Goal: Task Accomplishment & Management: Manage account settings

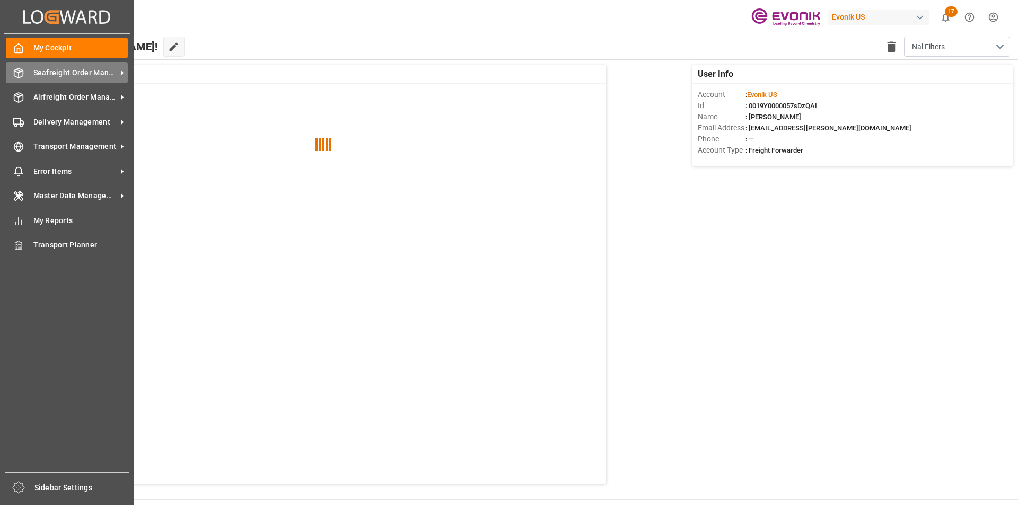
click at [95, 67] on span "Seafreight Order Management" at bounding box center [75, 72] width 84 height 11
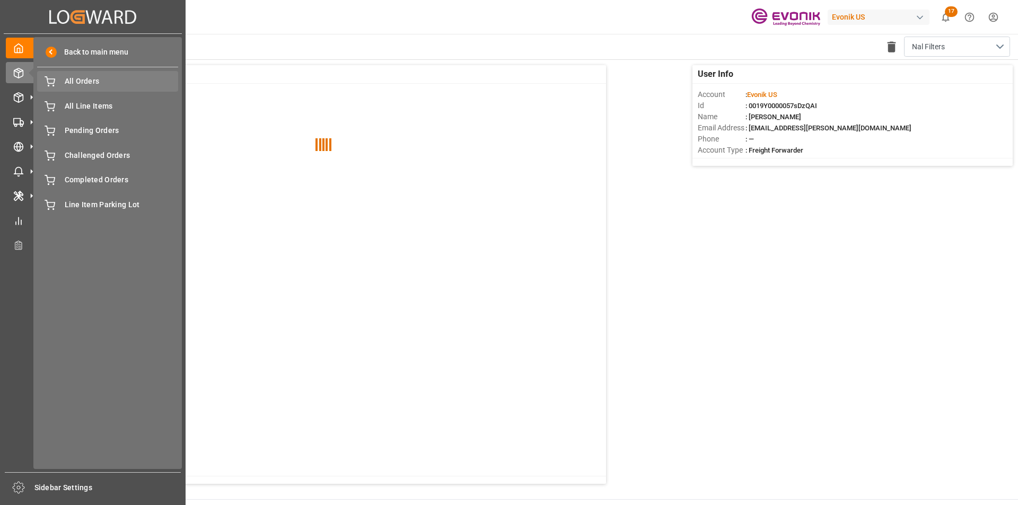
click at [98, 76] on span "All Orders" at bounding box center [122, 81] width 114 height 11
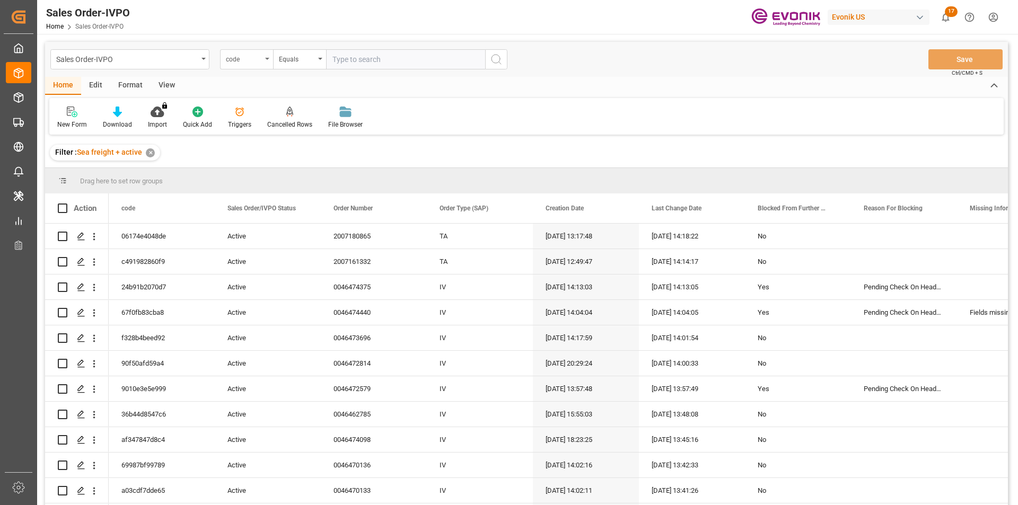
click at [238, 67] on div "code" at bounding box center [246, 59] width 53 height 20
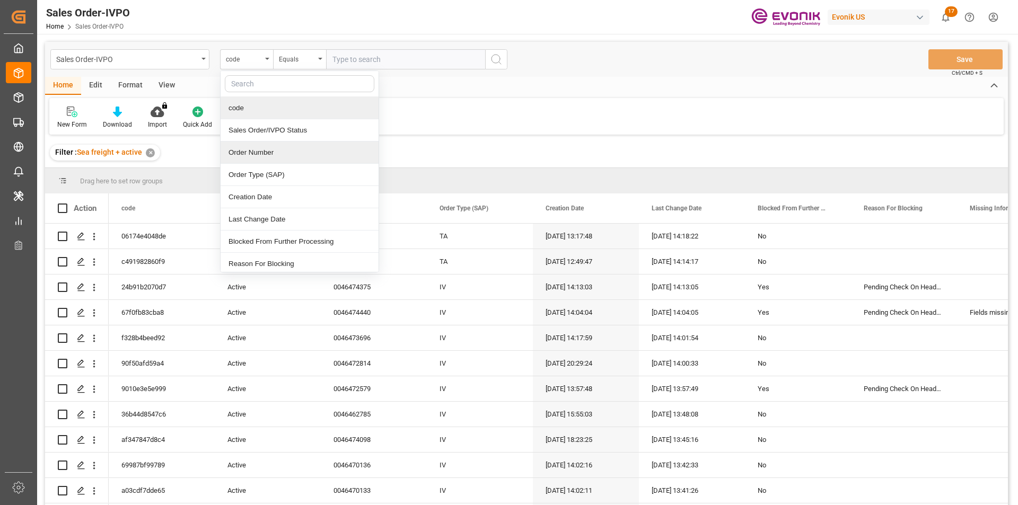
click at [279, 152] on div "Order Number" at bounding box center [300, 153] width 158 height 22
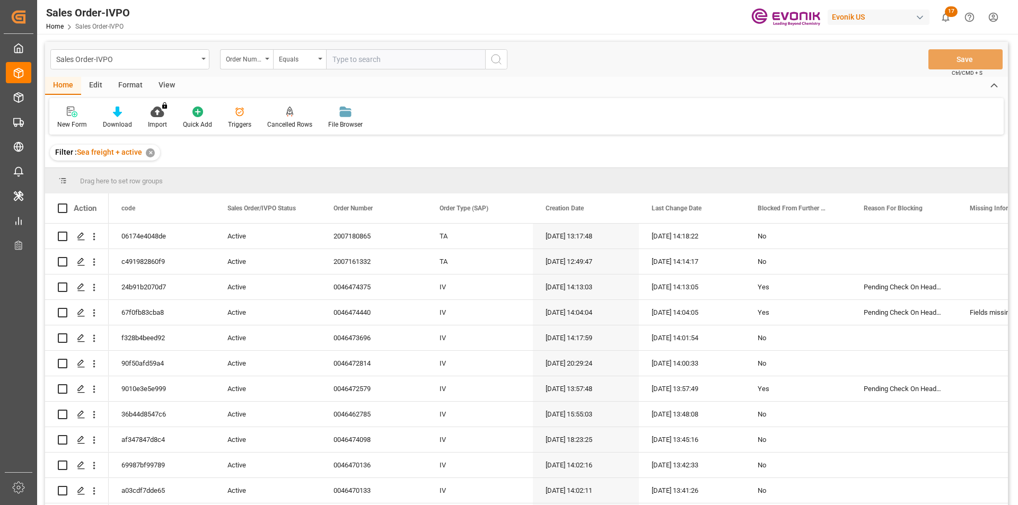
click at [356, 62] on input "text" at bounding box center [405, 59] width 159 height 20
paste input "0046437006"
type input "0046437006"
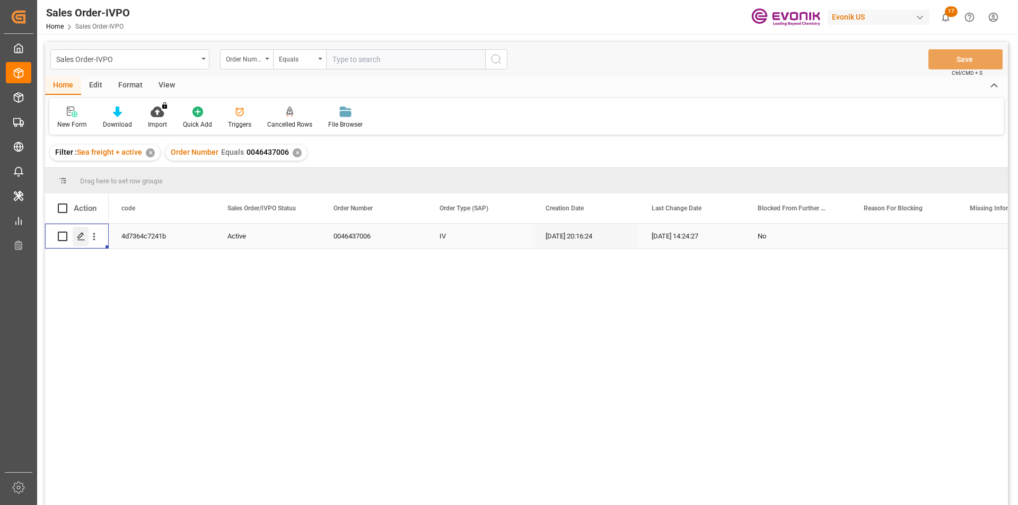
click at [83, 234] on icon "Press SPACE to select this row." at bounding box center [81, 236] width 8 height 8
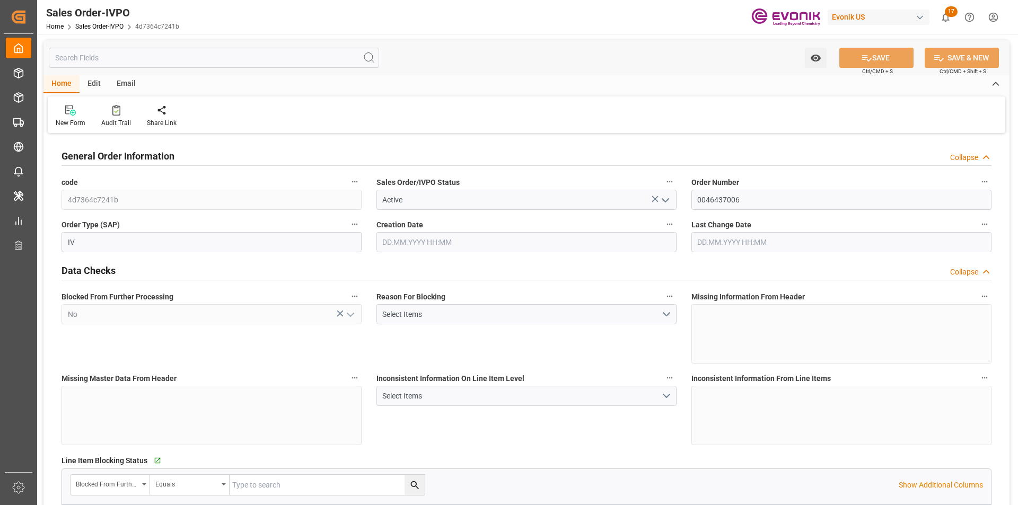
type input "BEANR"
type input "0"
type input "1"
type input "2"
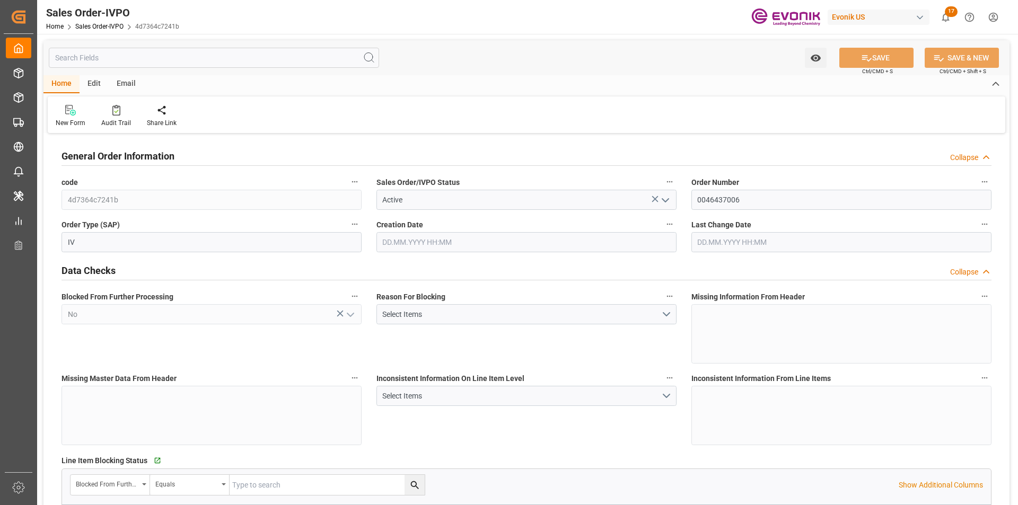
type input "17296.8"
type input "63.1422"
type input "19000"
type input "60"
type input "05.08.2025 20:16"
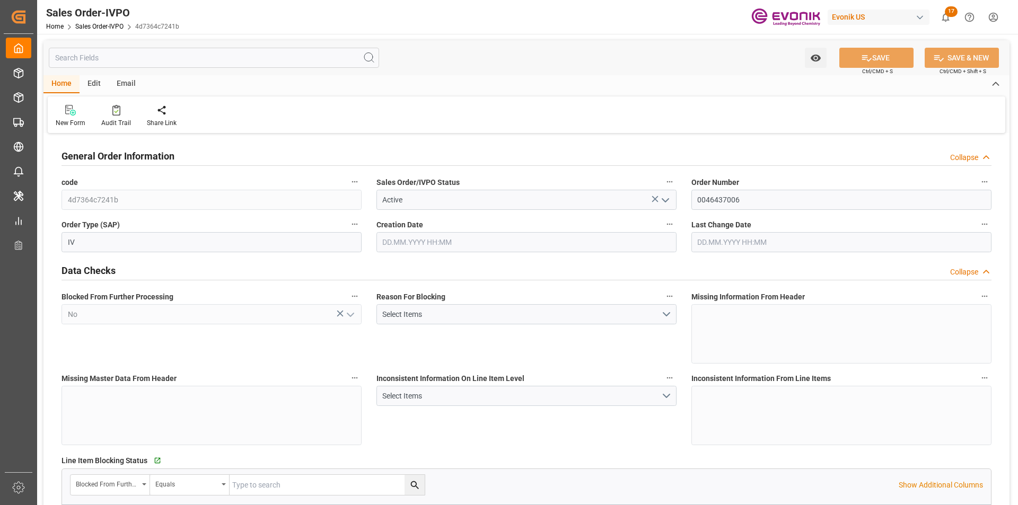
type input "07.08.2025 14:24"
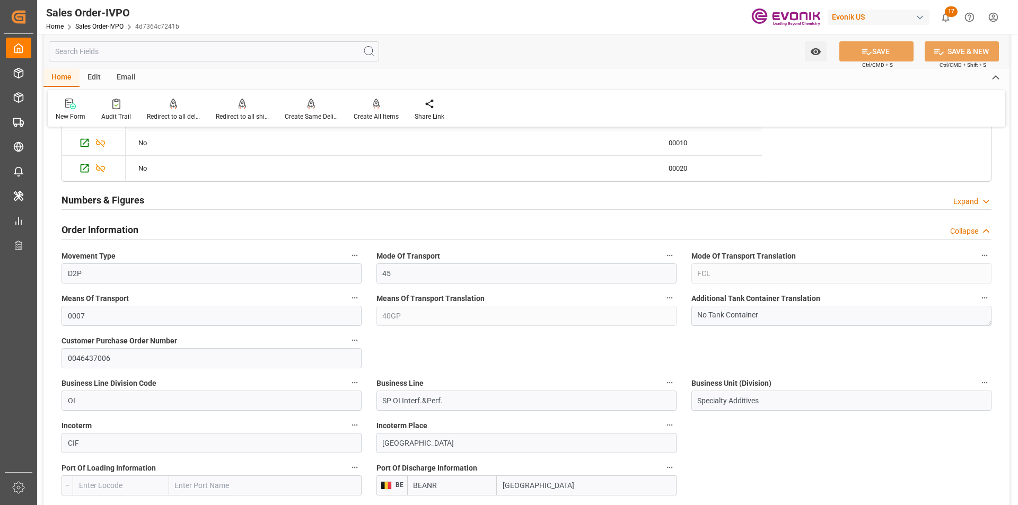
scroll to position [583, 0]
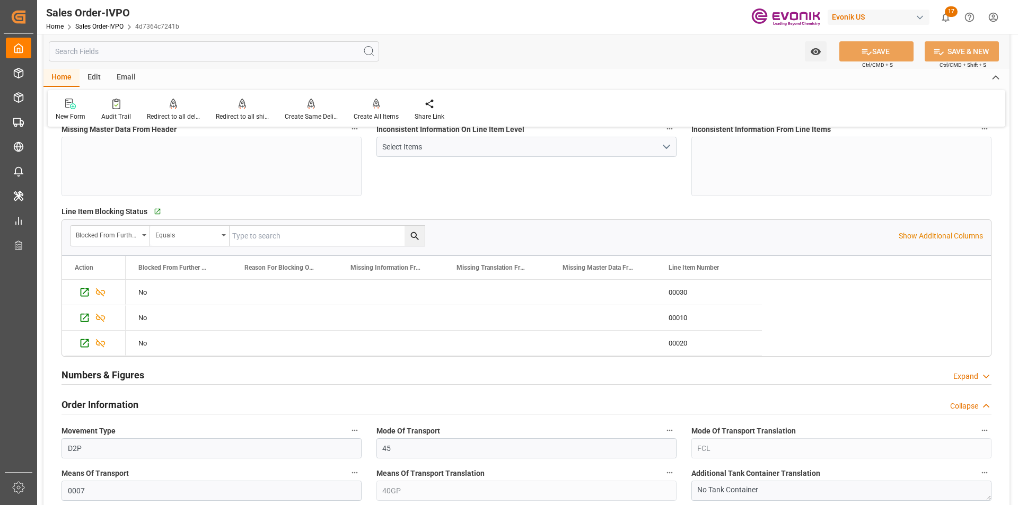
scroll to position [0, 0]
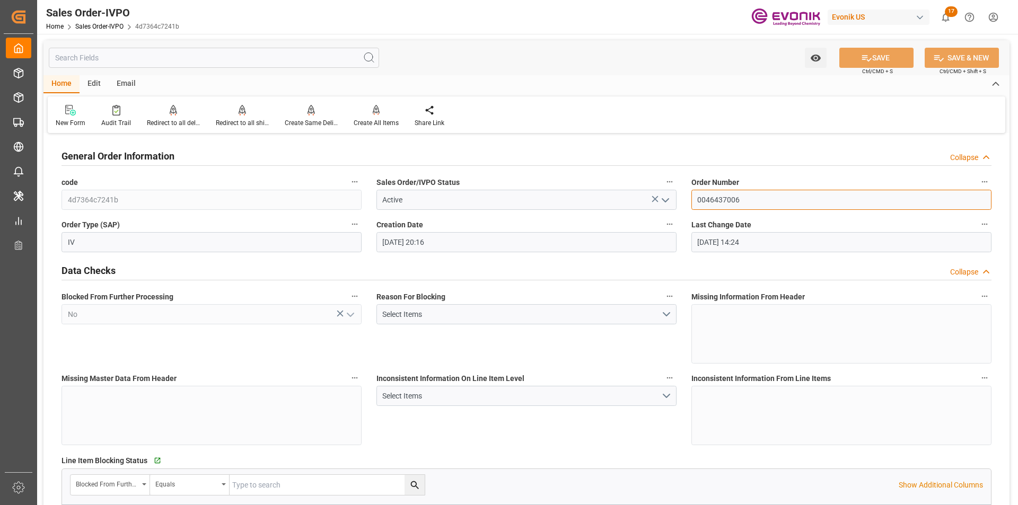
click at [716, 197] on input "0046437006" at bounding box center [841, 200] width 300 height 20
click at [218, 478] on div "Equals" at bounding box center [190, 485] width 80 height 20
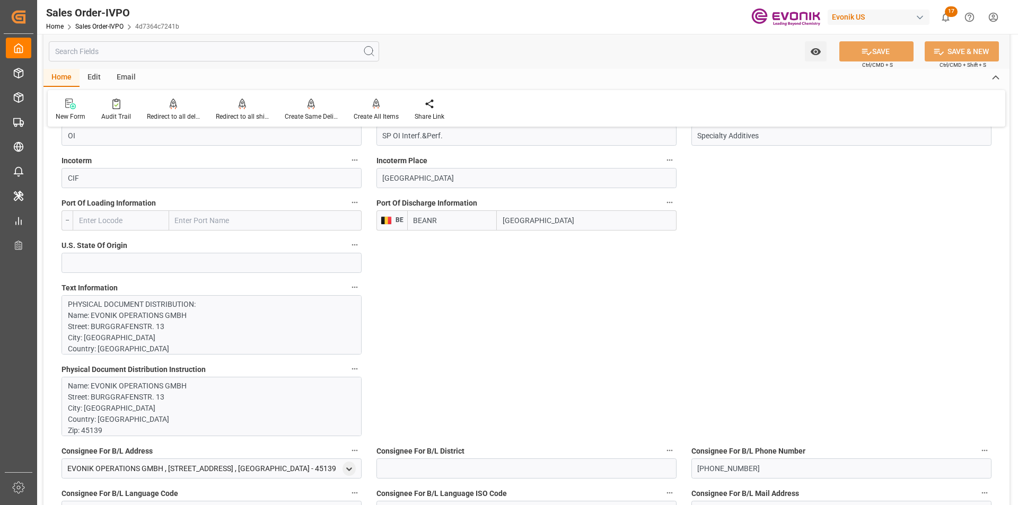
scroll to position [477, 0]
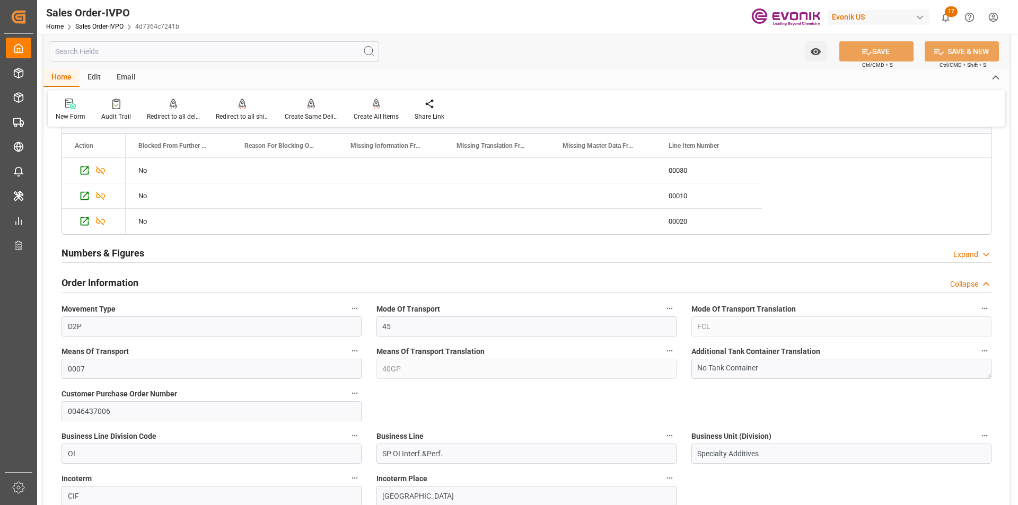
scroll to position [318, 0]
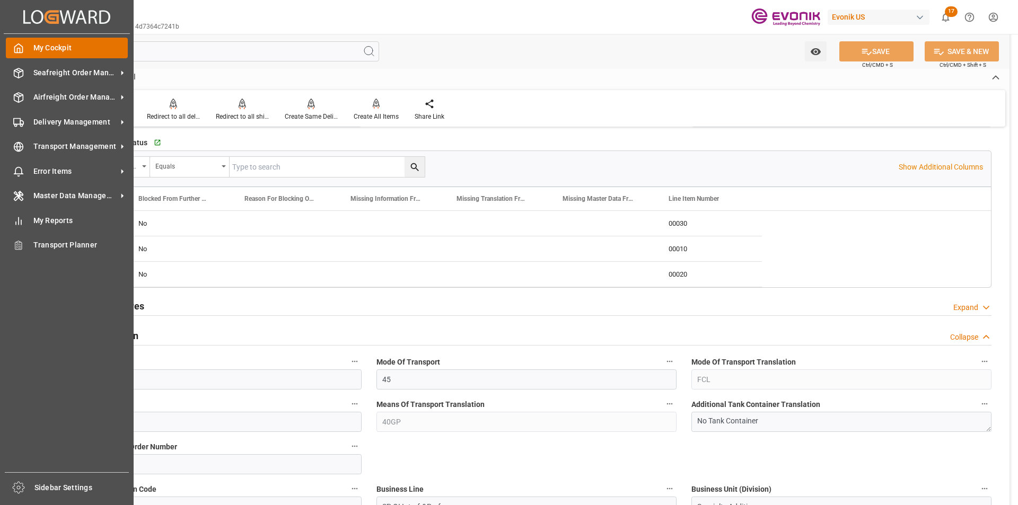
click at [32, 45] on div "My Cockpit My Cockpit" at bounding box center [67, 48] width 122 height 21
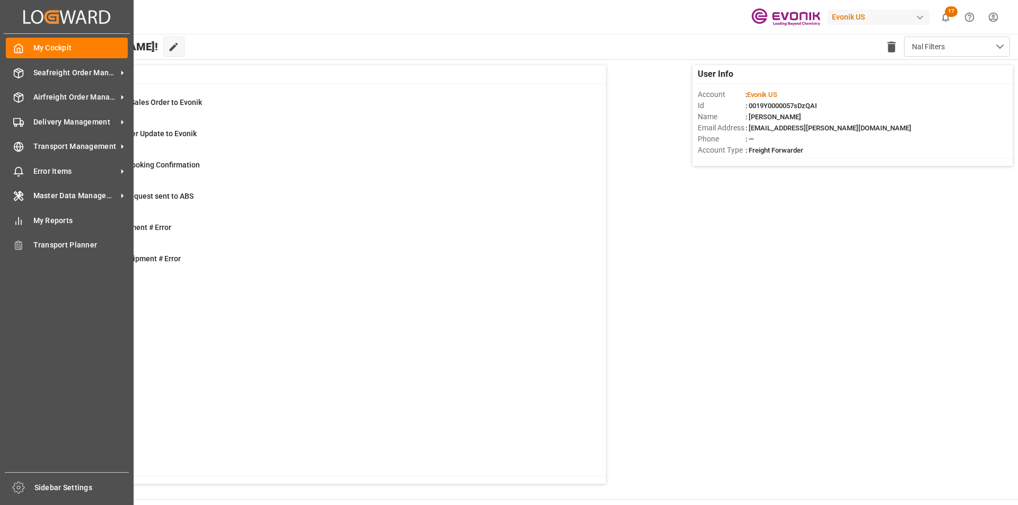
click at [32, 45] on div "My Cockpit My Cockpit" at bounding box center [67, 48] width 122 height 21
click at [59, 115] on div "Delivery Management Delivery Management" at bounding box center [67, 121] width 122 height 21
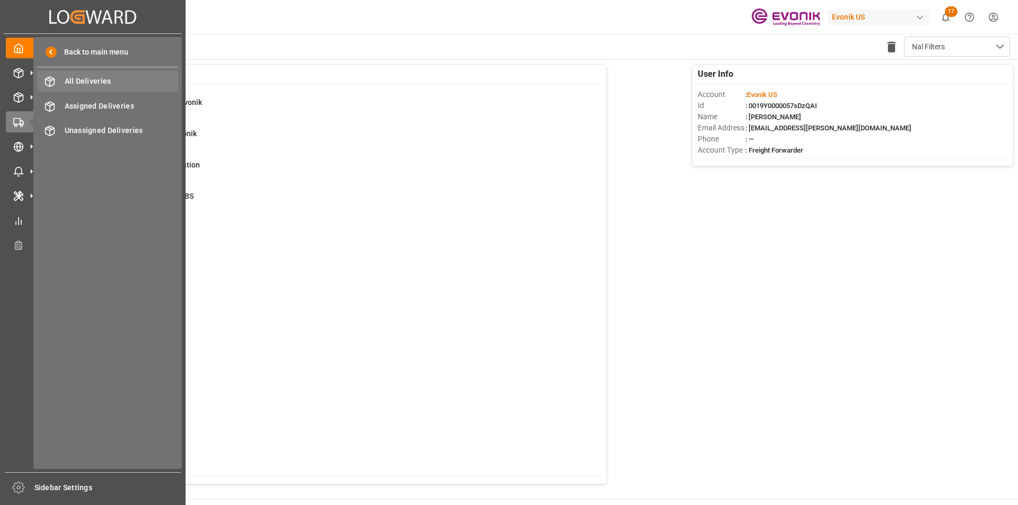
click at [68, 77] on span "All Deliveries" at bounding box center [122, 81] width 114 height 11
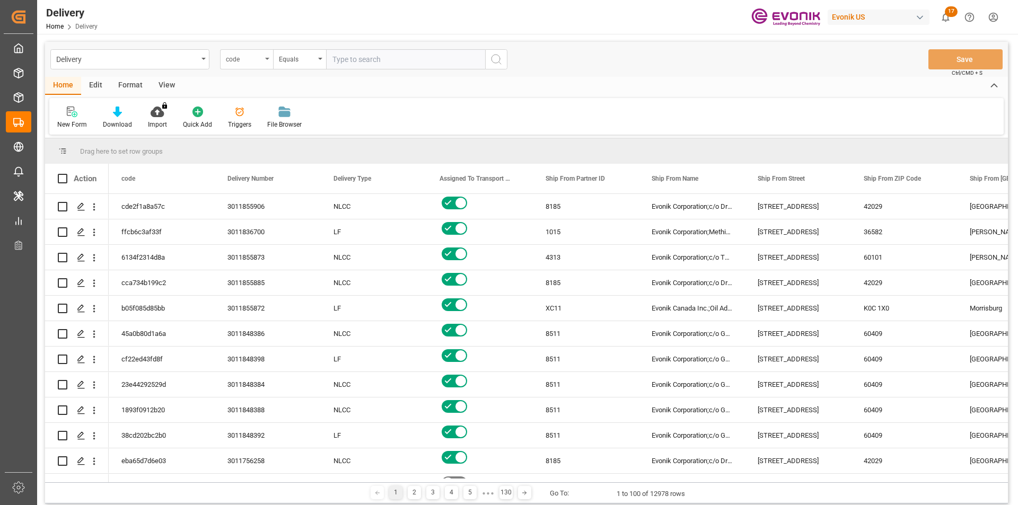
click at [262, 61] on div "code" at bounding box center [246, 59] width 53 height 20
type input "pgi"
click at [273, 101] on div "PGI Timestamp" at bounding box center [300, 108] width 158 height 22
click at [310, 62] on div "Equals" at bounding box center [297, 58] width 36 height 12
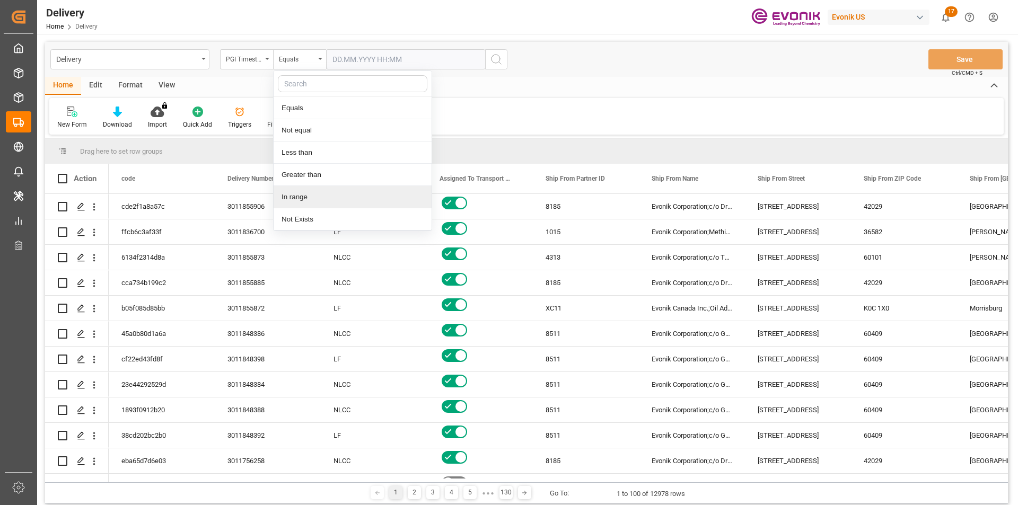
click at [299, 203] on div "In range" at bounding box center [353, 197] width 158 height 22
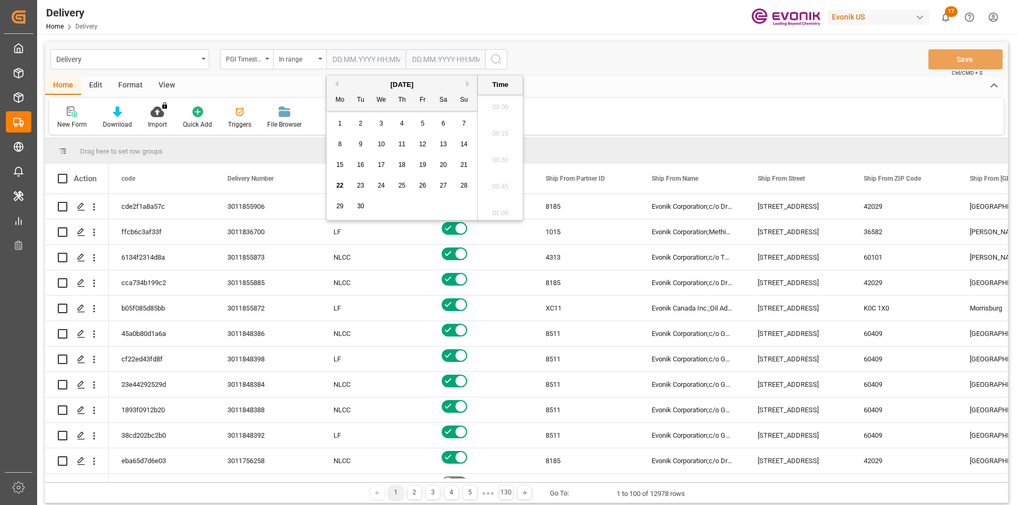
click at [374, 66] on input "text" at bounding box center [366, 59] width 80 height 20
click at [424, 162] on span "19" at bounding box center [422, 164] width 7 height 7
type input "19.09.2025 00:00"
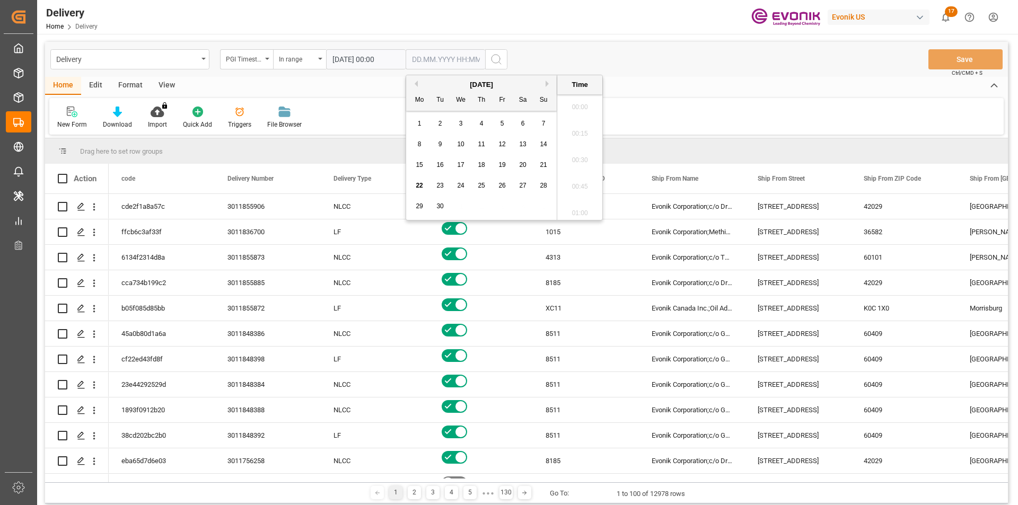
click at [454, 58] on input "text" at bounding box center [446, 59] width 80 height 20
click at [422, 186] on span "22" at bounding box center [419, 185] width 7 height 7
type input "22.09.2025 00:00"
click at [490, 58] on icon "search button" at bounding box center [496, 59] width 13 height 13
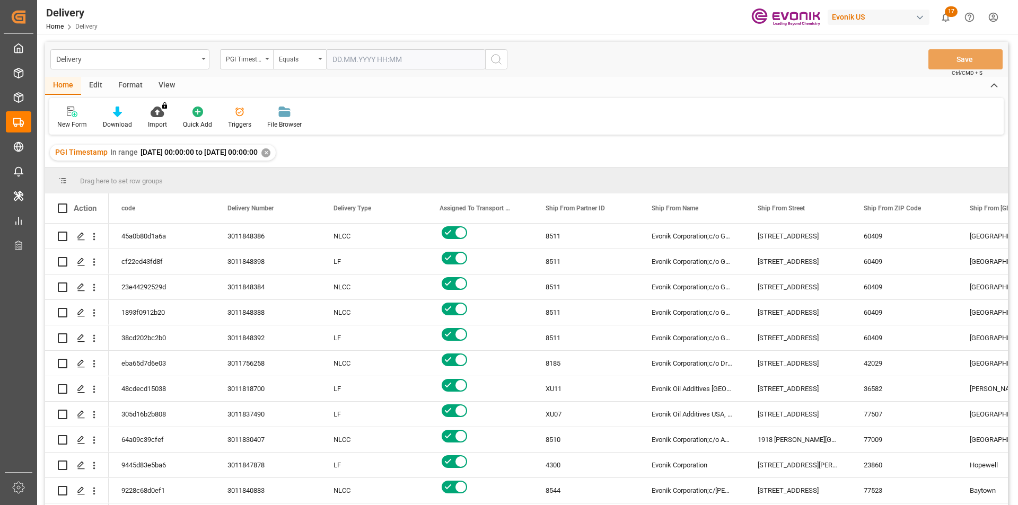
click at [166, 86] on div "View" at bounding box center [167, 86] width 32 height 18
click at [125, 117] on icon at bounding box center [120, 112] width 11 height 11
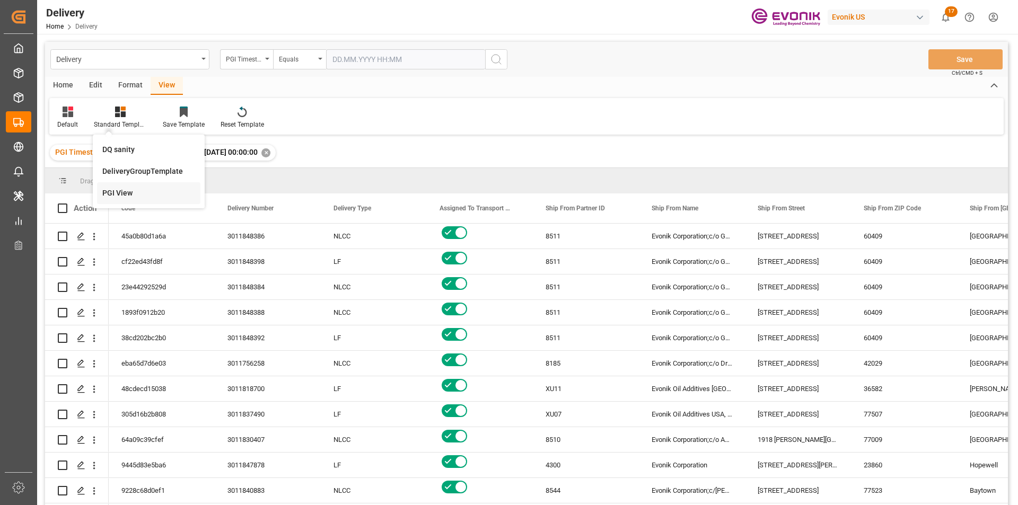
click at [124, 189] on div "PGI View" at bounding box center [148, 193] width 93 height 11
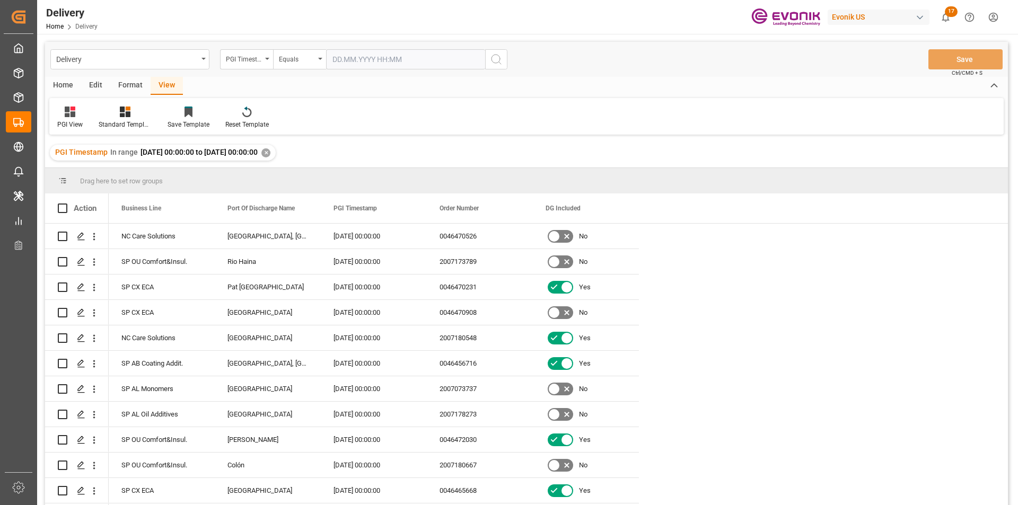
click at [54, 86] on div "Home" at bounding box center [63, 86] width 36 height 18
click at [109, 112] on div at bounding box center [117, 111] width 29 height 11
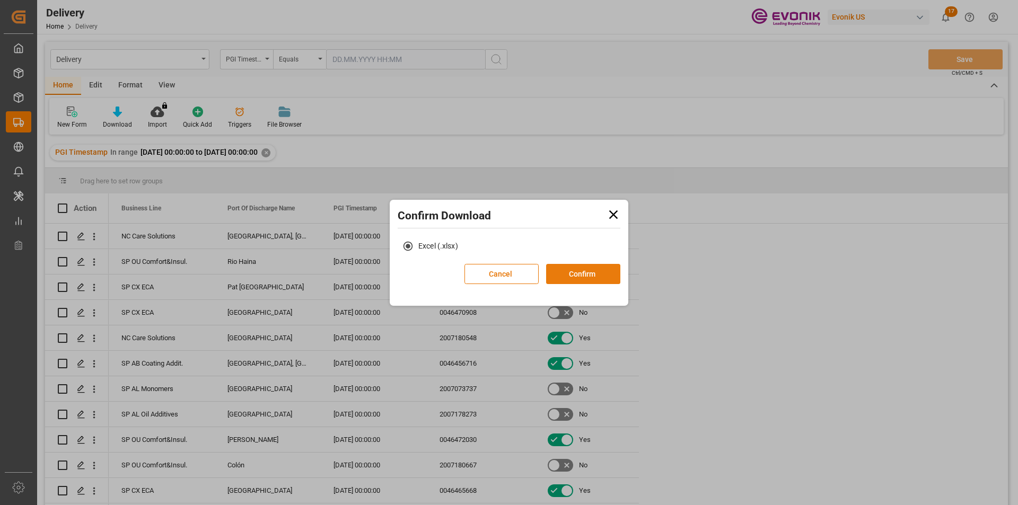
click at [585, 275] on button "Confirm" at bounding box center [583, 274] width 74 height 20
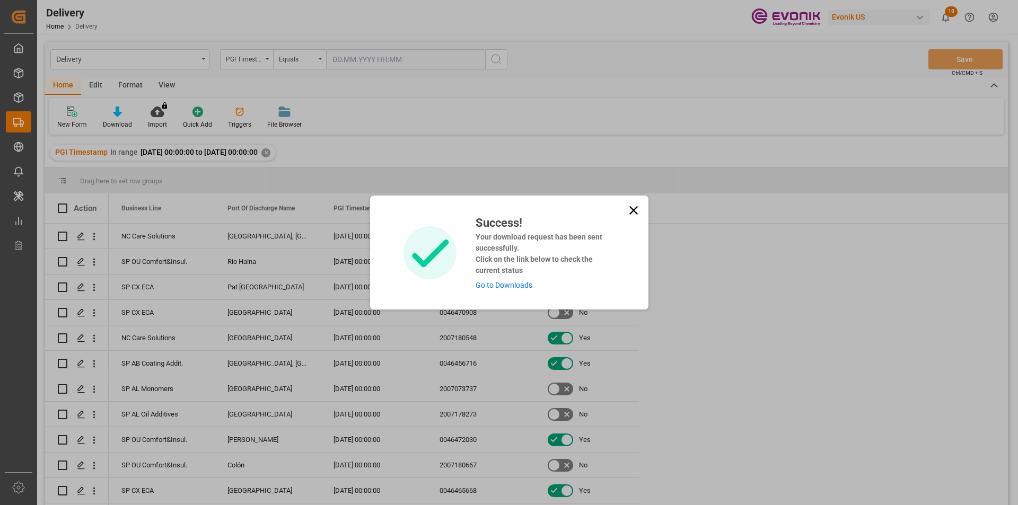
click at [518, 286] on link "Go to Downloads" at bounding box center [504, 285] width 57 height 8
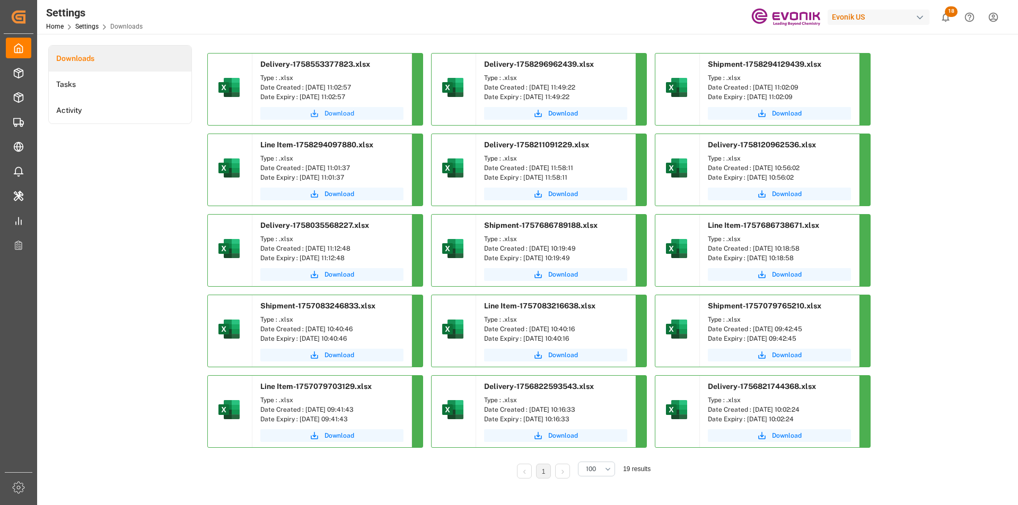
click at [335, 115] on span "Download" at bounding box center [339, 114] width 30 height 10
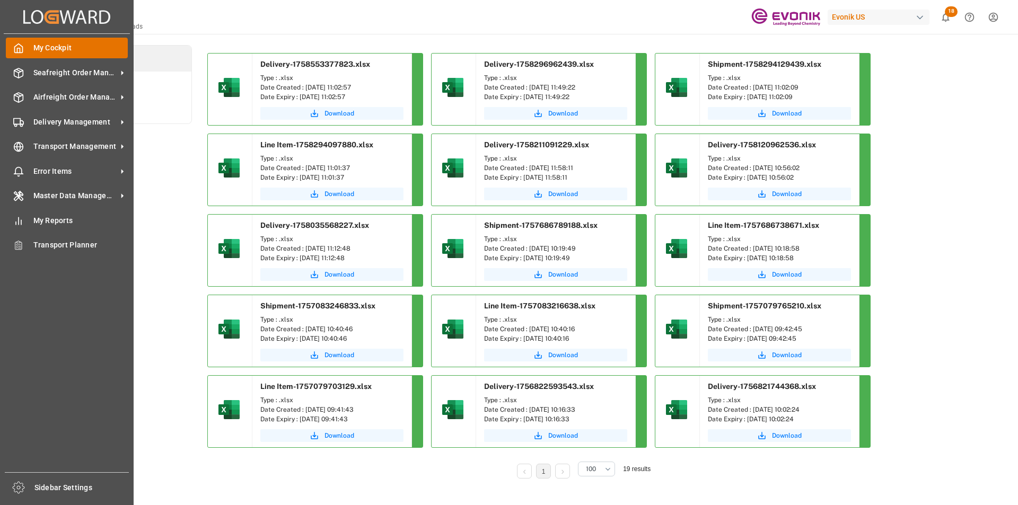
click at [54, 47] on span "My Cockpit" at bounding box center [80, 47] width 95 height 11
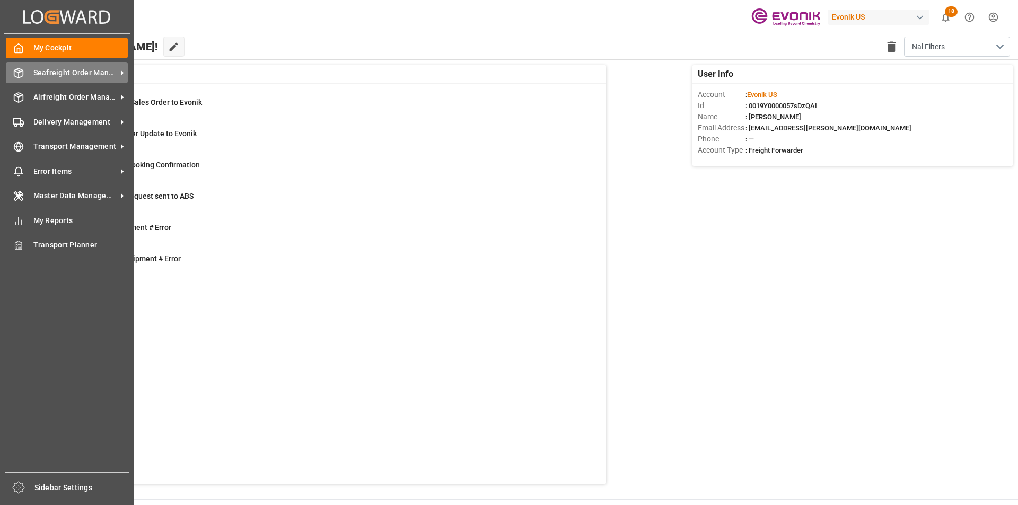
click at [52, 76] on span "Seafreight Order Management" at bounding box center [75, 72] width 84 height 11
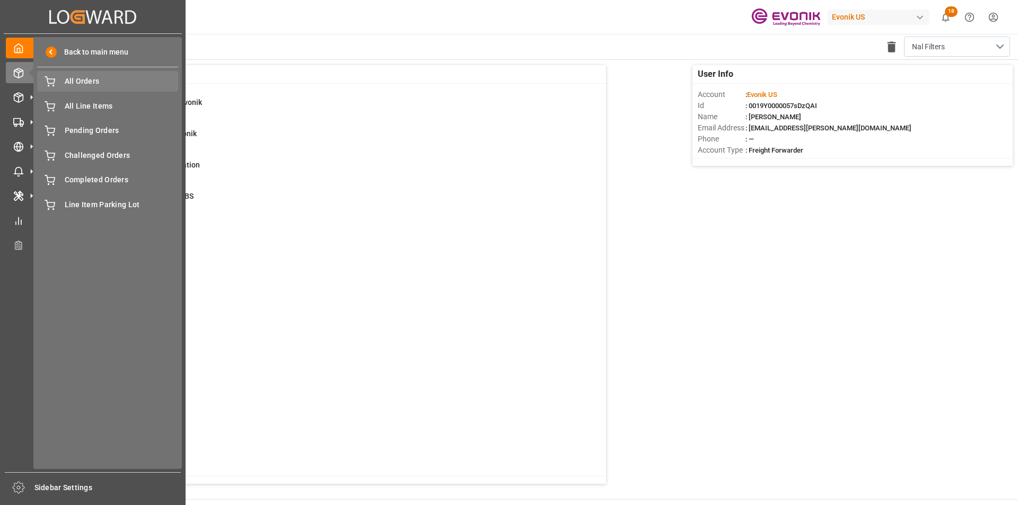
click at [108, 82] on span "All Orders" at bounding box center [122, 81] width 114 height 11
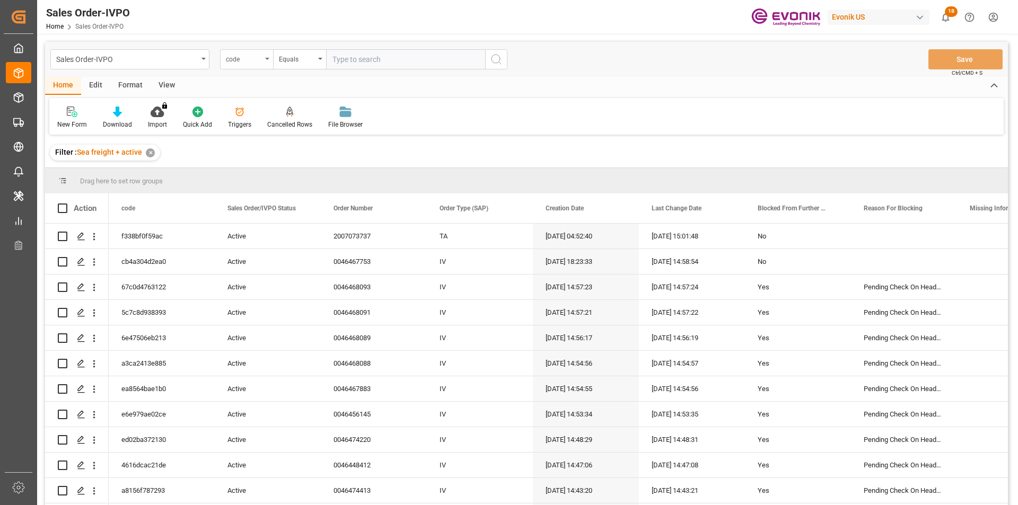
drag, startPoint x: 208, startPoint y: 57, endPoint x: 221, endPoint y: 60, distance: 13.3
click at [213, 59] on div "Sales Order-IVPO code Equals" at bounding box center [278, 59] width 457 height 20
click at [265, 63] on div "code" at bounding box center [246, 59] width 53 height 20
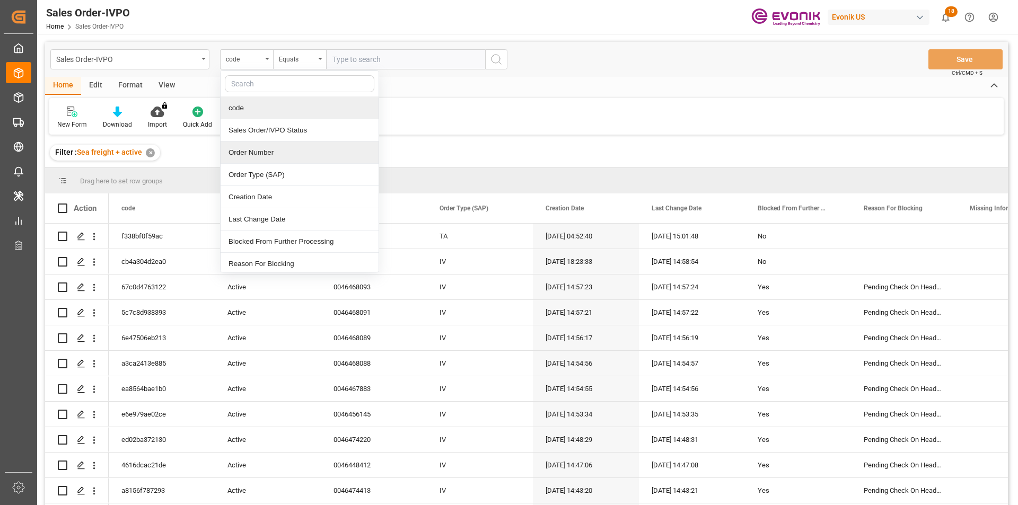
click at [254, 155] on div "Order Number" at bounding box center [300, 153] width 158 height 22
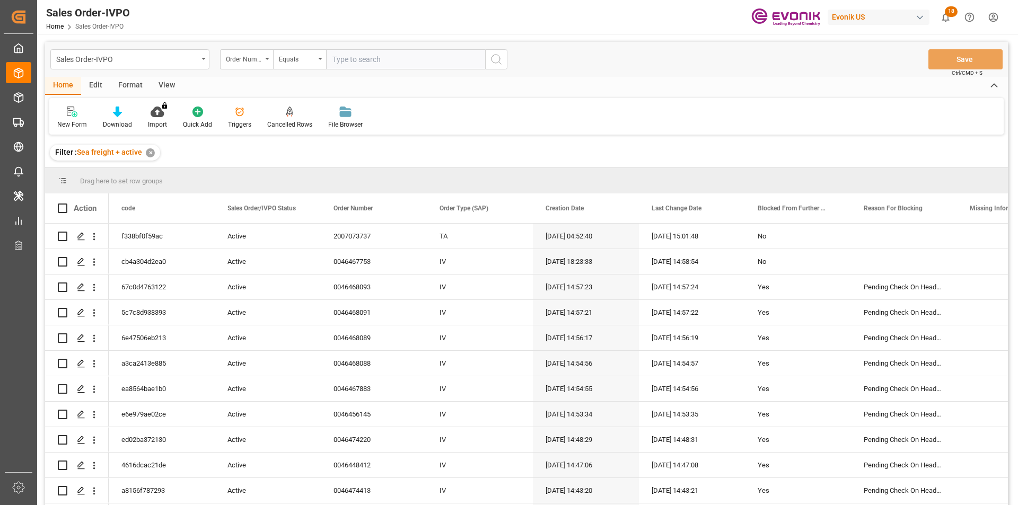
click at [363, 62] on input "text" at bounding box center [405, 59] width 159 height 20
paste input "0046473646"
type input "0046473646"
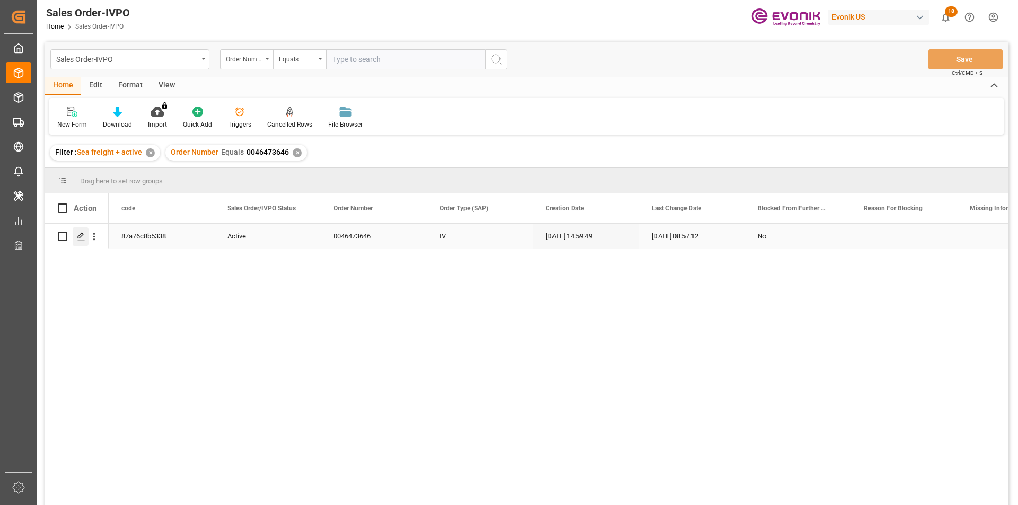
click at [83, 239] on icon "Press SPACE to select this row." at bounding box center [81, 236] width 8 height 8
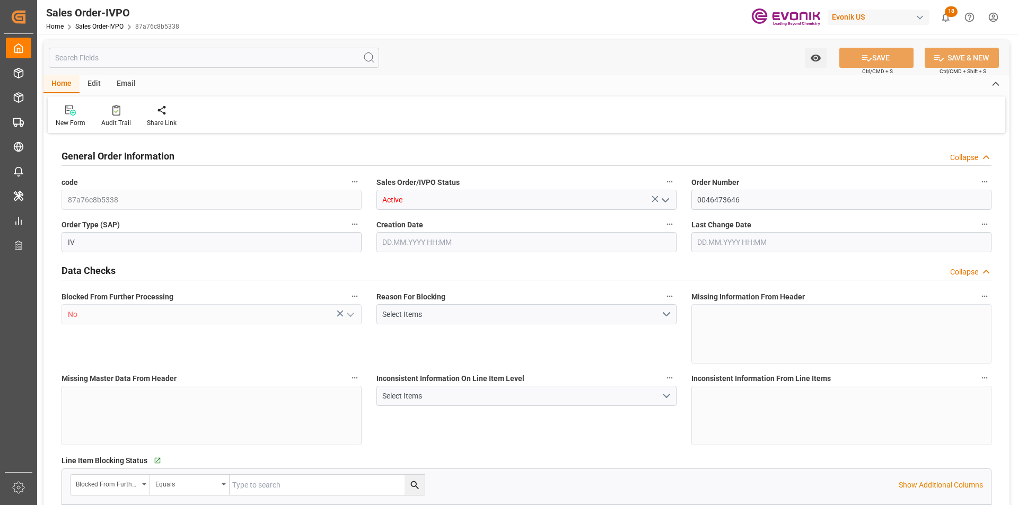
type input "INNSA"
type input "0"
type input "1"
type input "460.4478"
type input "18.09.2025 14:59"
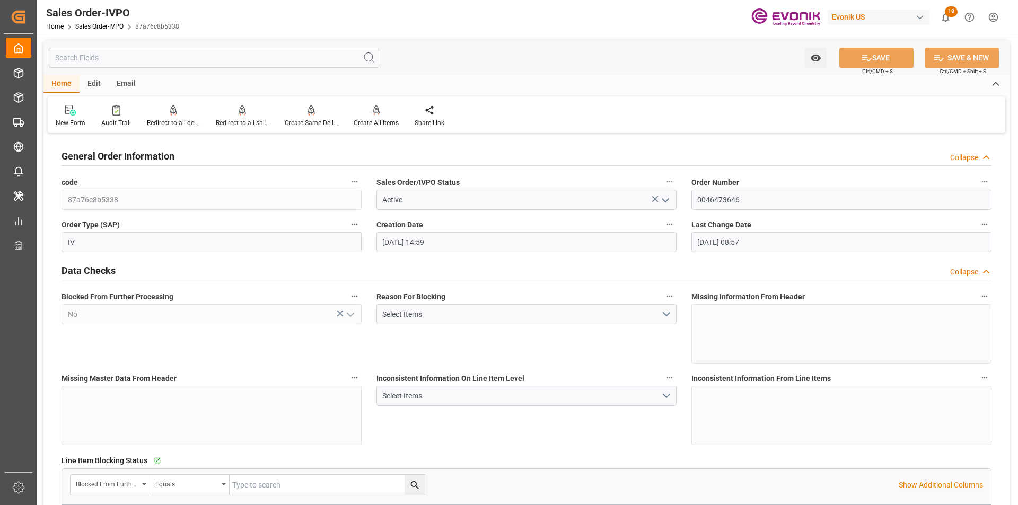
type input "19.09.2025 08:57"
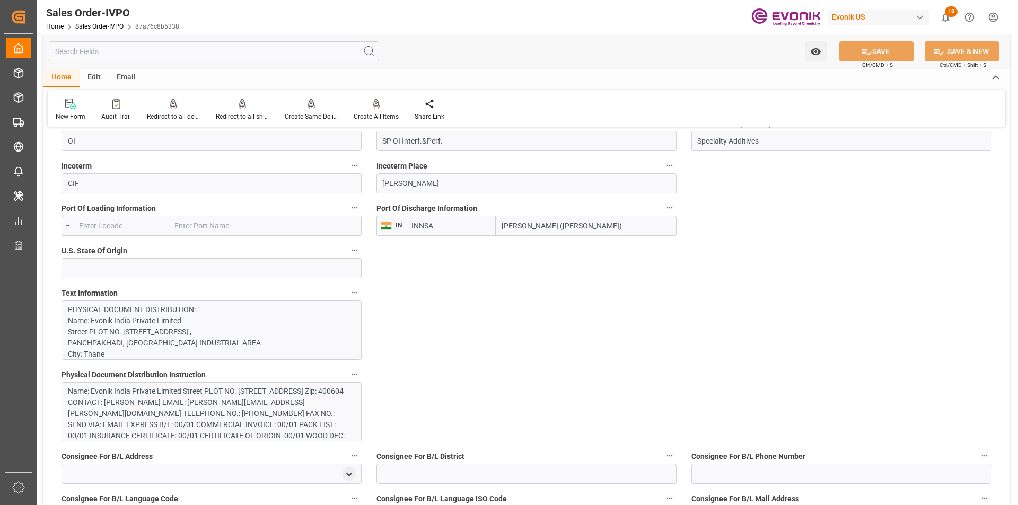
scroll to position [901, 0]
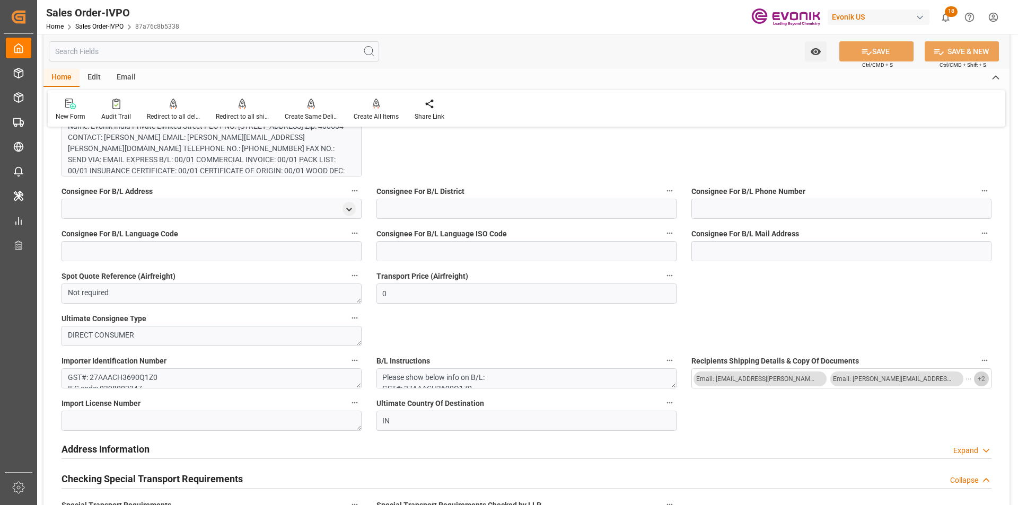
click at [979, 381] on span "+ 2" at bounding box center [981, 379] width 7 height 17
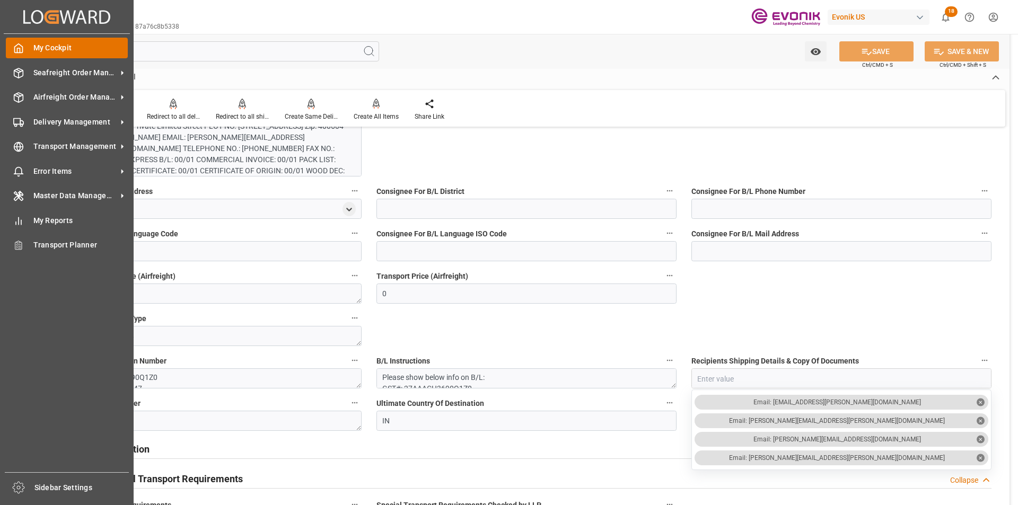
click at [27, 48] on div "My Cockpit My Cockpit" at bounding box center [67, 48] width 122 height 21
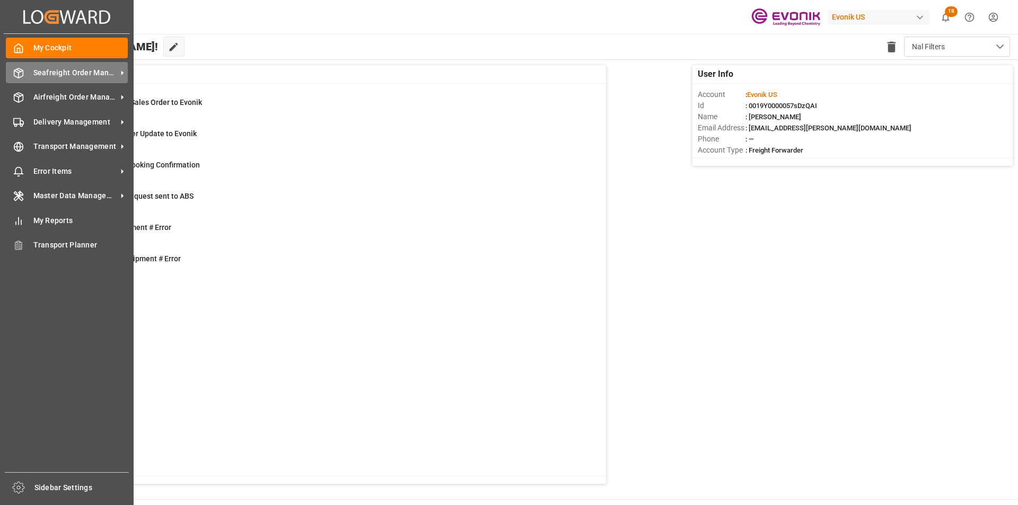
click at [76, 73] on span "Seafreight Order Management" at bounding box center [75, 72] width 84 height 11
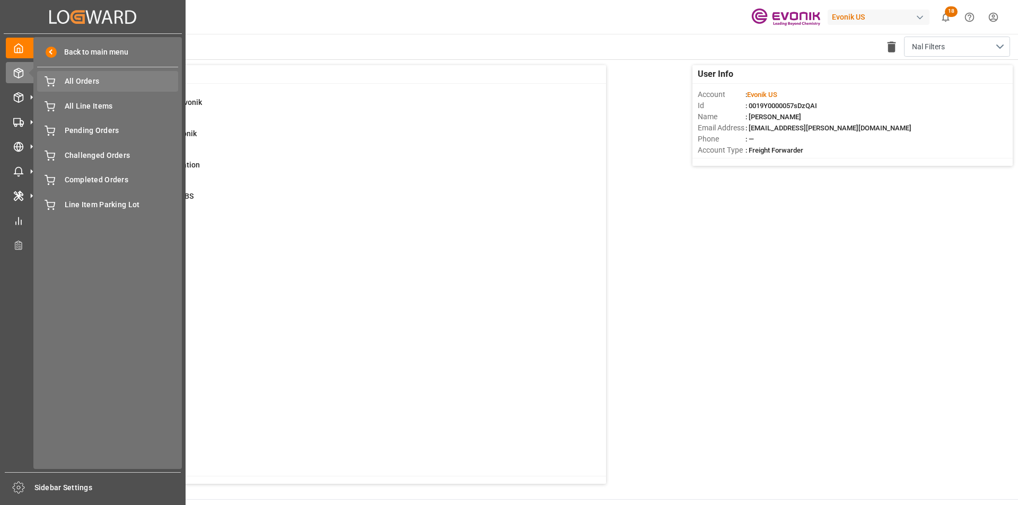
click at [77, 81] on span "All Orders" at bounding box center [122, 81] width 114 height 11
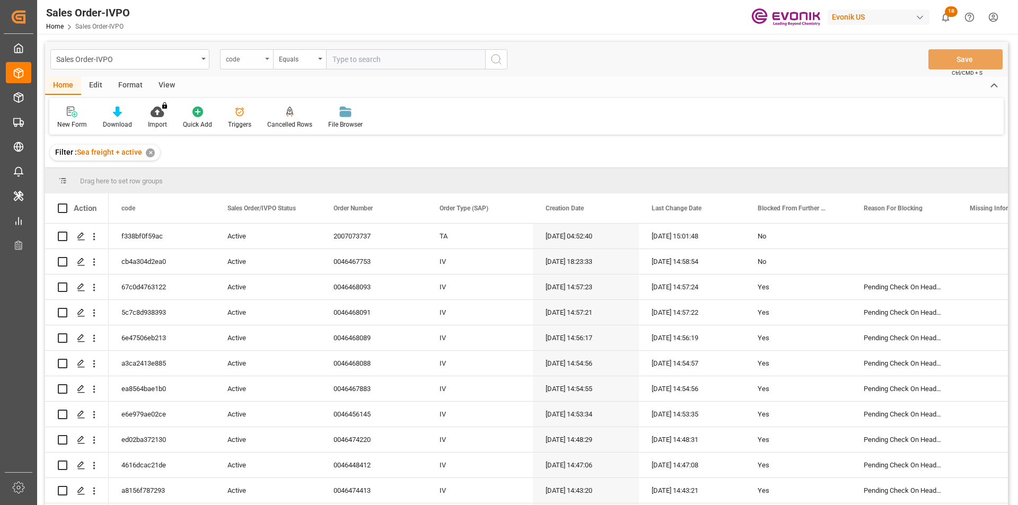
click at [247, 63] on div "code" at bounding box center [244, 58] width 36 height 12
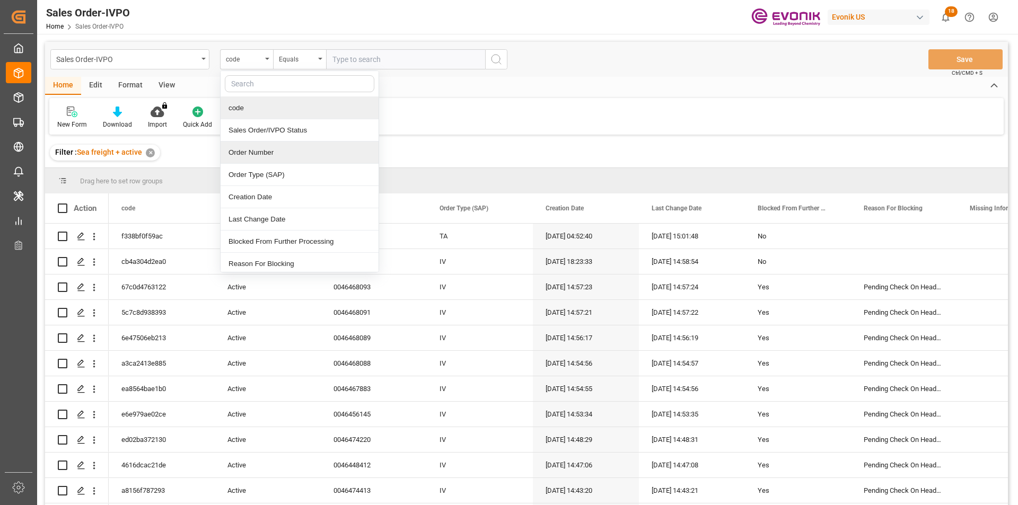
click at [239, 150] on div "Order Number" at bounding box center [300, 153] width 158 height 22
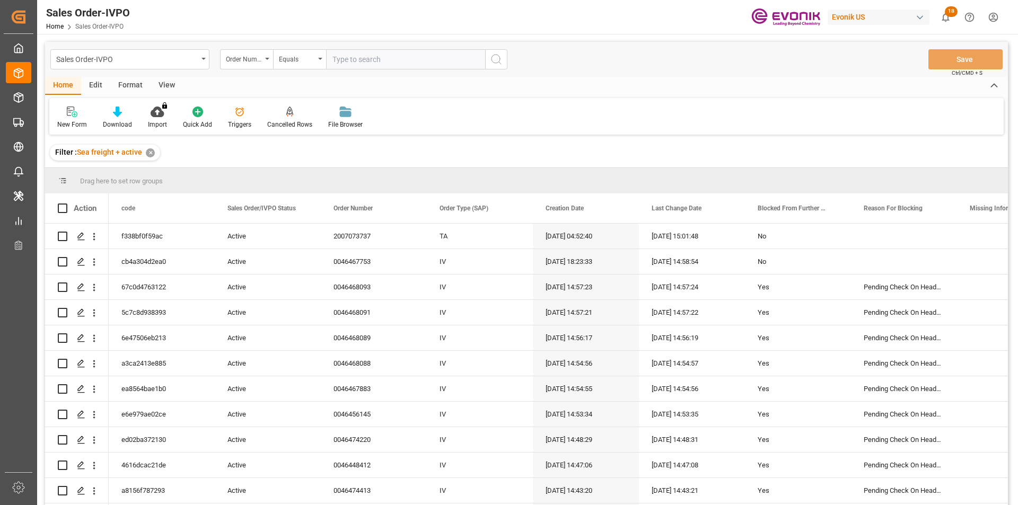
click at [368, 64] on input "text" at bounding box center [405, 59] width 159 height 20
paste input "2007068675"
type input "2007068675"
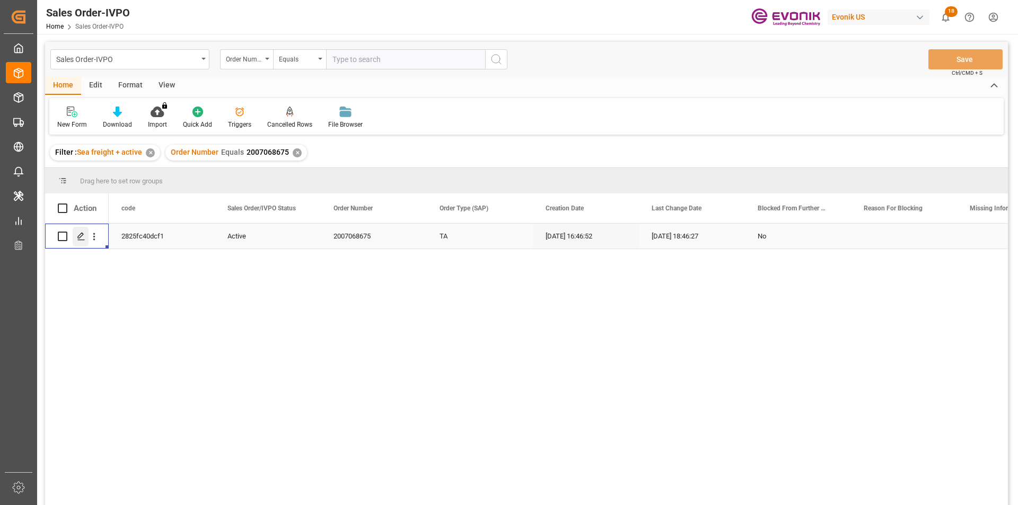
click at [83, 239] on icon "Press SPACE to select this row." at bounding box center [81, 236] width 8 height 8
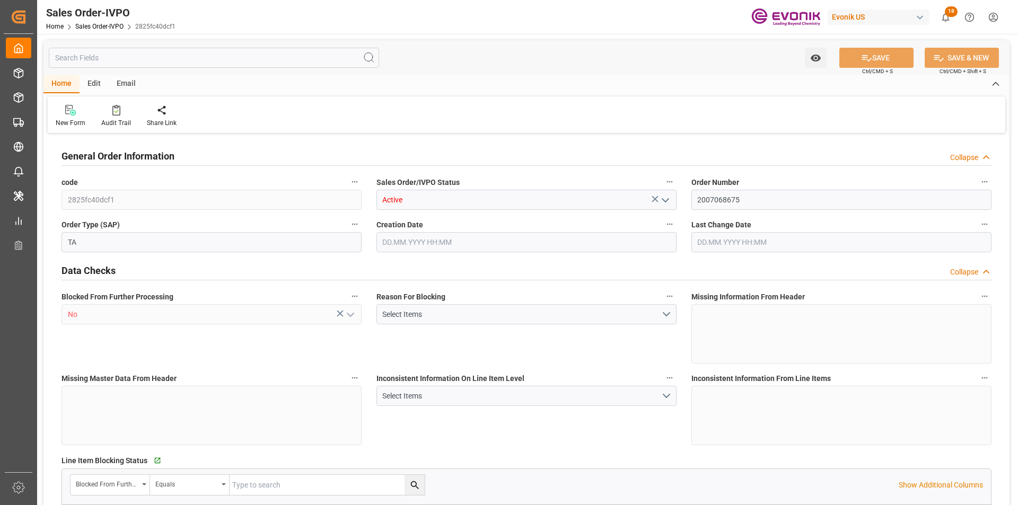
type input "MYPKG"
type input "IRENECHEONG@FINNCHEM.COM.MYPHONE: 3-5191-8881"
type input "0"
type input "1"
type input "2554.6"
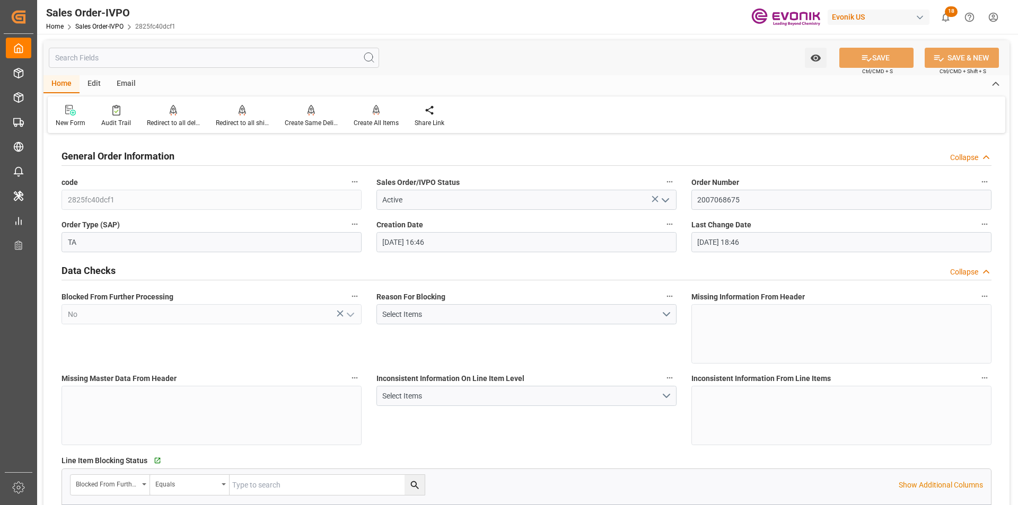
type input "18.07.2025 16:46"
type input "25.07.2025 18:46"
type input "IRENECHEONG@FINNCHEM.COM.MYPHONE: 3-5191-8881"
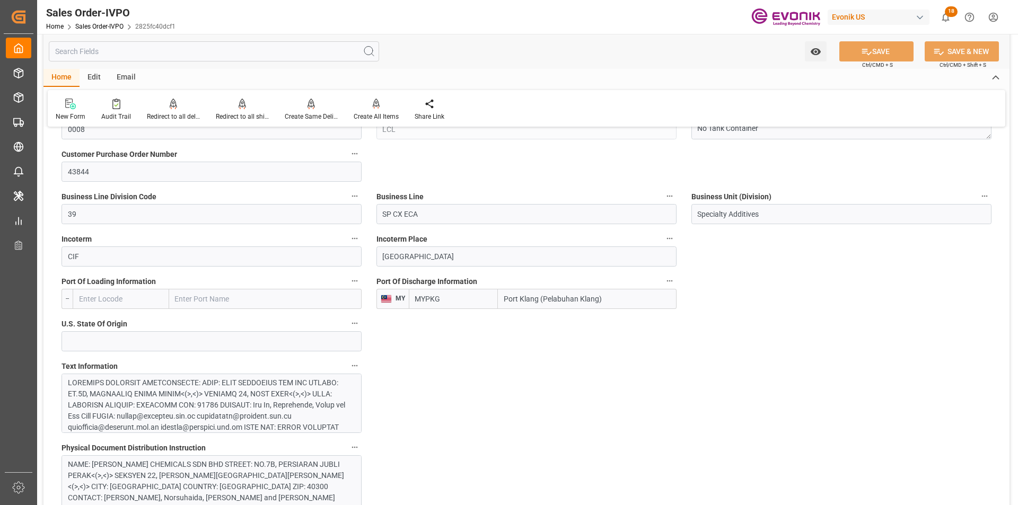
scroll to position [795, 0]
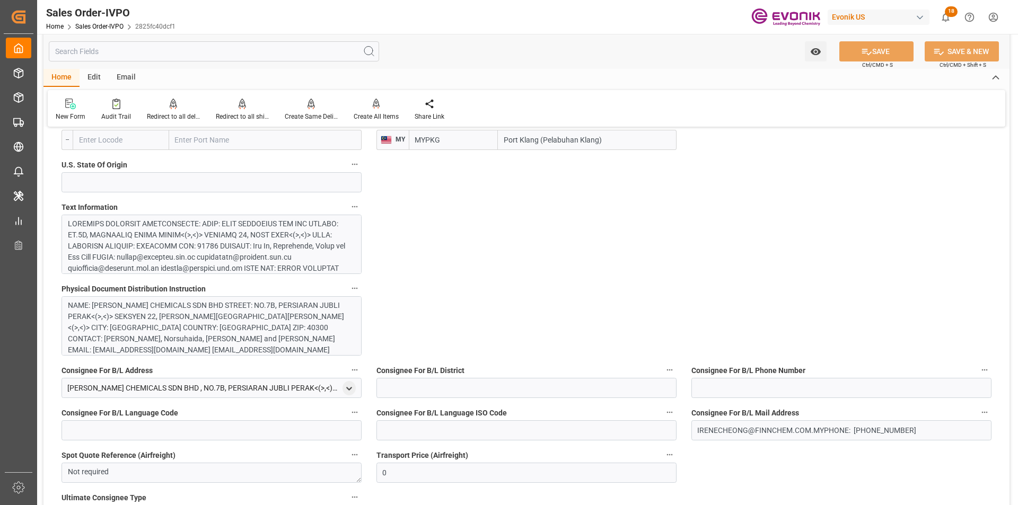
click at [263, 250] on div at bounding box center [207, 368] width 279 height 301
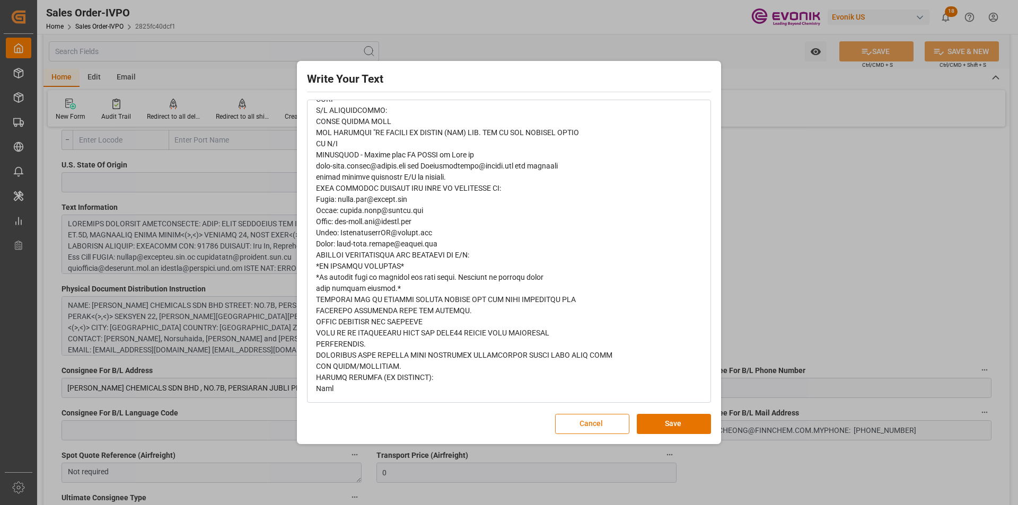
scroll to position [0, 0]
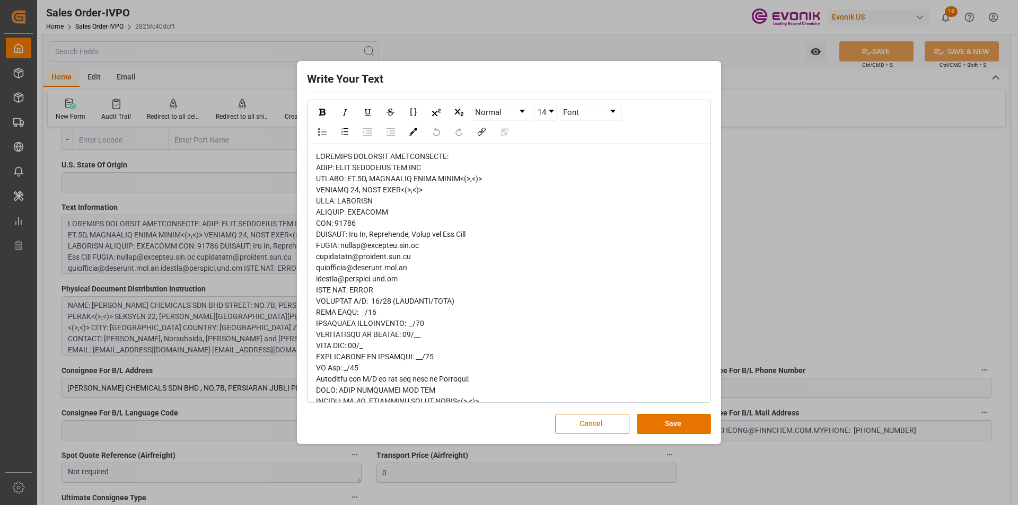
click at [607, 425] on button "Cancel" at bounding box center [592, 424] width 74 height 20
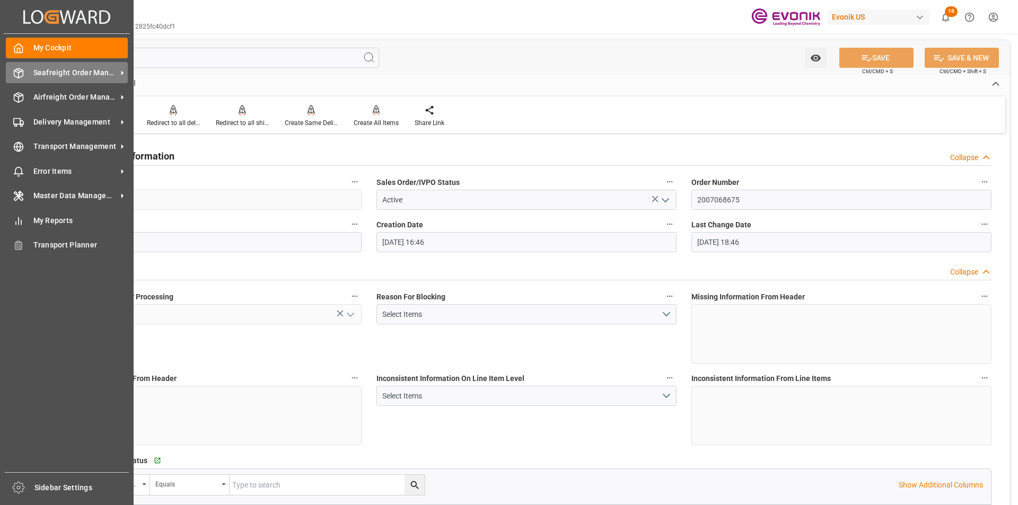
click at [61, 79] on div "Seafreight Order Management Seafreight Order Management" at bounding box center [67, 72] width 122 height 21
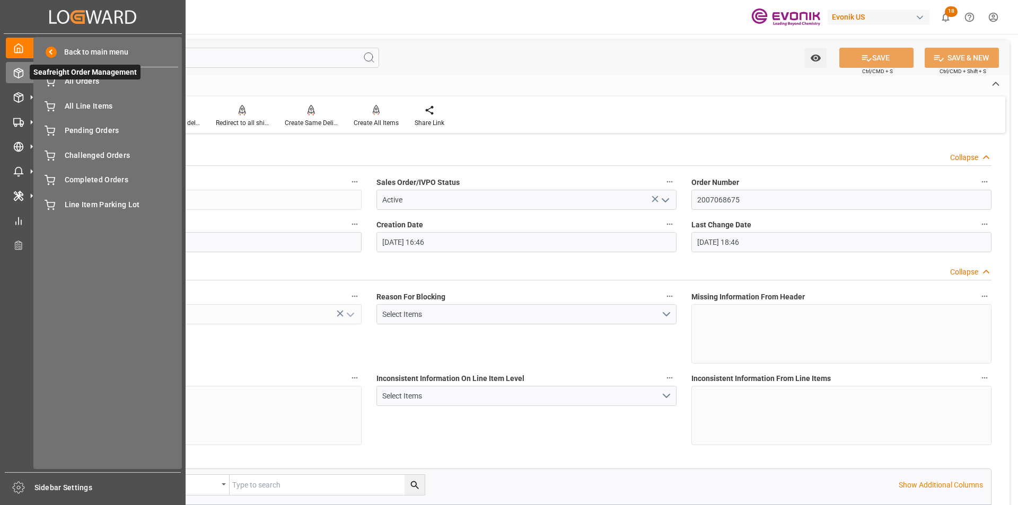
click at [61, 79] on span "Seafreight Order Management" at bounding box center [85, 72] width 111 height 15
click at [73, 80] on span "All Orders" at bounding box center [122, 81] width 114 height 11
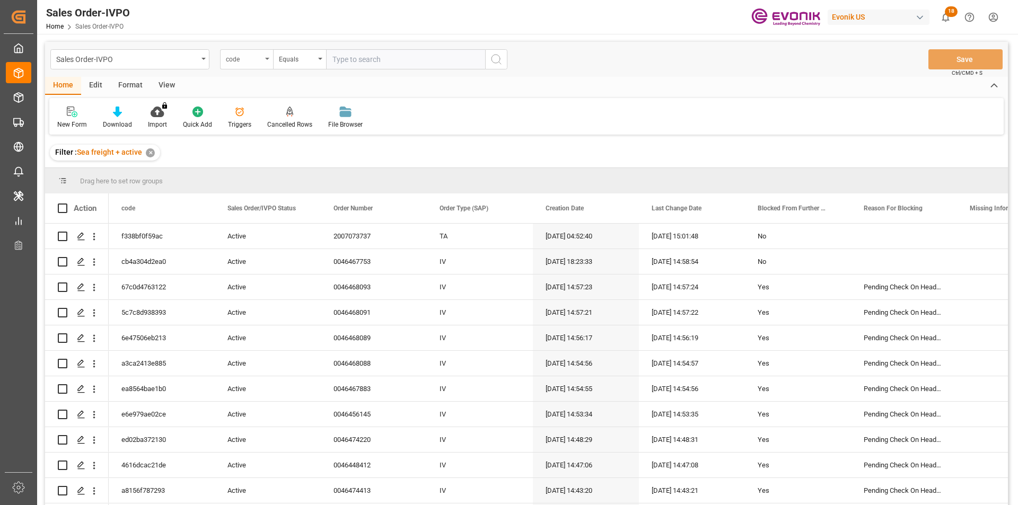
click at [269, 58] on div "code" at bounding box center [246, 59] width 53 height 20
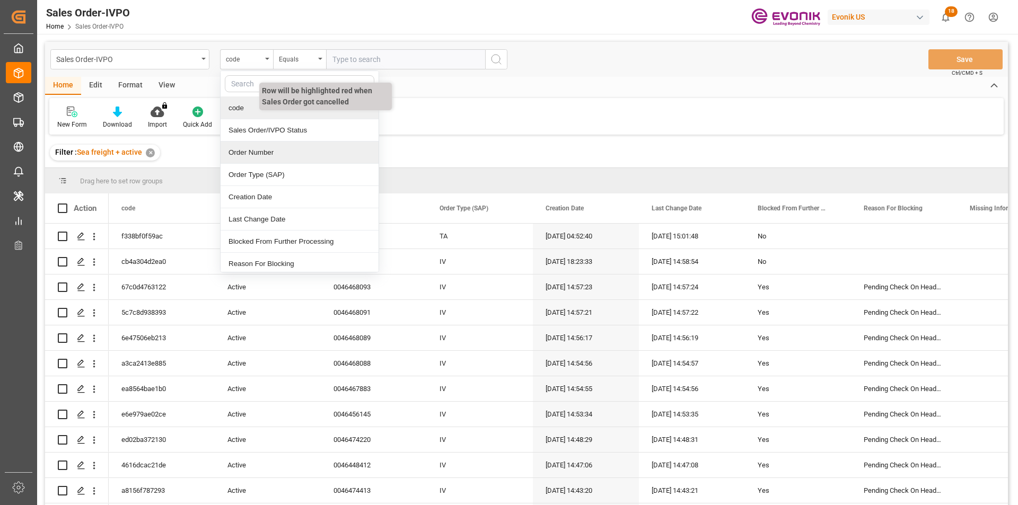
drag, startPoint x: 271, startPoint y: 156, endPoint x: 296, endPoint y: 122, distance: 42.0
click at [271, 155] on div "Order Number" at bounding box center [300, 153] width 158 height 22
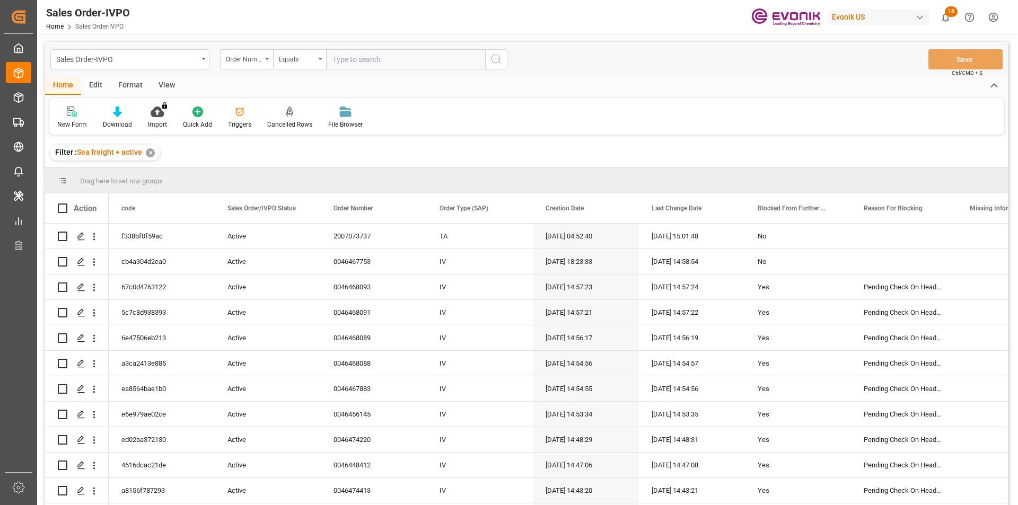
click at [376, 61] on input "text" at bounding box center [405, 59] width 159 height 20
paste input "0046473432"
type input "0046473432"
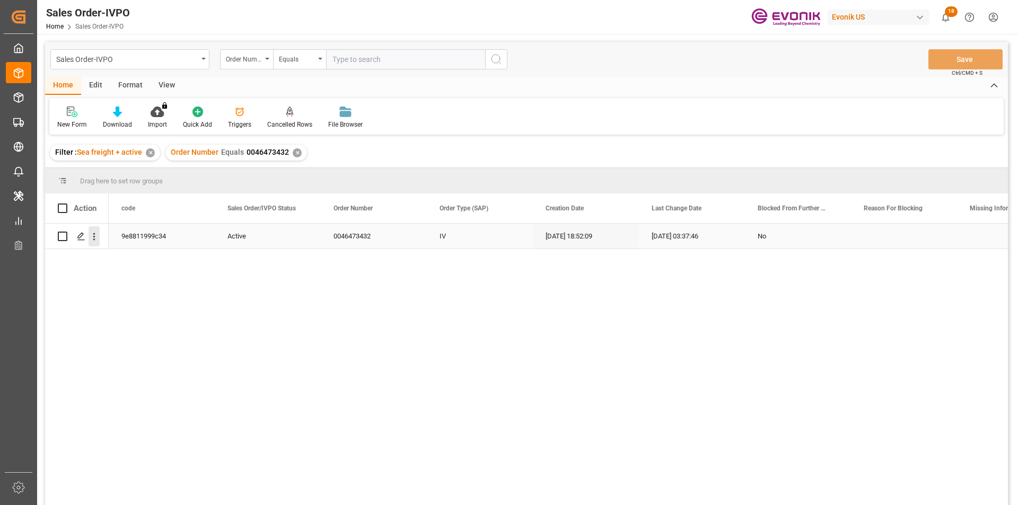
click at [93, 239] on icon "open menu" at bounding box center [94, 236] width 11 height 11
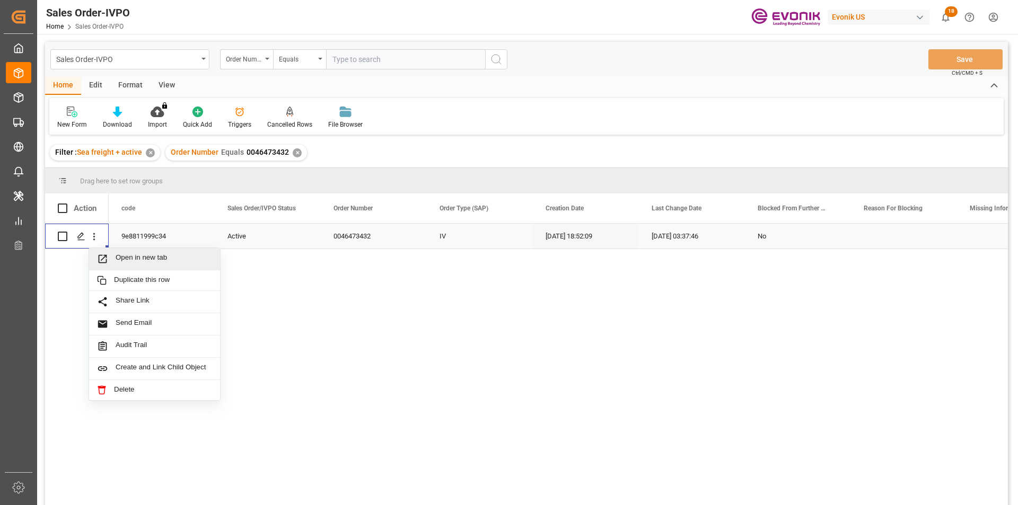
click at [116, 259] on span "Open in new tab" at bounding box center [164, 258] width 96 height 11
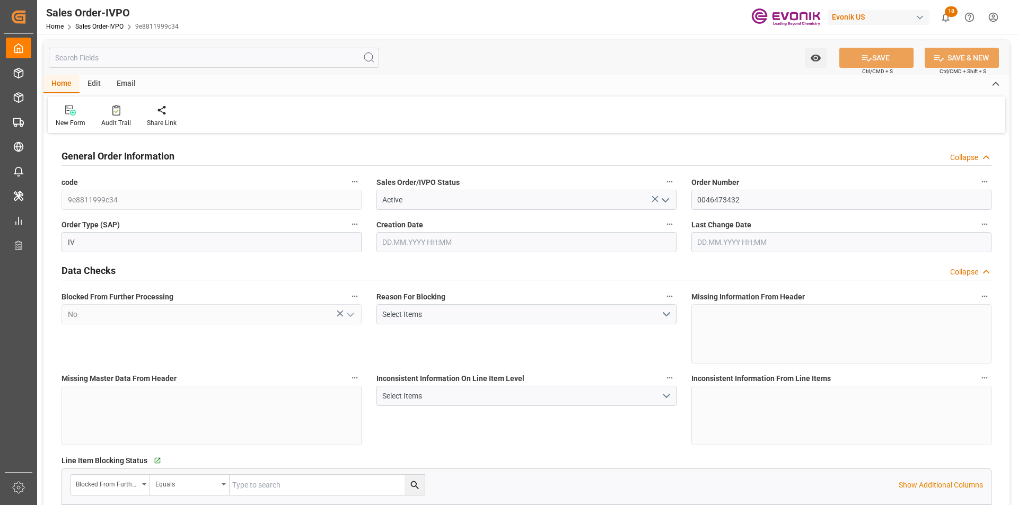
type input "NLRTM"
type input "0"
type input "1"
type input "2"
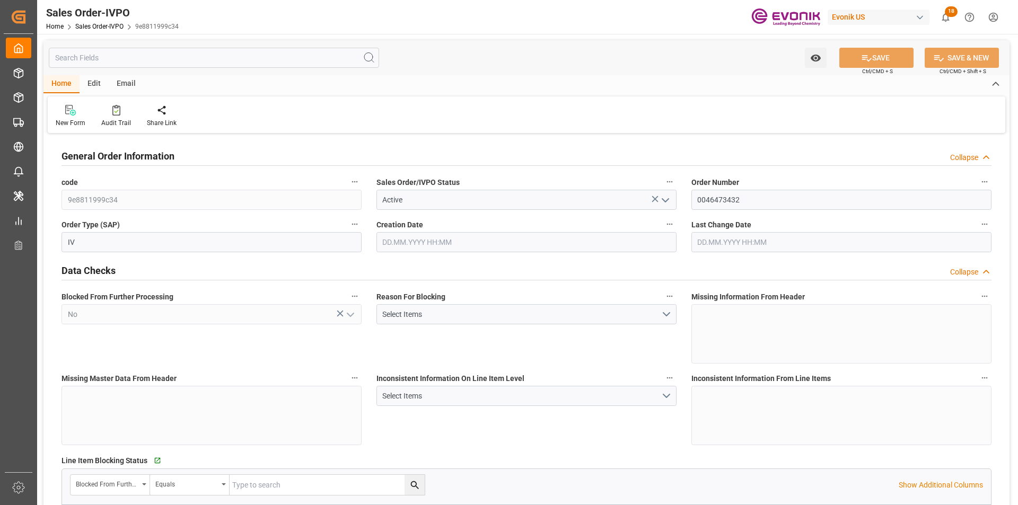
type input "16470"
type input "50.112"
type input "17000"
type input "30"
type input "15.09.2025 18:52"
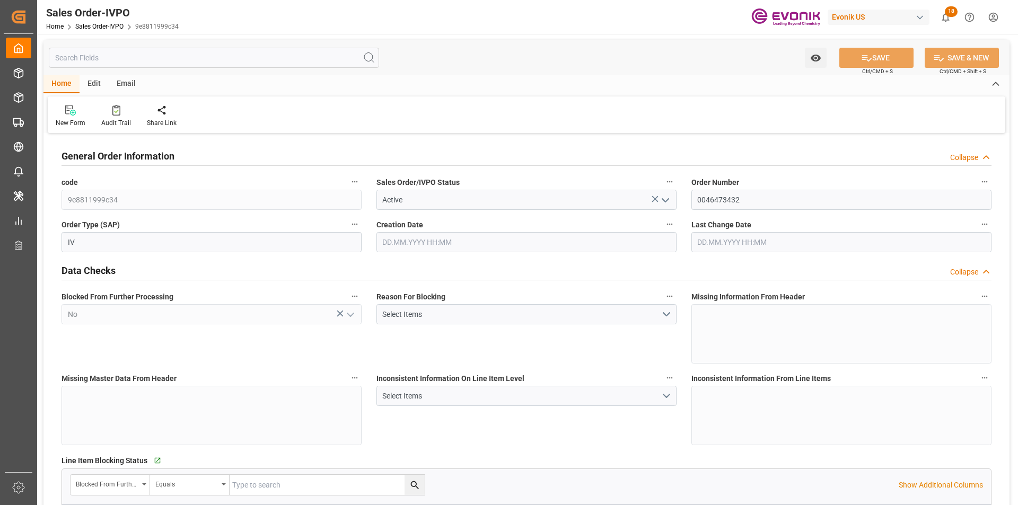
type input "16.09.2025 03:37"
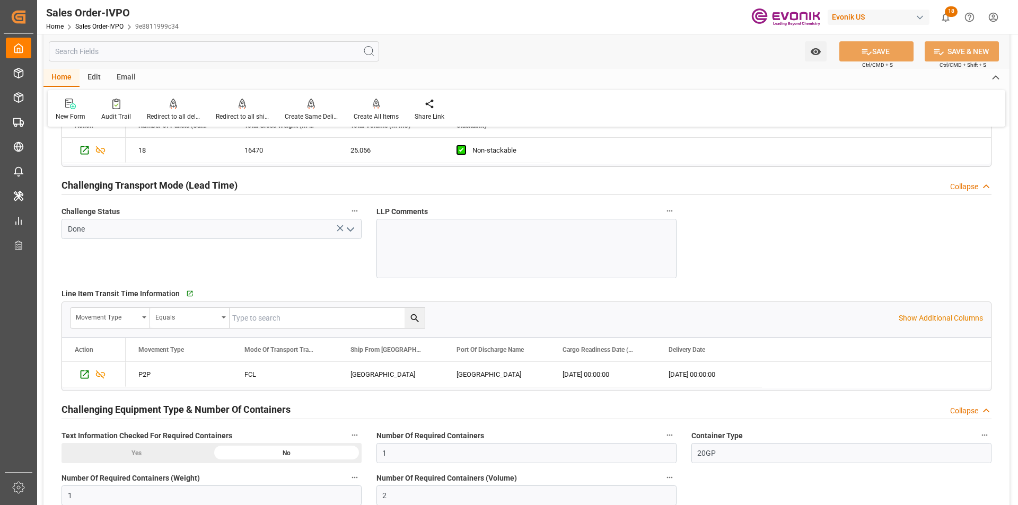
scroll to position [1856, 0]
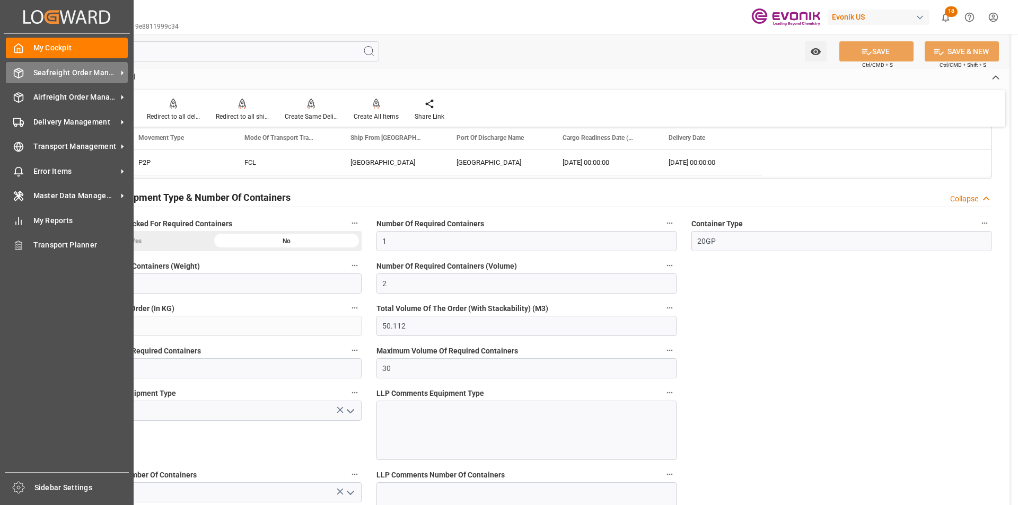
click at [61, 74] on span "Seafreight Order Management" at bounding box center [75, 72] width 84 height 11
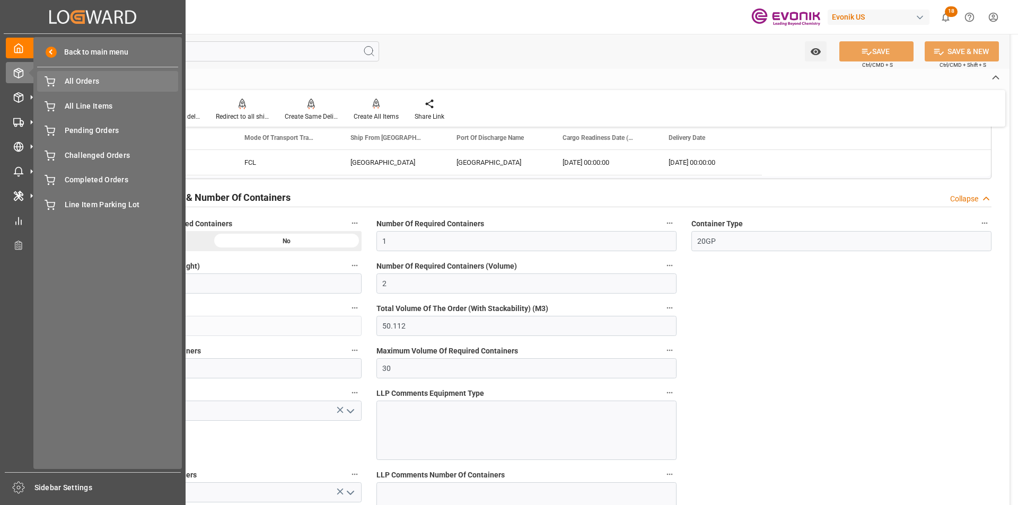
click at [112, 81] on span "All Orders" at bounding box center [122, 81] width 114 height 11
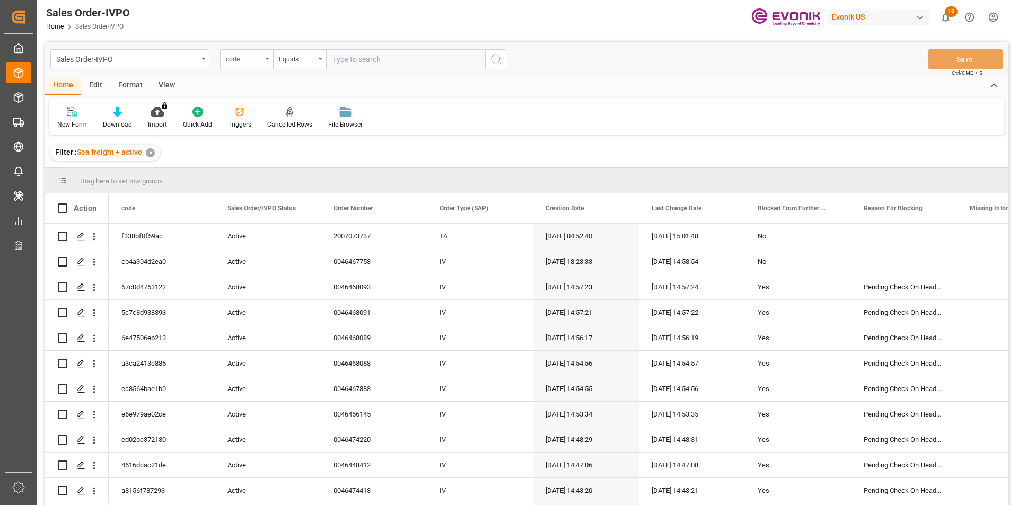
click at [248, 63] on div "code" at bounding box center [244, 58] width 36 height 12
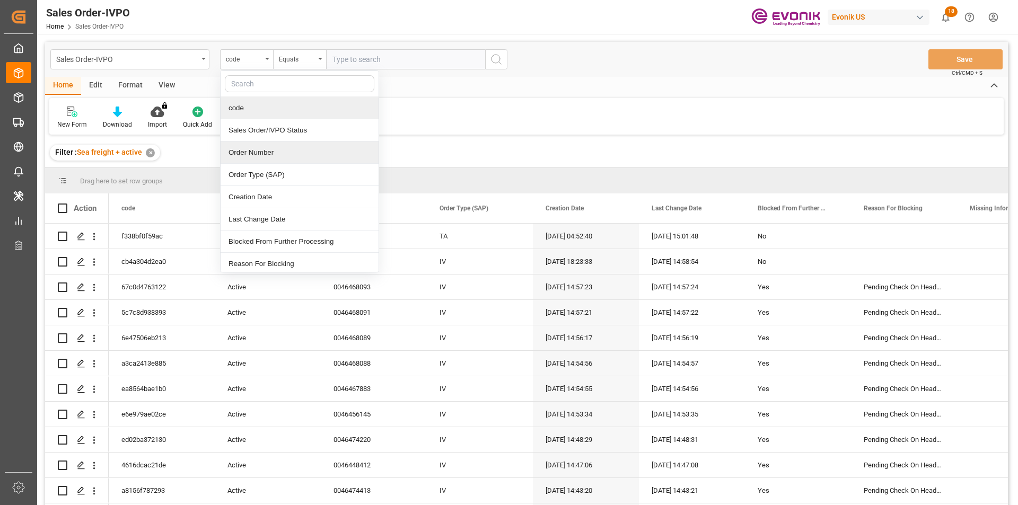
drag, startPoint x: 254, startPoint y: 161, endPoint x: 265, endPoint y: 147, distance: 17.0
click at [255, 161] on div "Order Number" at bounding box center [300, 153] width 158 height 22
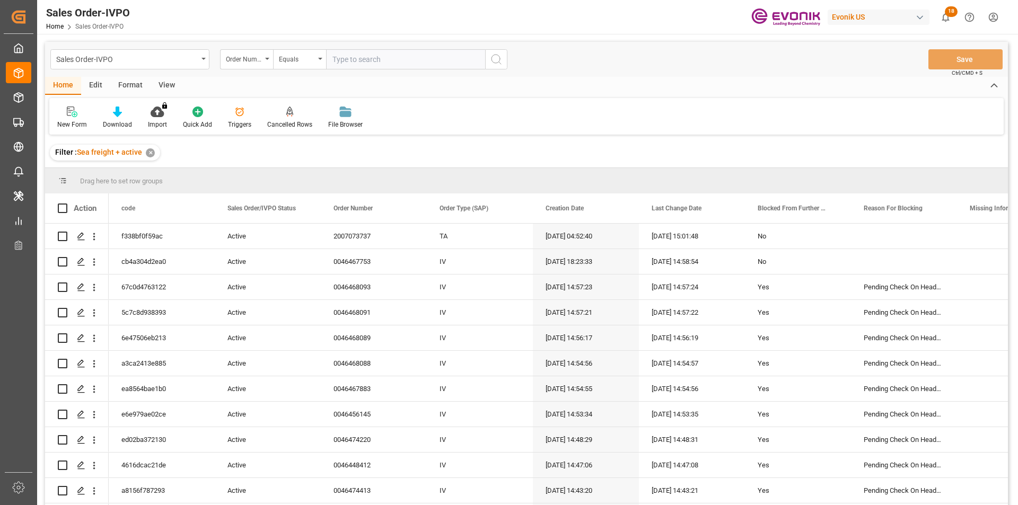
click at [347, 60] on input "text" at bounding box center [405, 59] width 159 height 20
paste input "46473700"
click at [331, 58] on input "46473700" at bounding box center [405, 59] width 159 height 20
type input "0046473700"
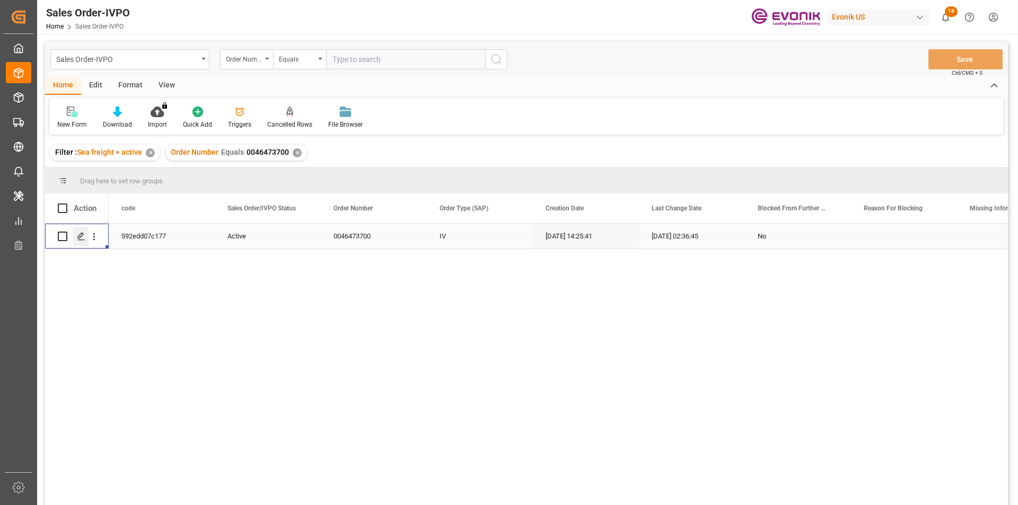
click at [81, 236] on icon "Press SPACE to select this row." at bounding box center [81, 236] width 8 height 8
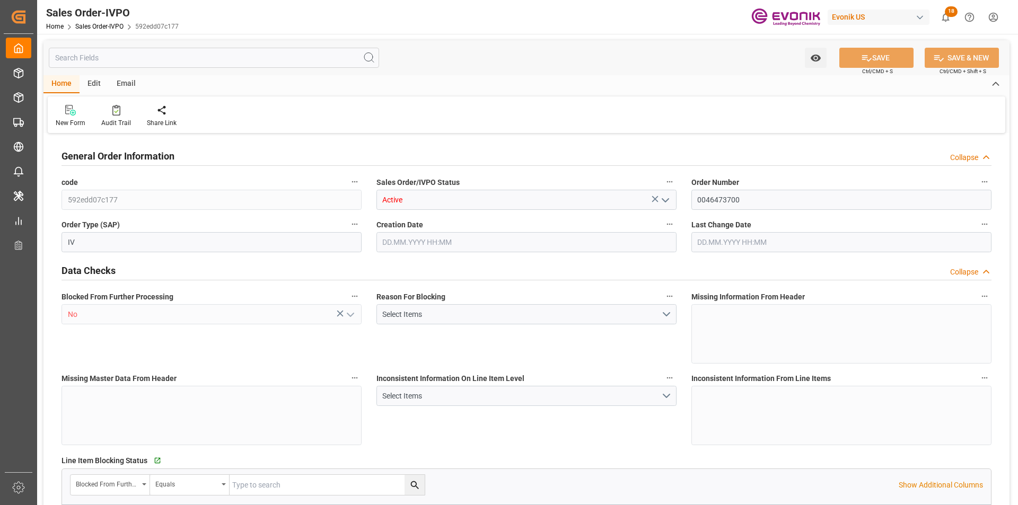
type input "BRSSZ"
type input "[EMAIL_ADDRESS] No: [PHONE_NUMBER]"
type input "0"
type input "1"
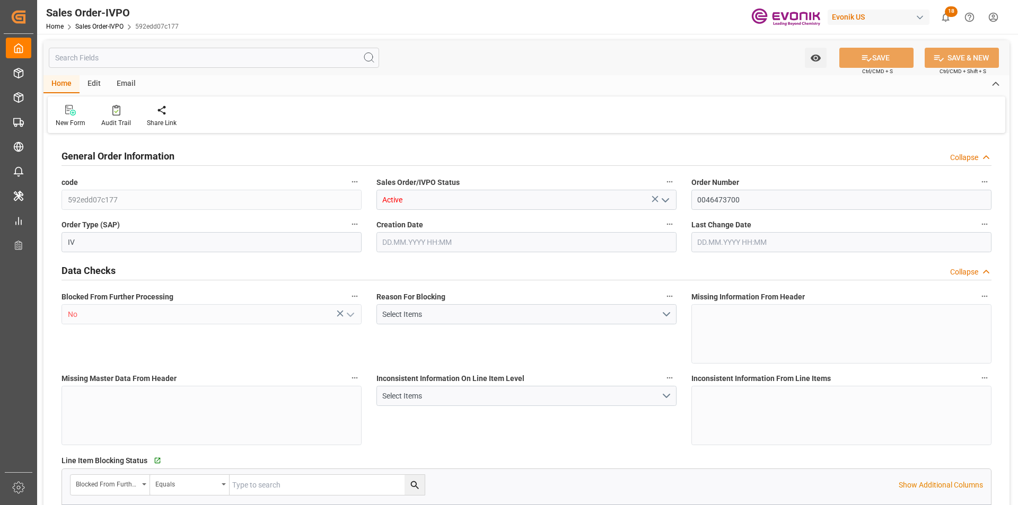
type input "1"
type input "2879.312"
type input "12.2123"
type input "17000"
type input "30"
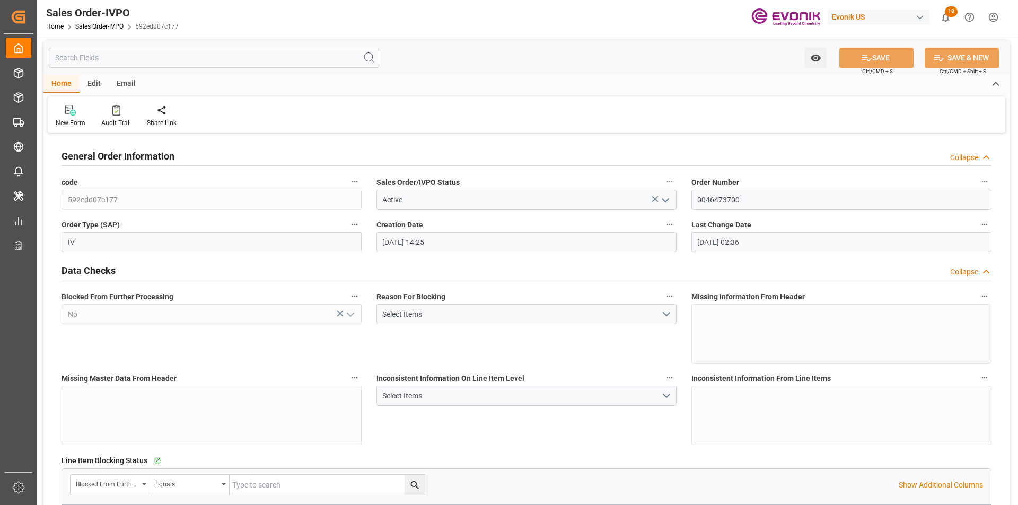
type input "17.09.2025 14:25"
type input "[DATE] 02:36"
type input "livia.leone@evonik.comTelephone No: 55 19 3475-3130"
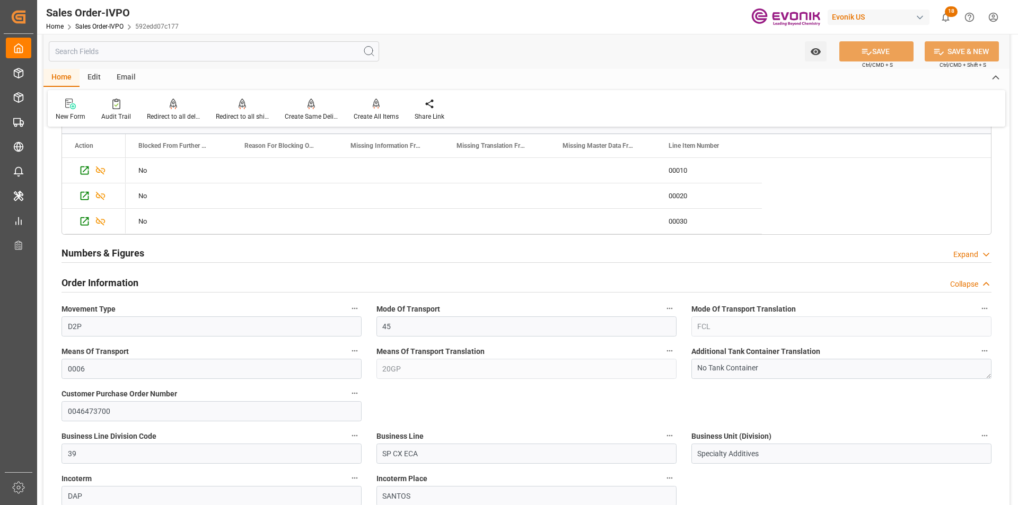
scroll to position [477, 0]
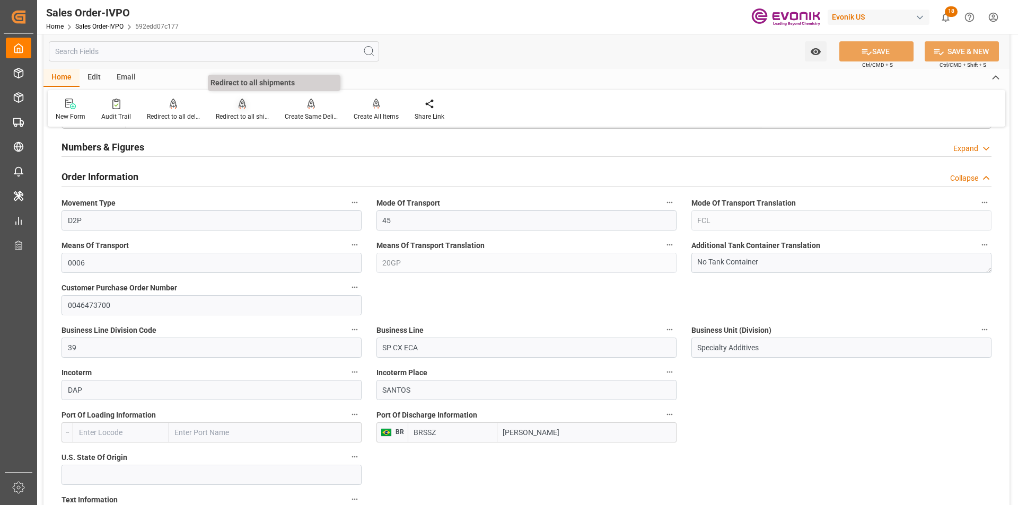
click at [241, 113] on div "Redirect to all shipments" at bounding box center [242, 117] width 53 height 10
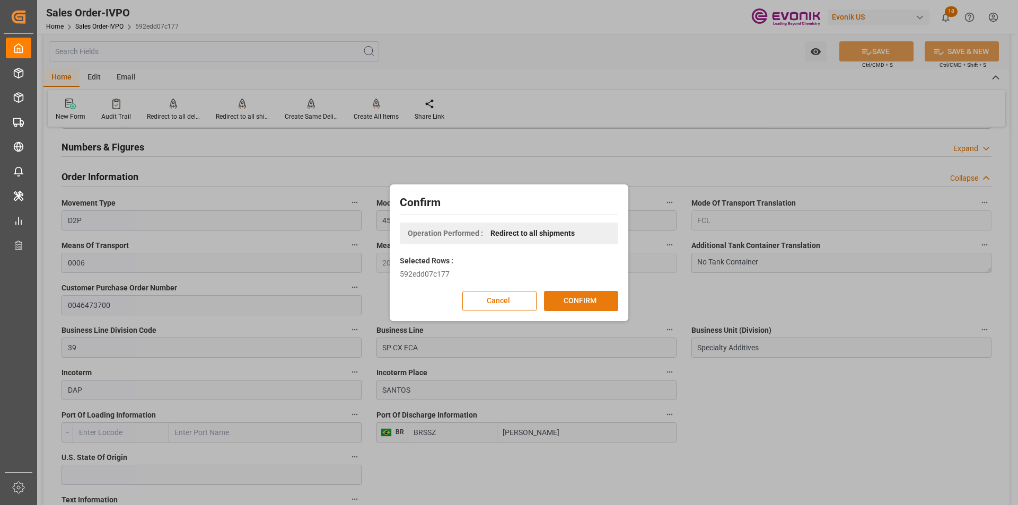
click at [592, 296] on button "CONFIRM" at bounding box center [581, 301] width 74 height 20
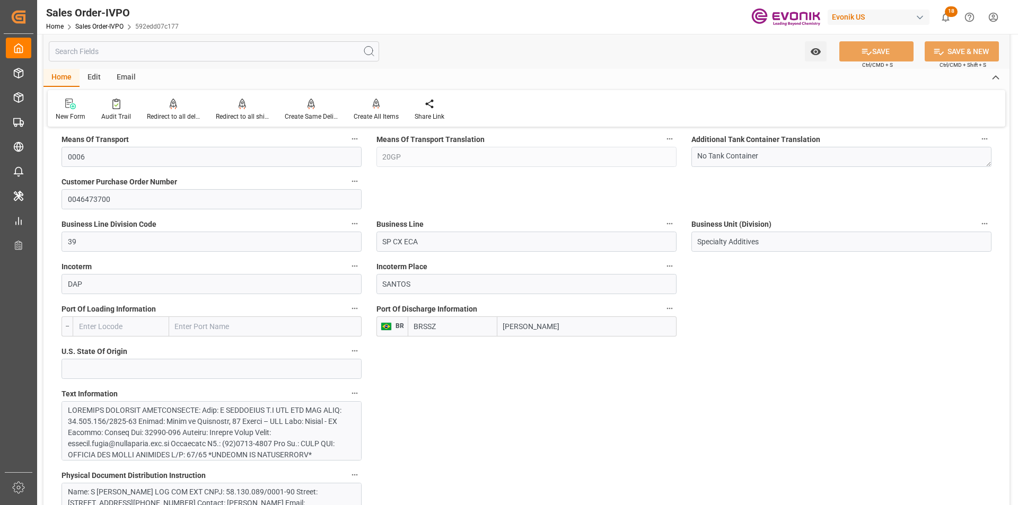
scroll to position [795, 0]
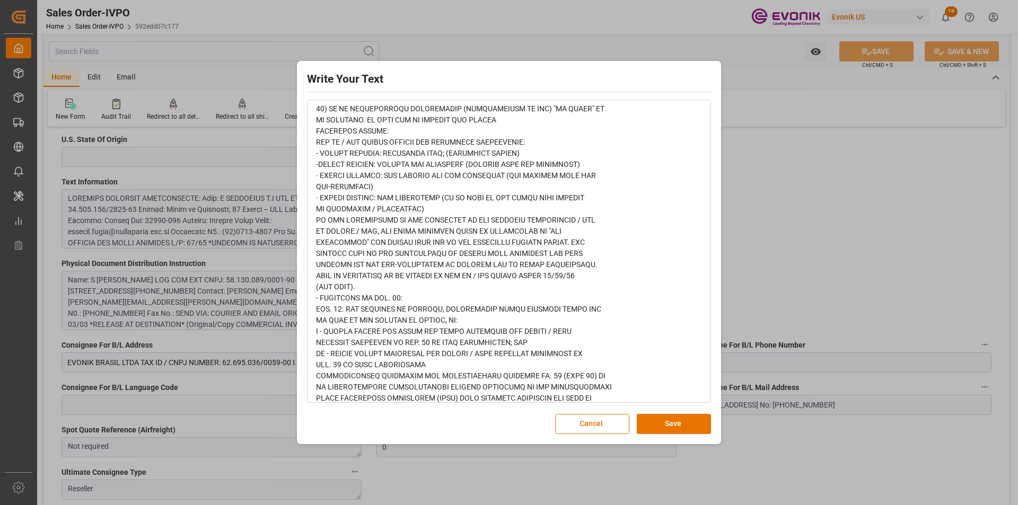
scroll to position [846, 0]
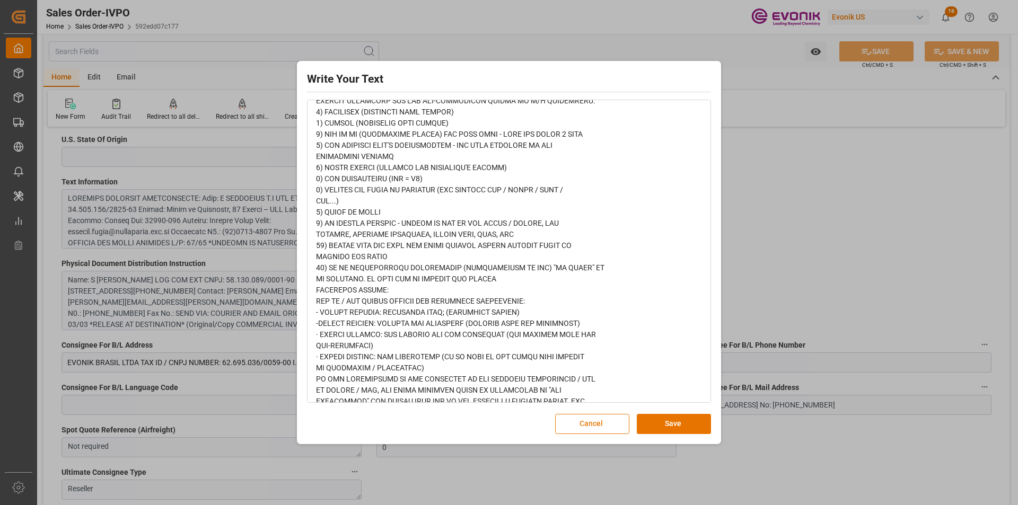
click at [583, 426] on button "Cancel" at bounding box center [592, 424] width 74 height 20
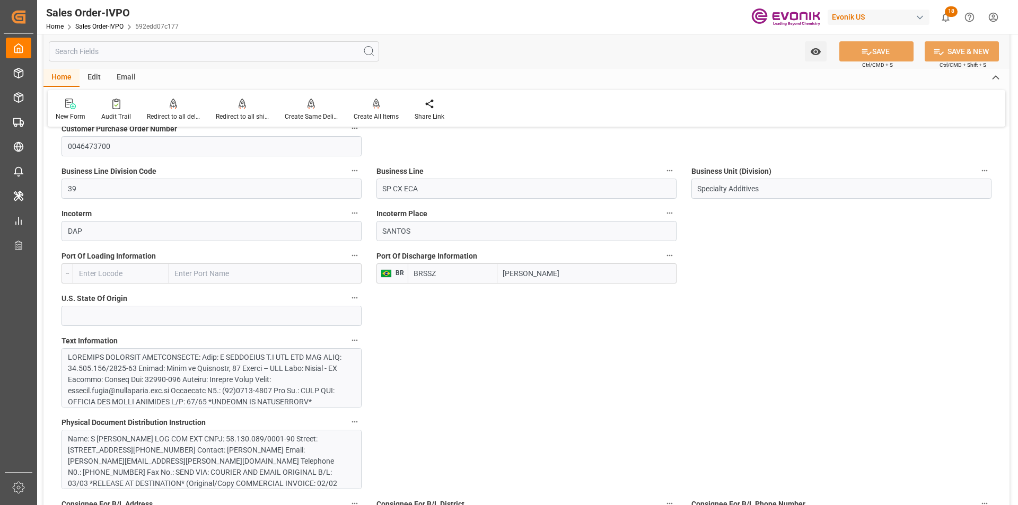
scroll to position [742, 0]
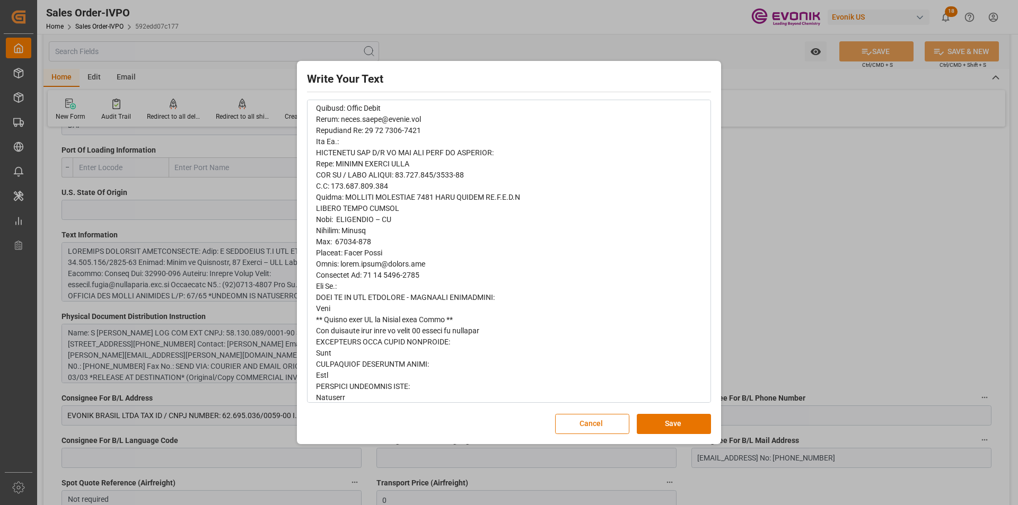
scroll to position [318, 0]
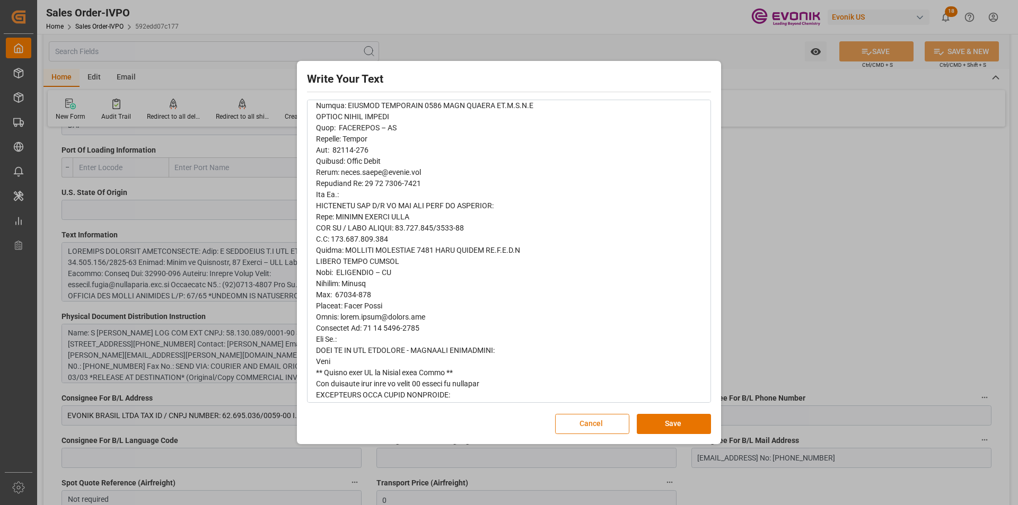
click at [576, 427] on button "Cancel" at bounding box center [592, 424] width 74 height 20
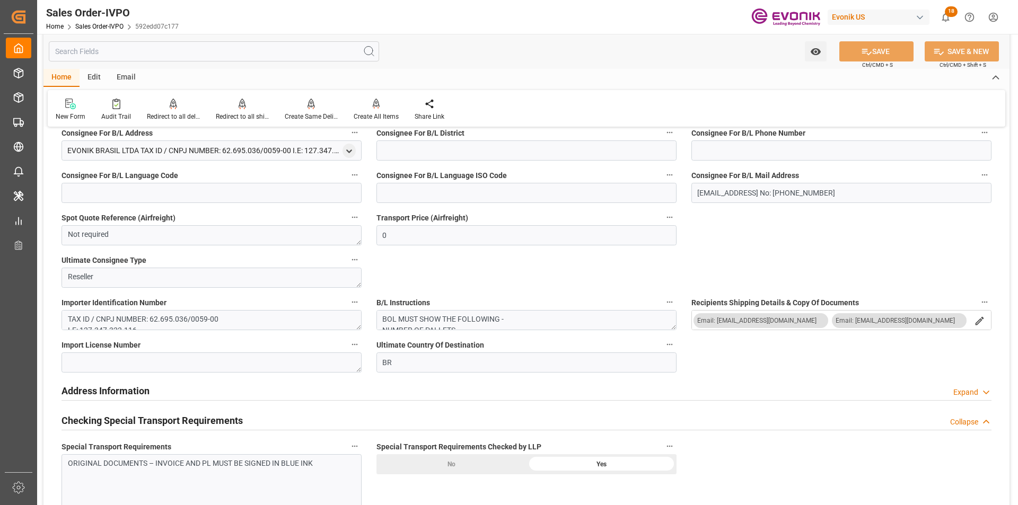
scroll to position [901, 0]
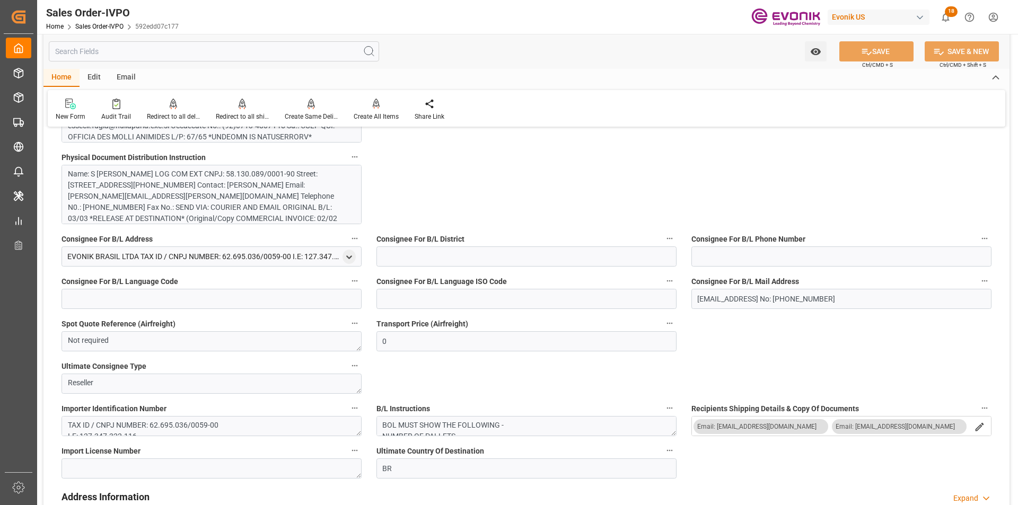
type input "livia.leone@evonik.comTelephone No: 55 19 3475-3130"
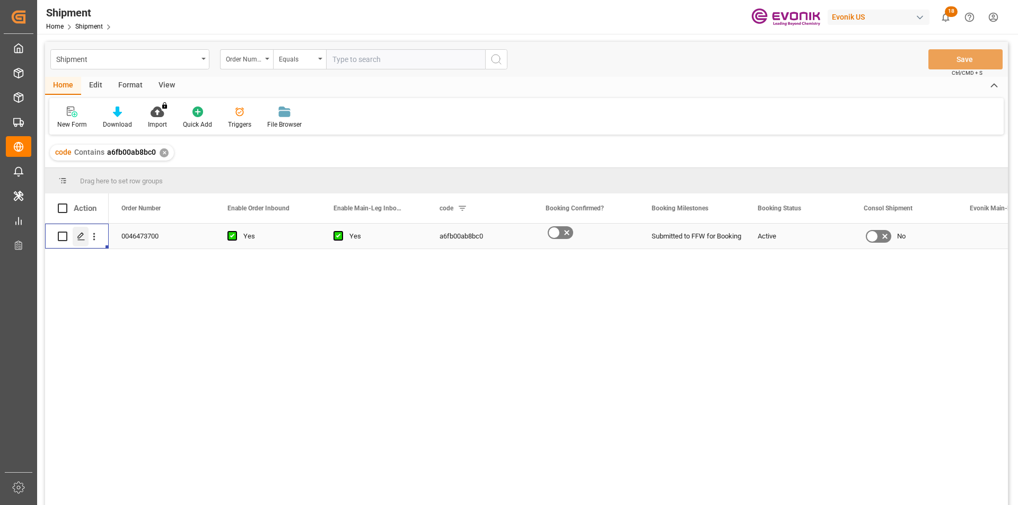
click at [83, 236] on icon "Press SPACE to select this row." at bounding box center [81, 236] width 8 height 8
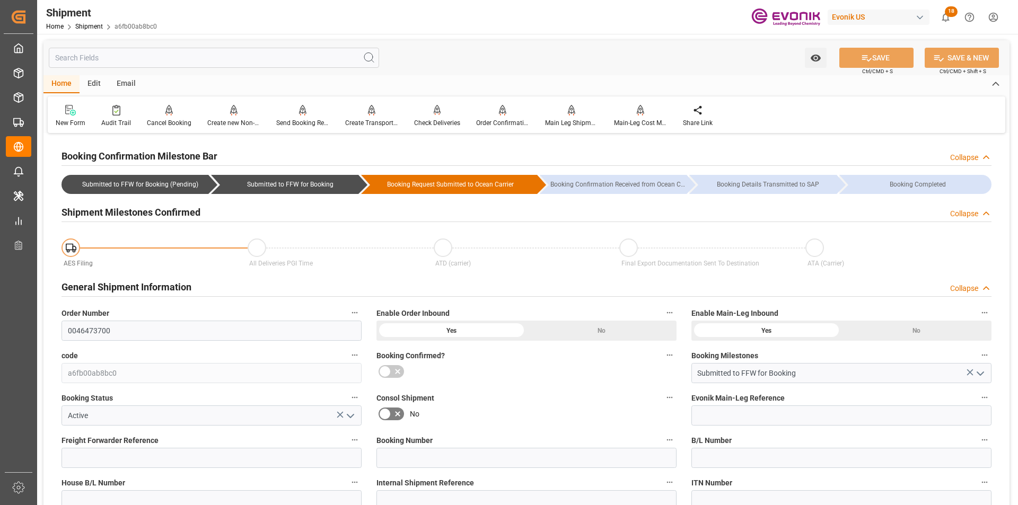
click at [130, 59] on input "text" at bounding box center [214, 58] width 330 height 20
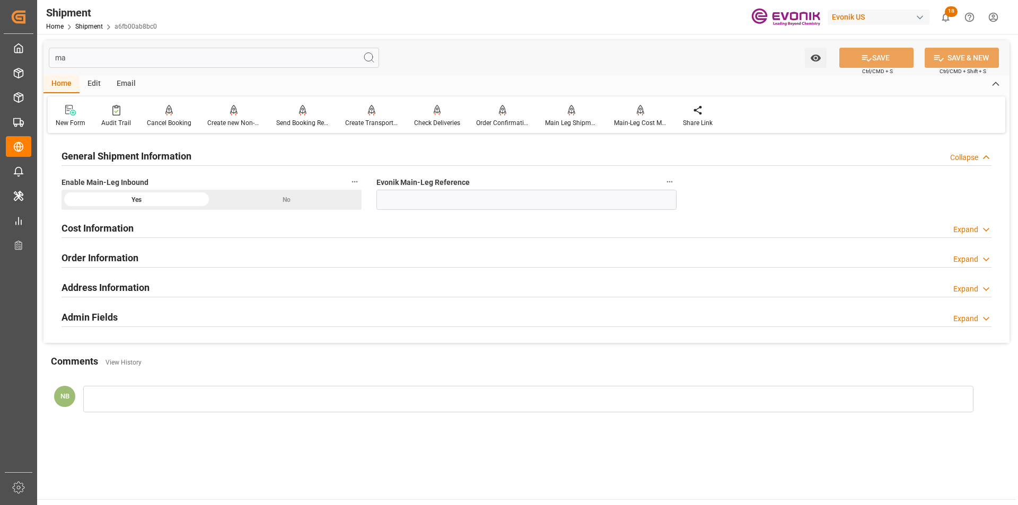
type input "m"
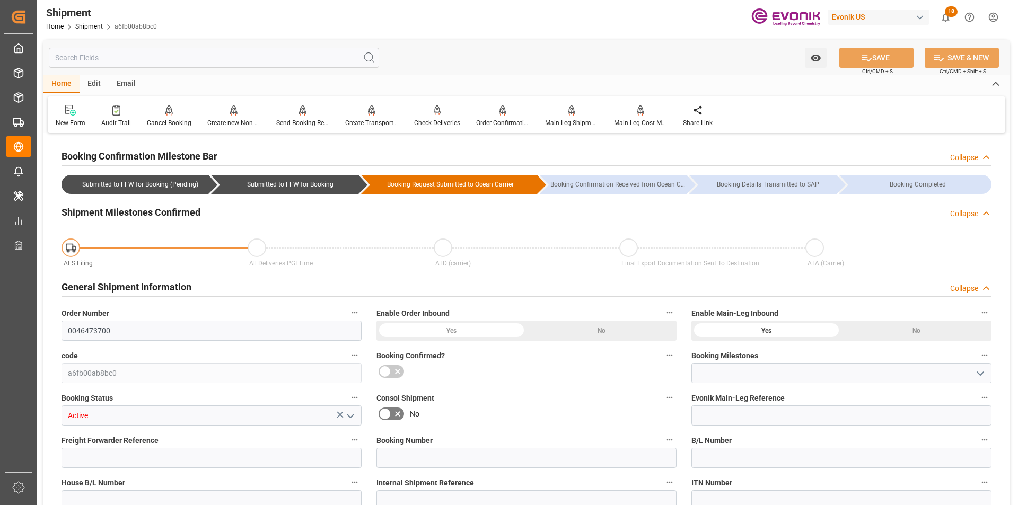
type input "Submitted to FFW for Booking"
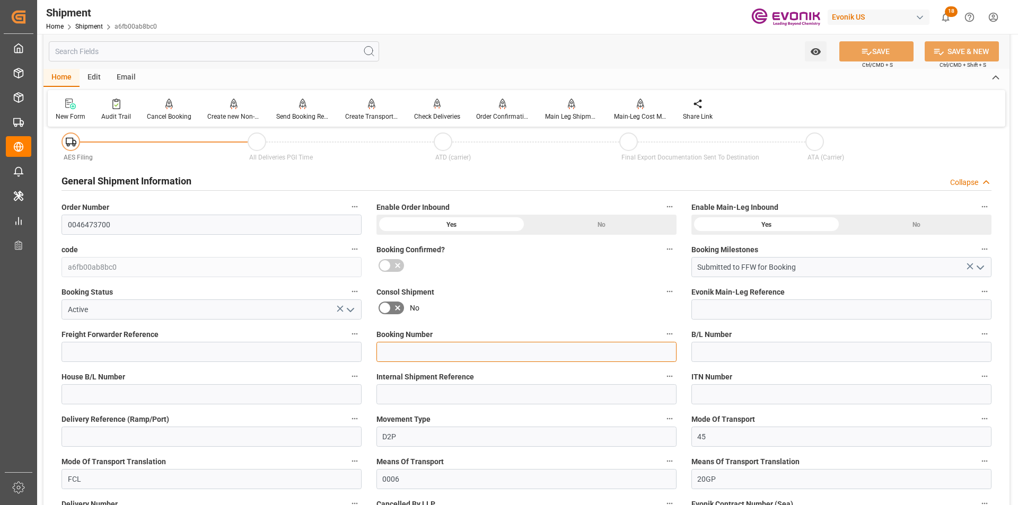
click at [440, 349] on input at bounding box center [526, 352] width 300 height 20
click at [174, 352] on input at bounding box center [211, 352] width 300 height 20
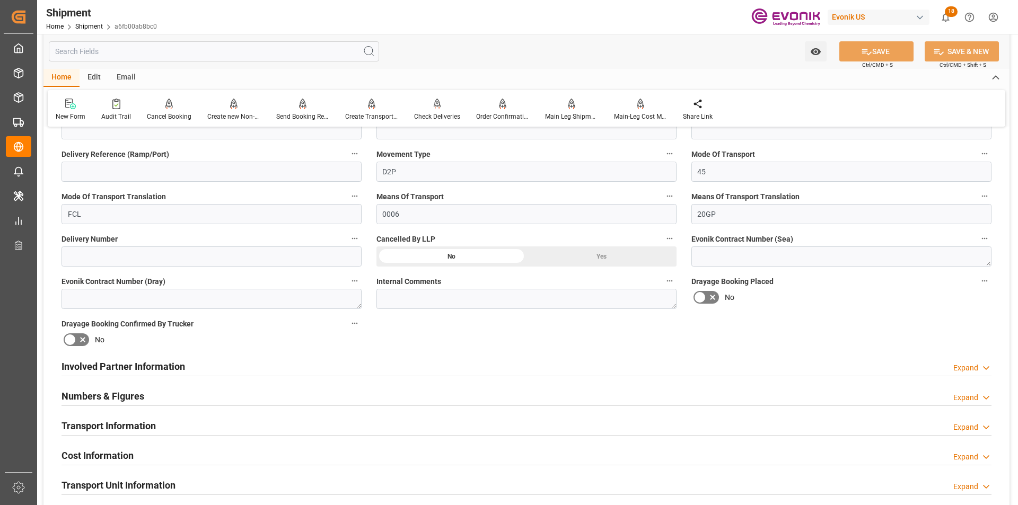
scroll to position [636, 0]
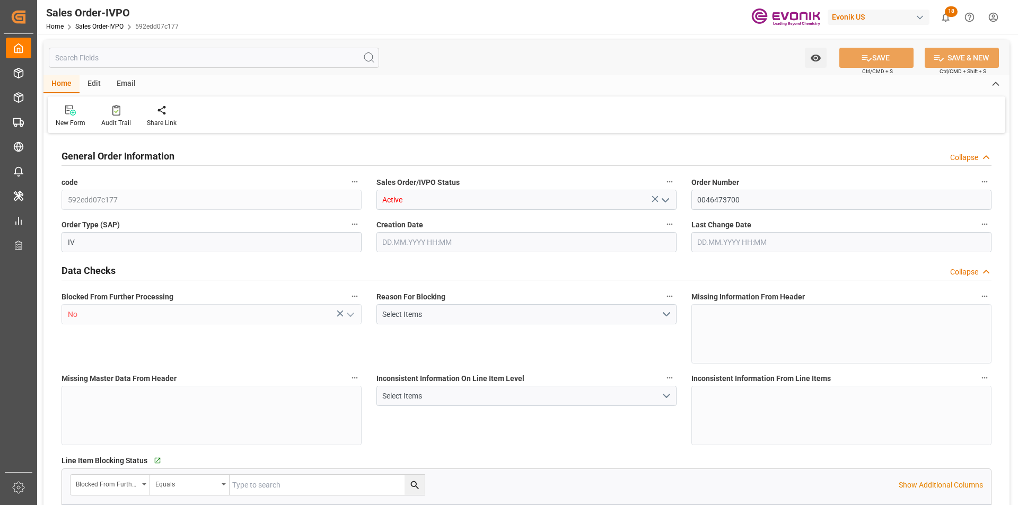
type input "BRSSZ"
type input "[EMAIL_ADDRESS] No: [PHONE_NUMBER]"
type input "0"
type input "1"
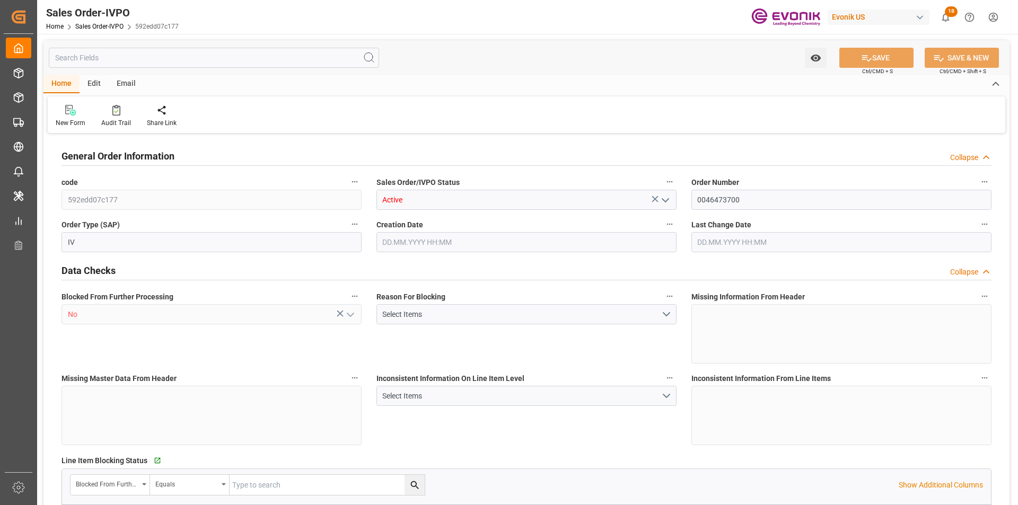
type input "1"
type input "2879.312"
type input "12.2123"
type input "17000"
type input "30"
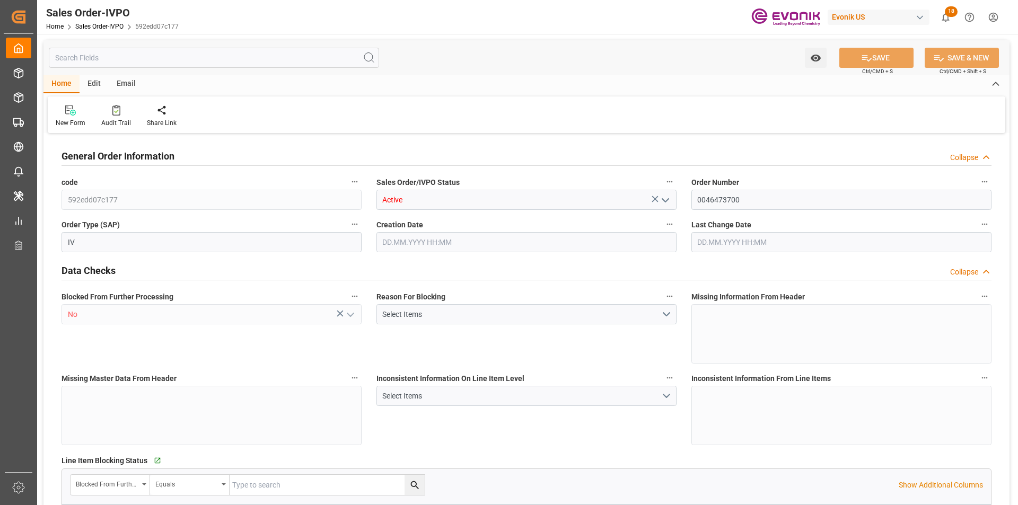
type input "[DATE] 14:25"
type input "[DATE] 02:36"
type input "[EMAIL_ADDRESS] No: [PHONE_NUMBER]"
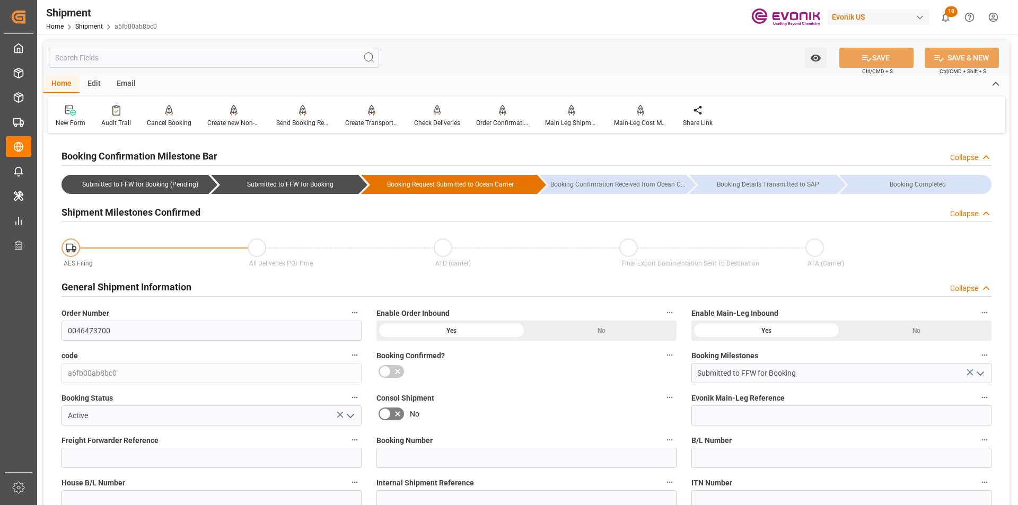
scroll to position [636, 0]
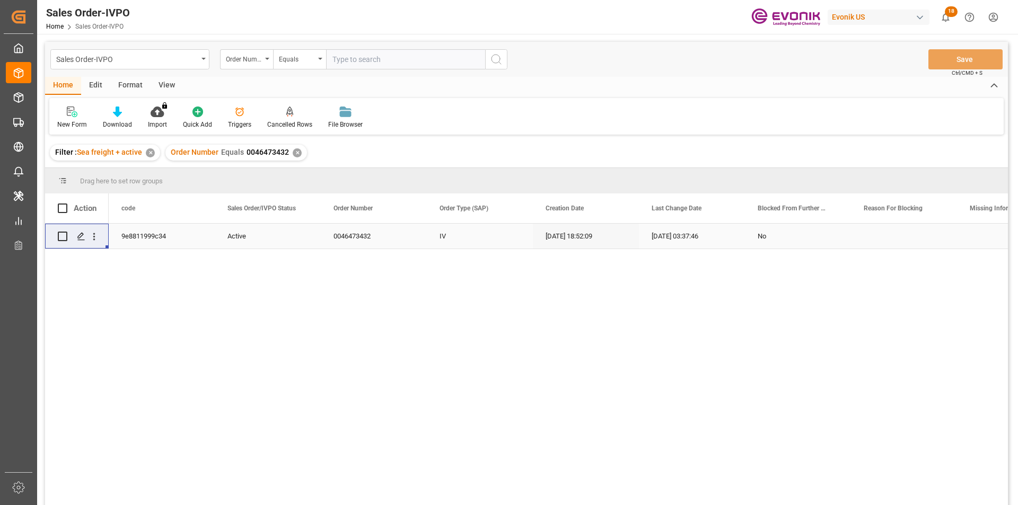
click at [295, 153] on div "✕" at bounding box center [297, 152] width 9 height 9
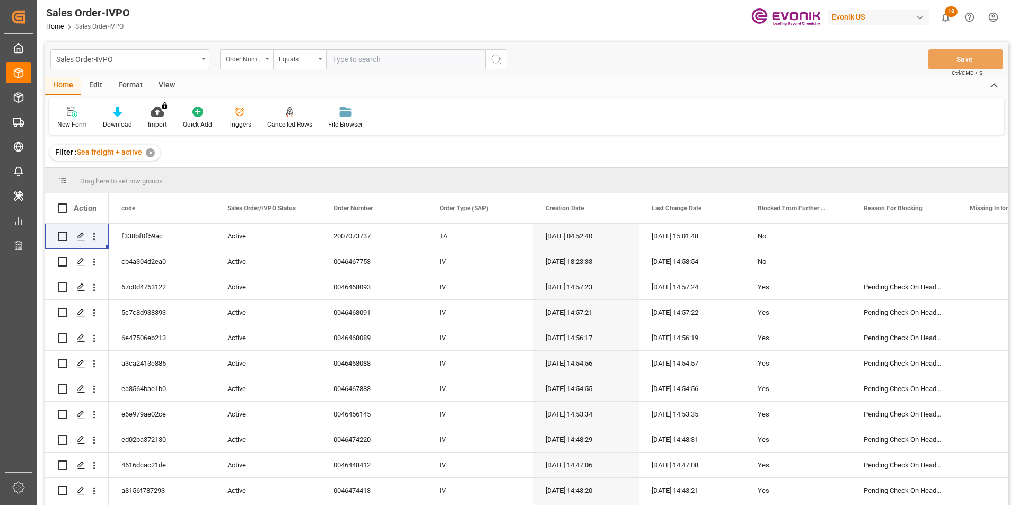
click at [394, 60] on input "text" at bounding box center [405, 59] width 159 height 20
paste input "2007173789"
type input "2007173789"
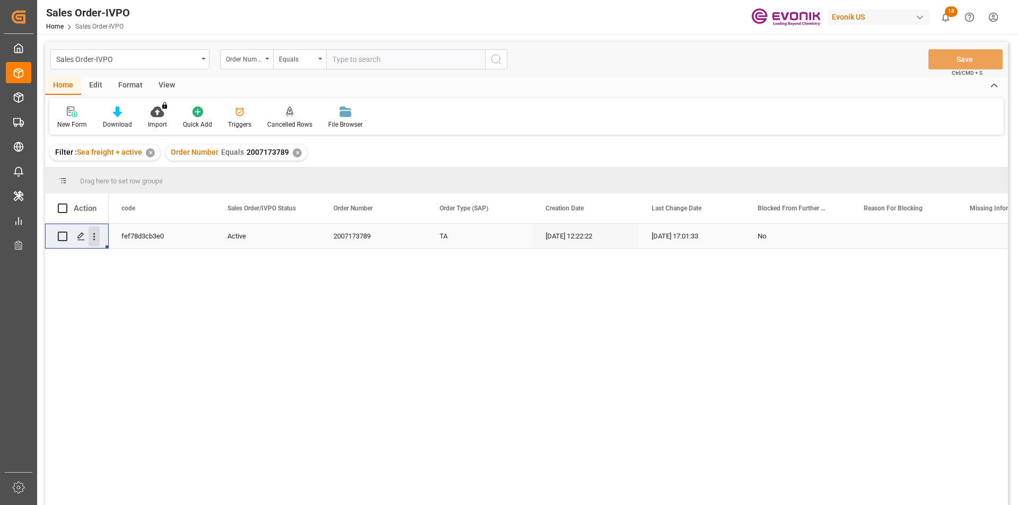
click at [95, 238] on icon "open menu" at bounding box center [94, 236] width 11 height 11
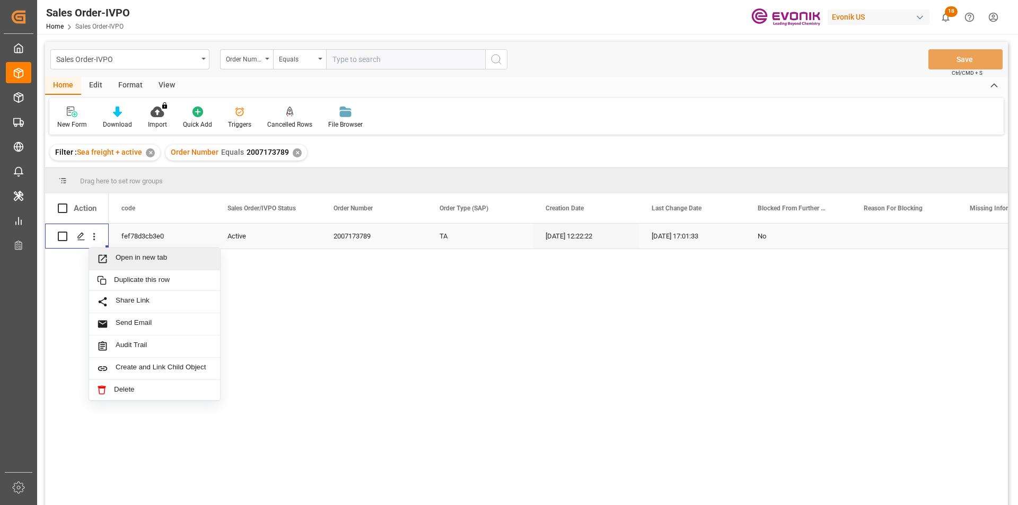
click at [133, 257] on span "Open in new tab" at bounding box center [164, 258] width 96 height 11
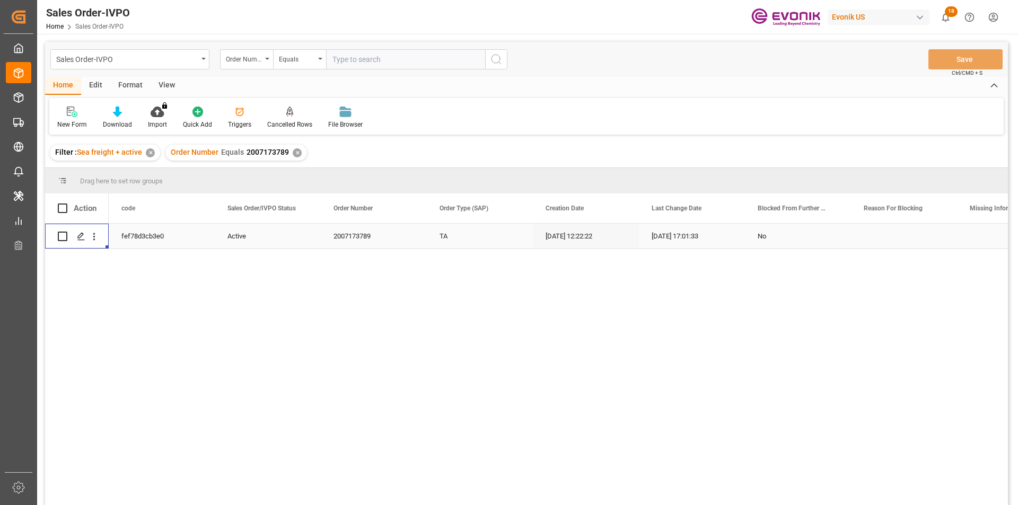
click at [295, 152] on div "✕" at bounding box center [297, 152] width 9 height 9
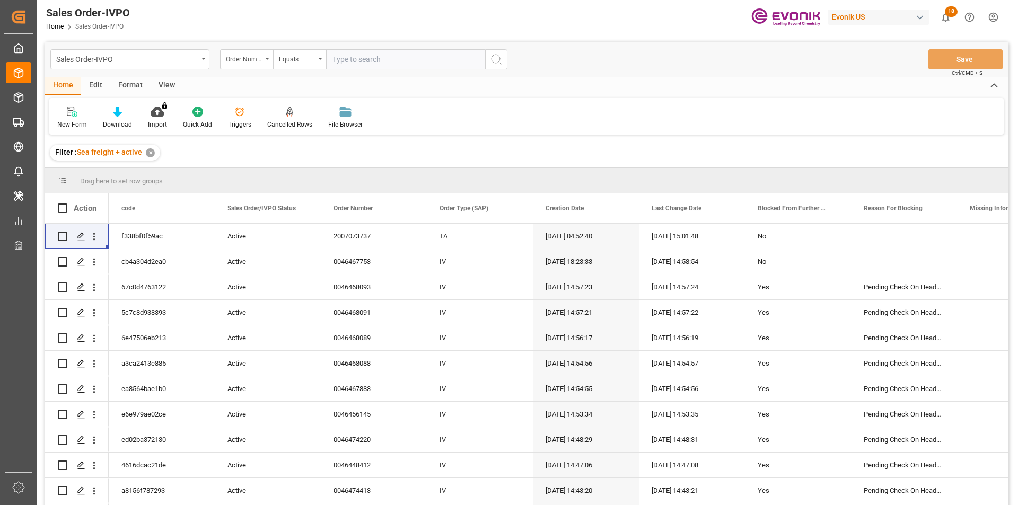
click at [336, 68] on input "text" at bounding box center [405, 59] width 159 height 20
paste input "0046473696"
type input "0046473696"
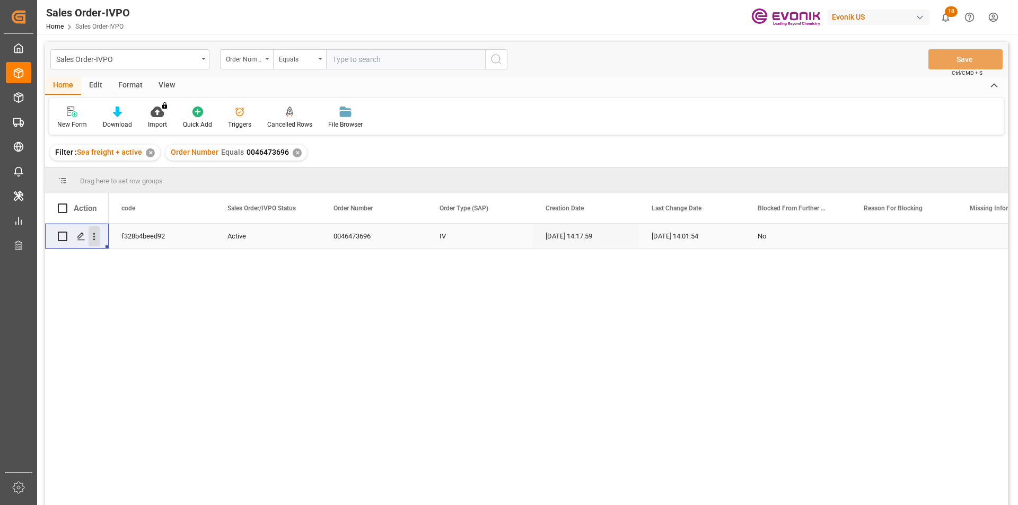
click at [92, 236] on icon "open menu" at bounding box center [94, 236] width 11 height 11
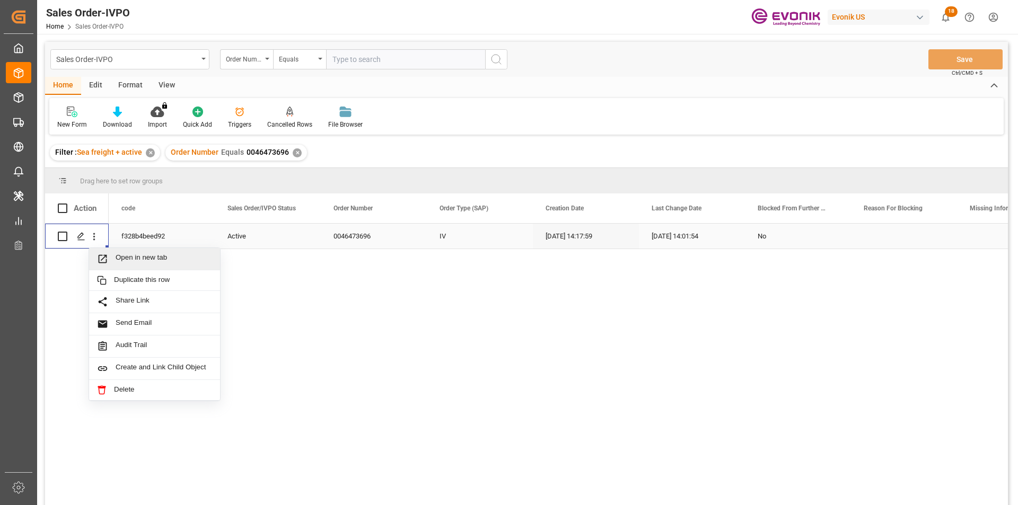
click at [148, 253] on span "Open in new tab" at bounding box center [164, 258] width 96 height 11
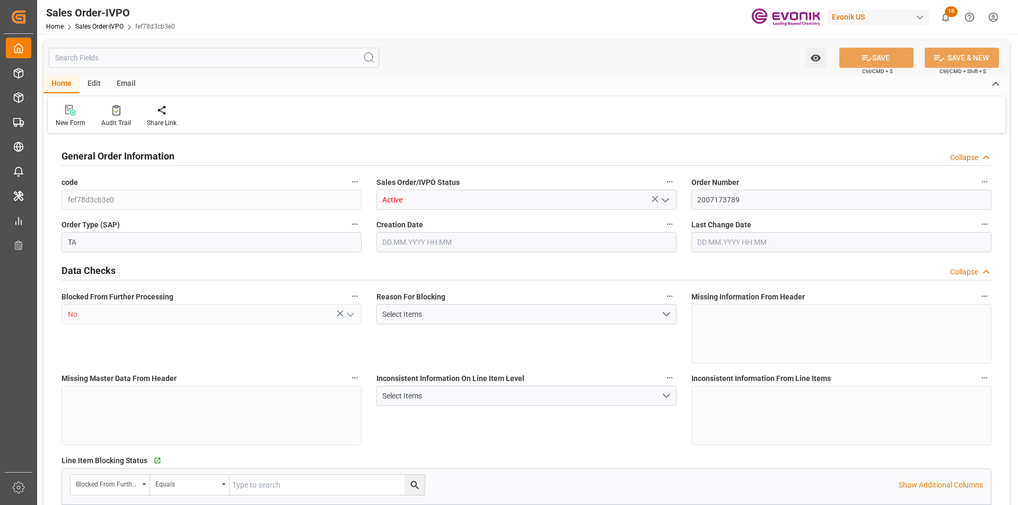
type input "DOHAI"
type input "0"
type input "1"
type input "1654.2"
type input "[DATE] 12:22"
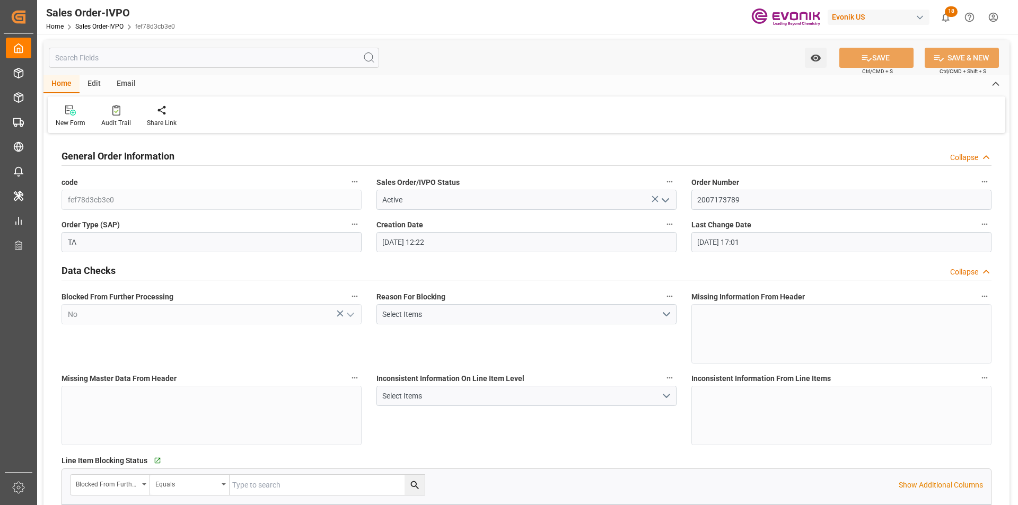
type input "[DATE] 17:01"
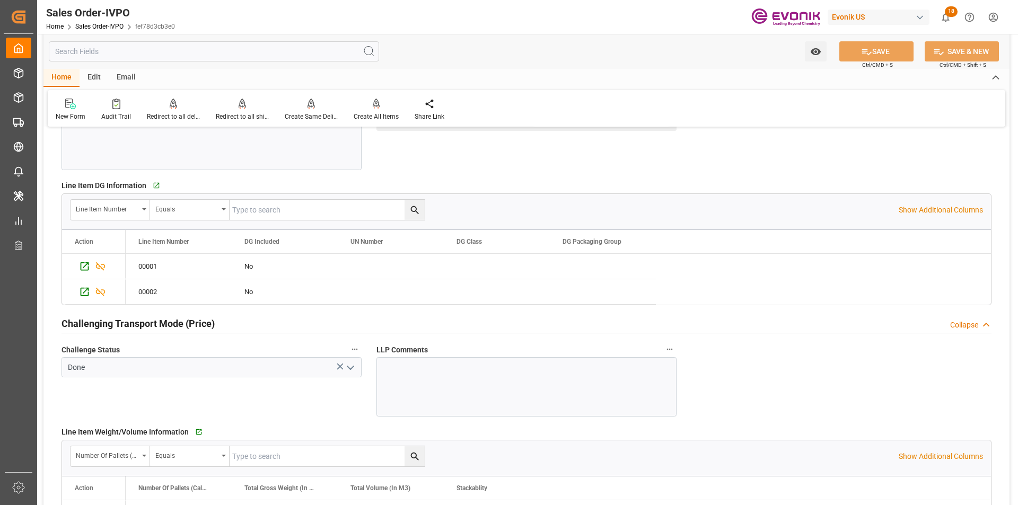
scroll to position [1431, 0]
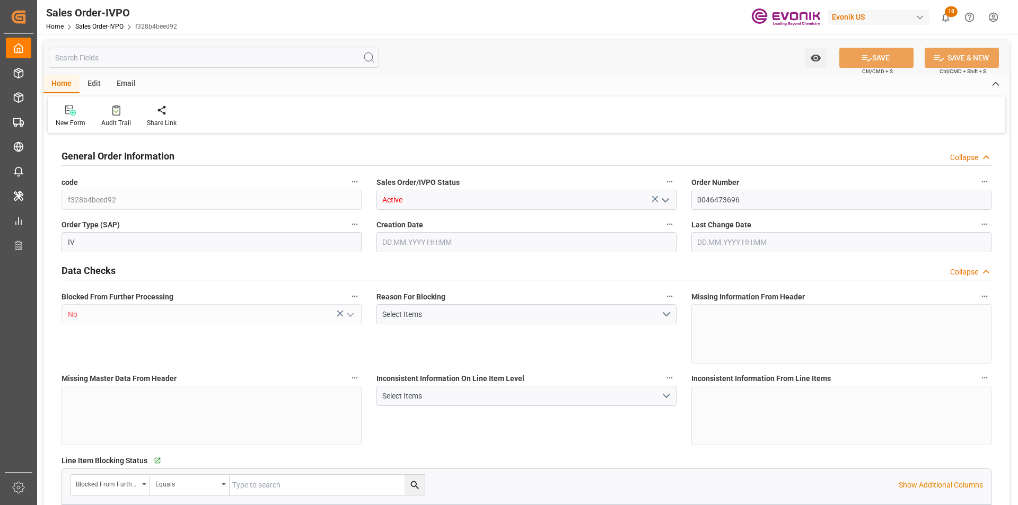
type input "BRSSZ"
type input "[EMAIL_ADDRESS] No: [PHONE_NUMBER]"
type input "0"
type input "1"
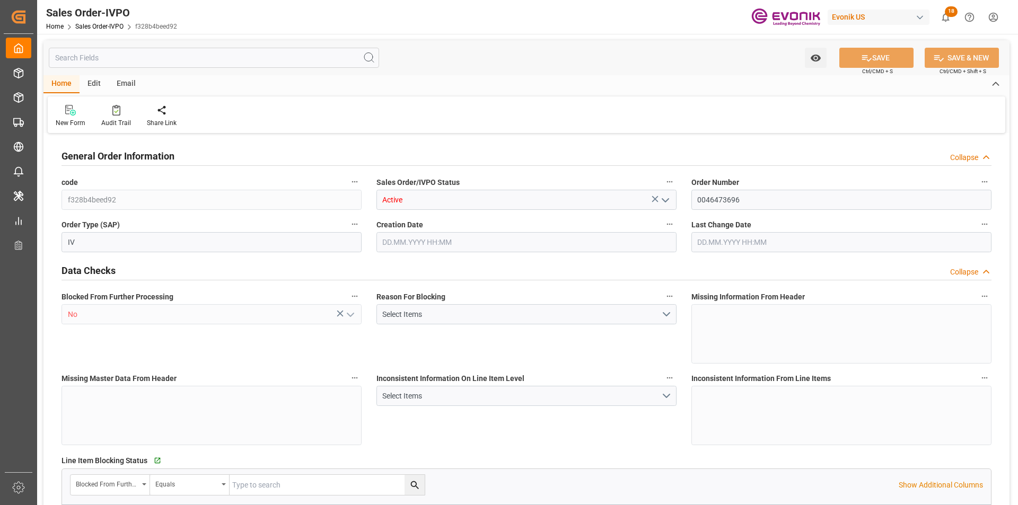
type input "1"
type input "10159.496"
type input "12.904"
type input "17000"
type input "30"
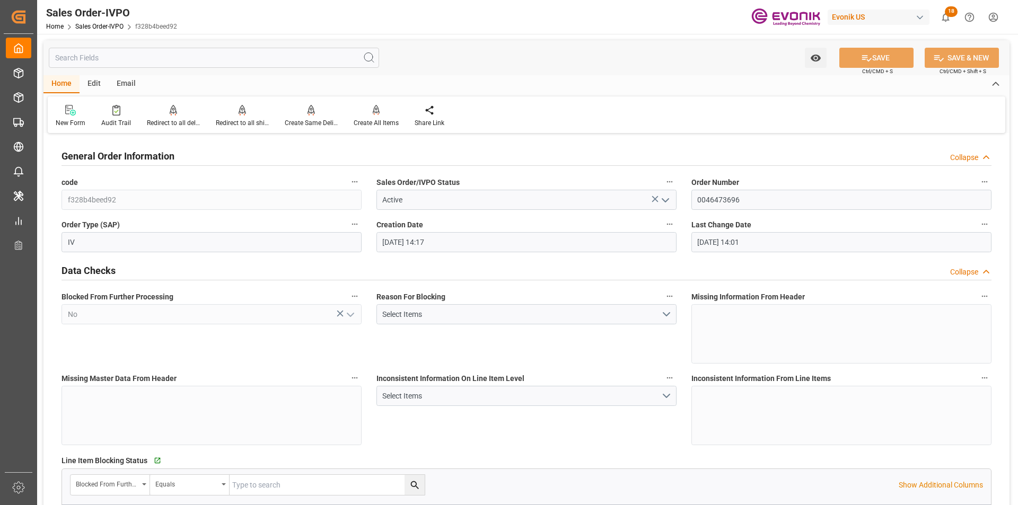
type input "17.09.2025 14:17"
type input "[DATE] 14:01"
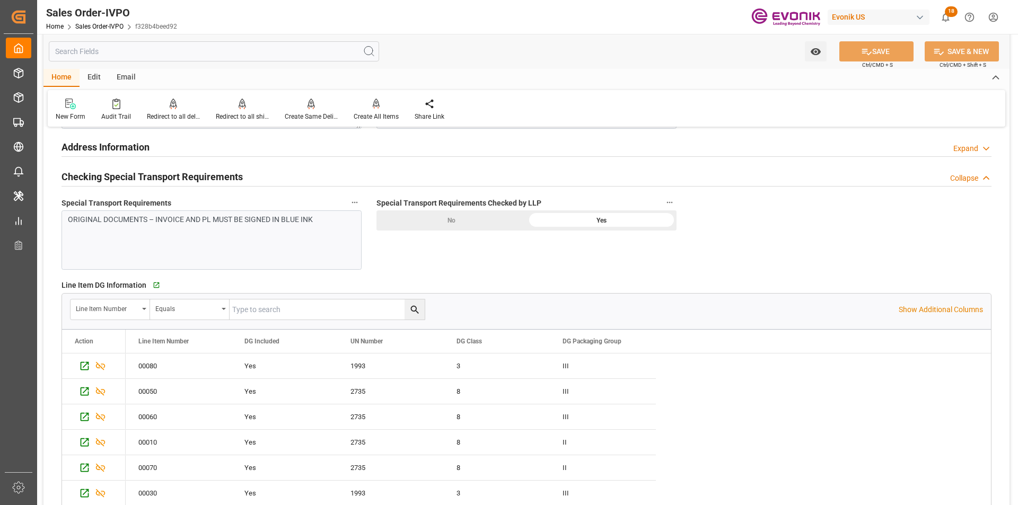
scroll to position [1537, 0]
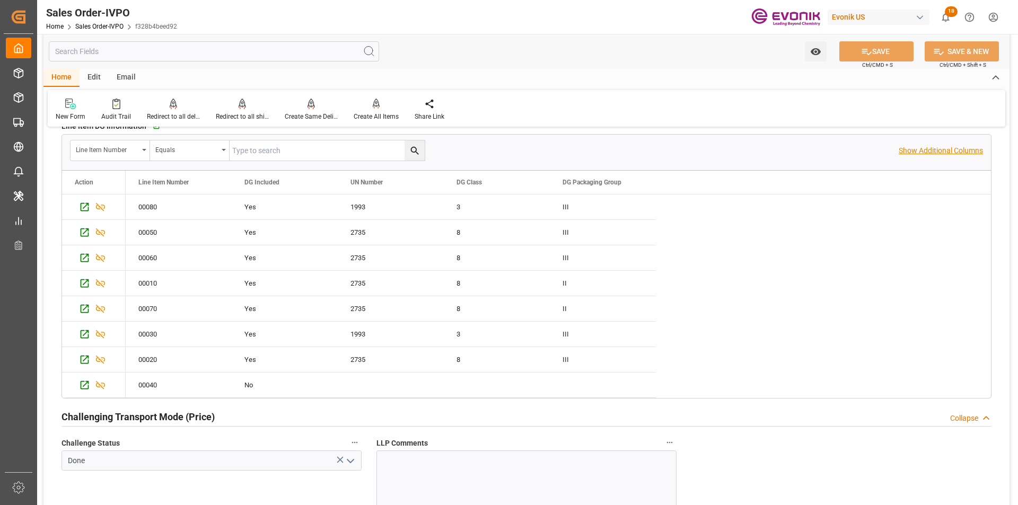
click at [947, 153] on p "Show Additional Columns" at bounding box center [941, 150] width 84 height 11
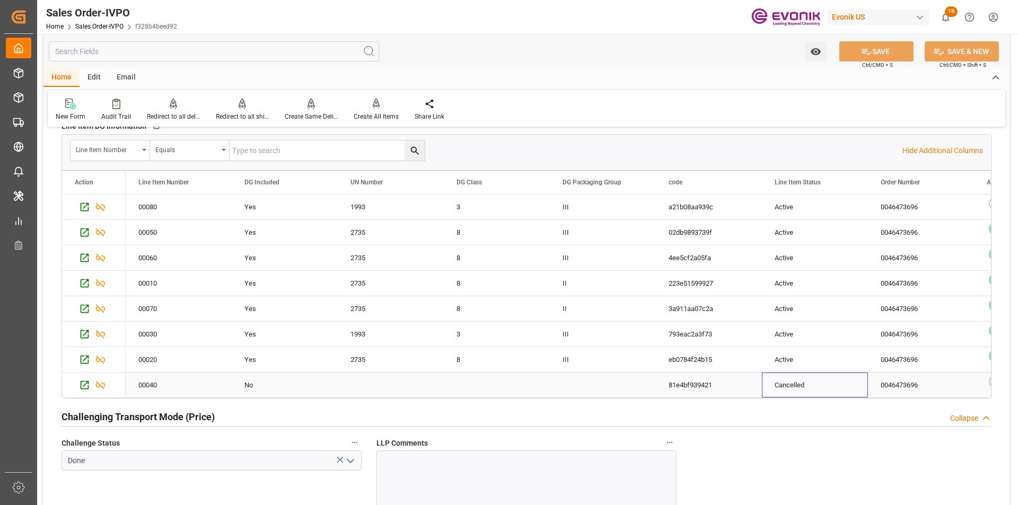
click at [860, 383] on div "Cancelled" at bounding box center [815, 385] width 106 height 25
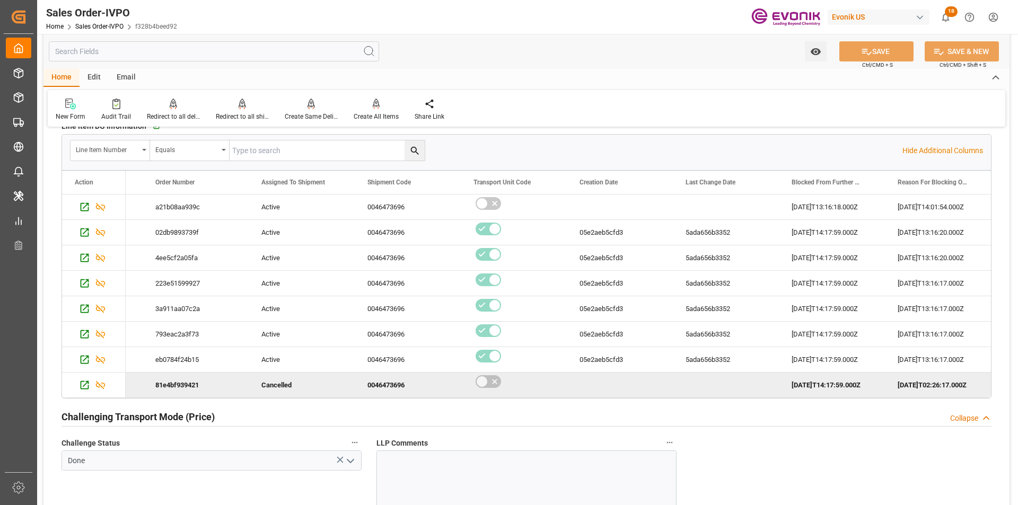
scroll to position [0, 937]
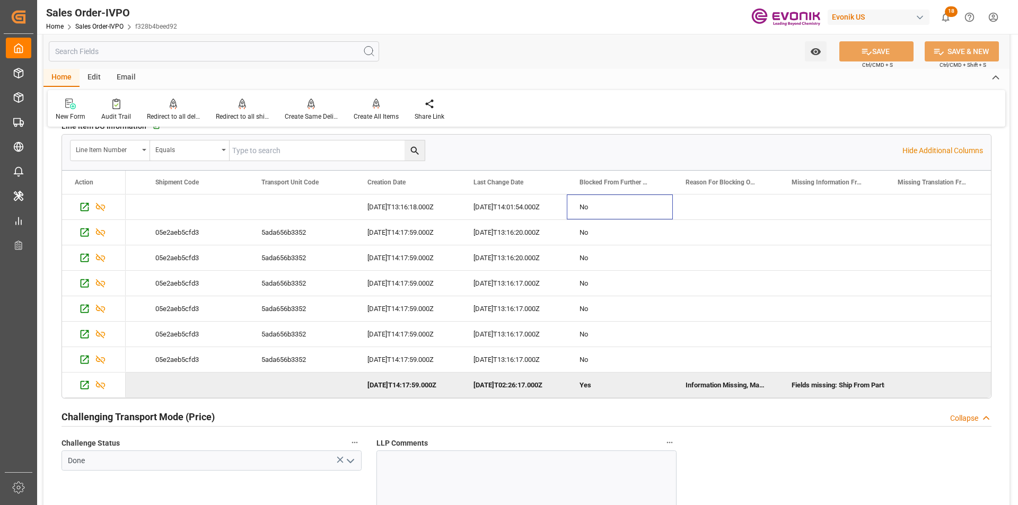
type input "livia.leone@evonik.comTelephone No: 55 19 3475-3130"
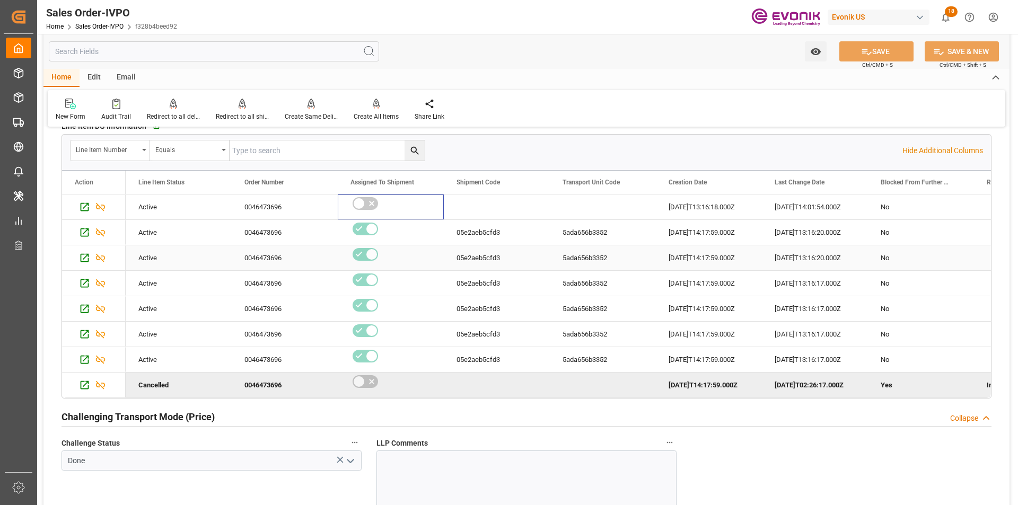
scroll to position [1219, 0]
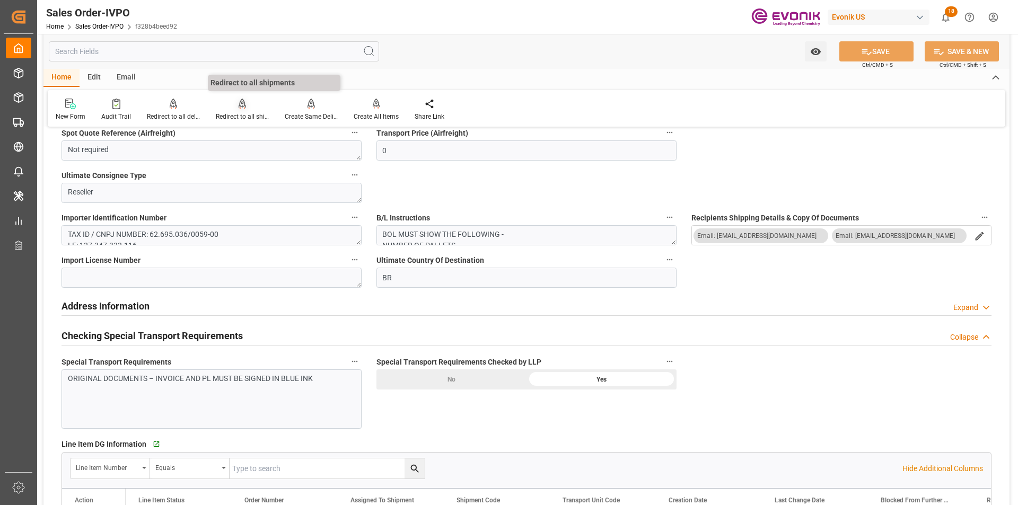
click at [239, 109] on icon at bounding box center [242, 104] width 7 height 11
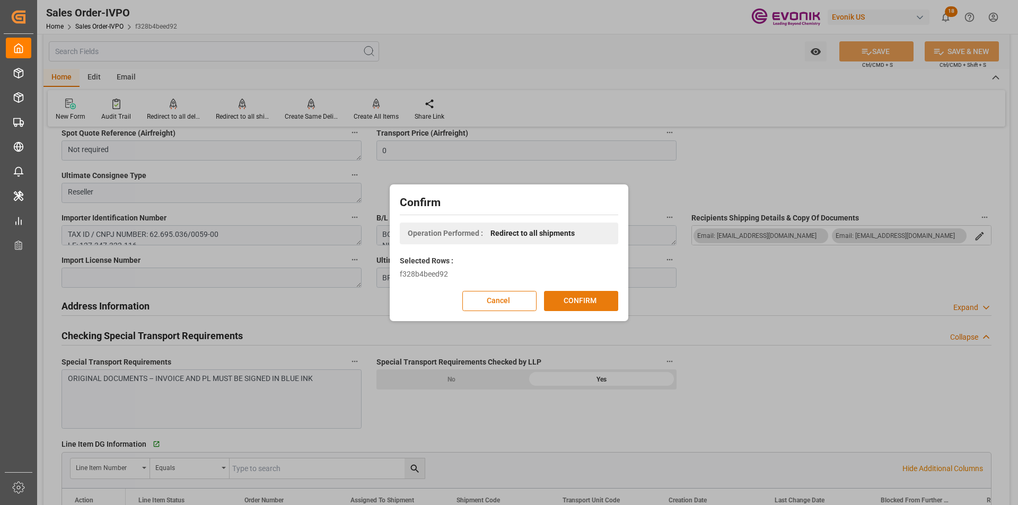
click at [552, 298] on button "CONFIRM" at bounding box center [581, 301] width 74 height 20
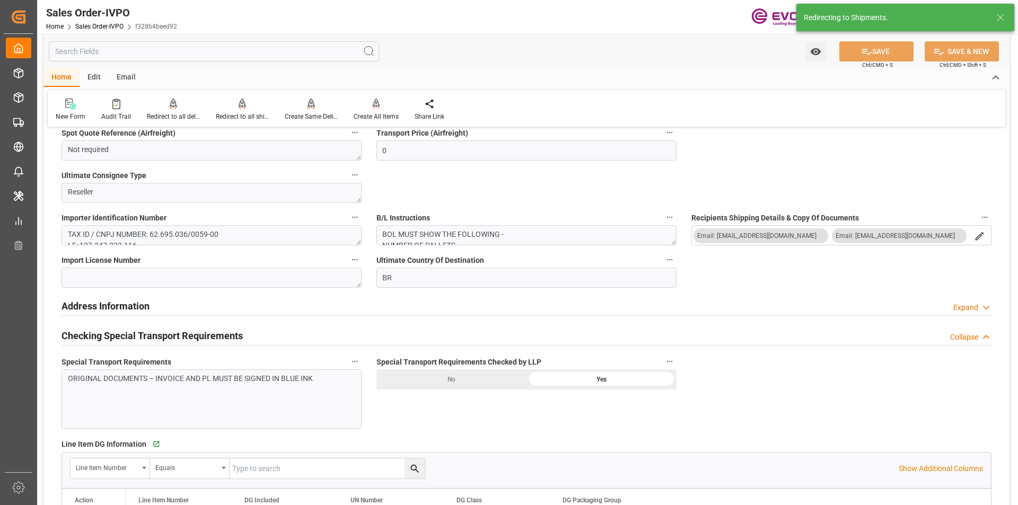
type input "[DATE] 14:17"
type input "22.09.2025 14:01"
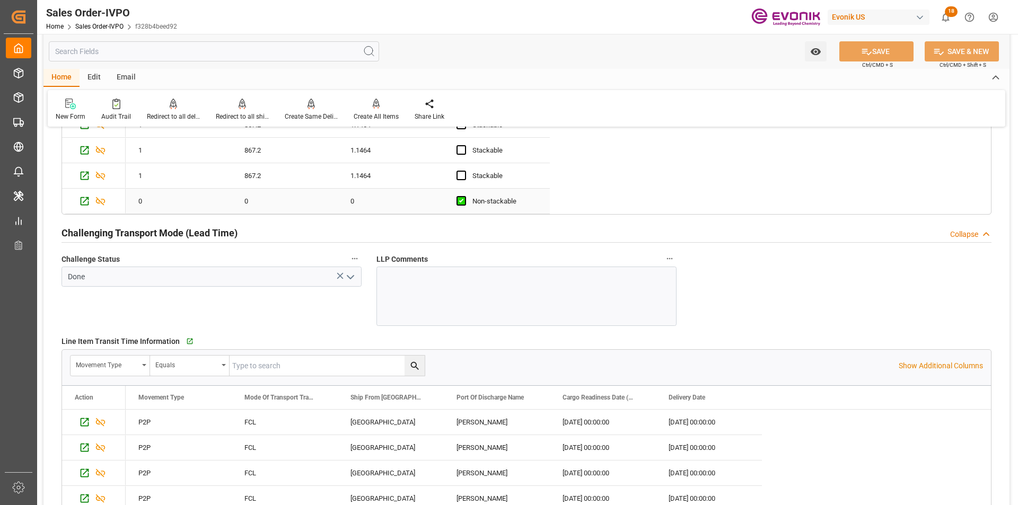
scroll to position [2333, 0]
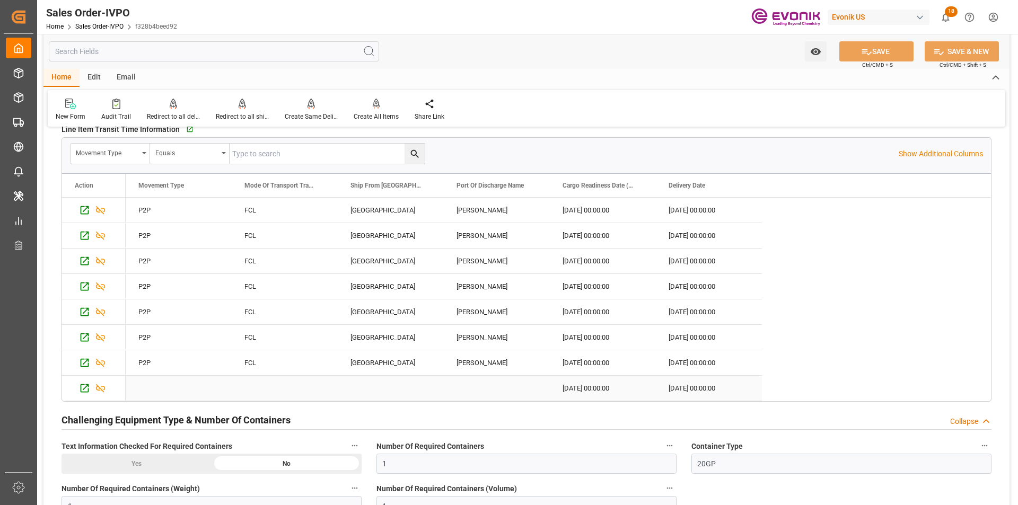
click at [537, 382] on div "Press SPACE to select this row." at bounding box center [497, 388] width 106 height 25
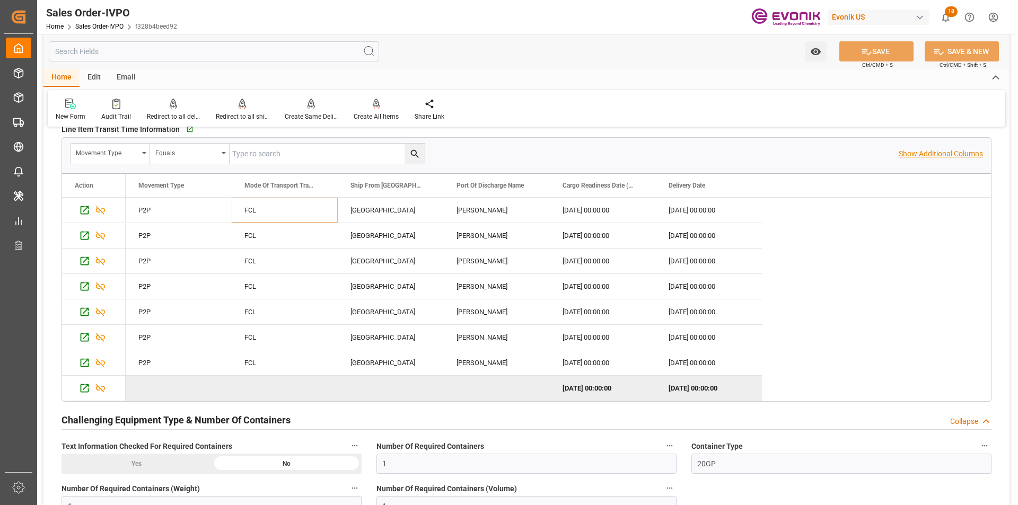
click at [949, 158] on p "Show Additional Columns" at bounding box center [941, 153] width 84 height 11
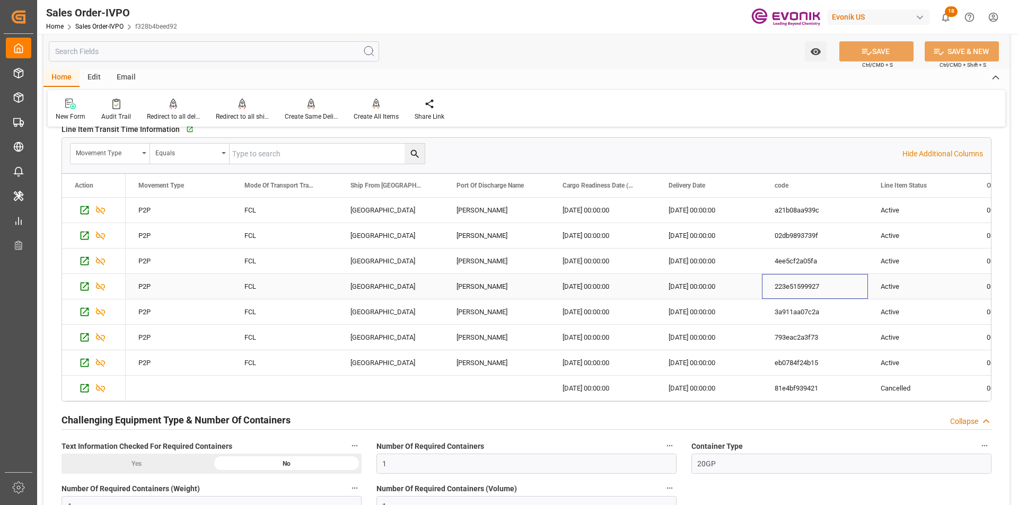
click at [767, 295] on div "223e51599927" at bounding box center [815, 286] width 106 height 25
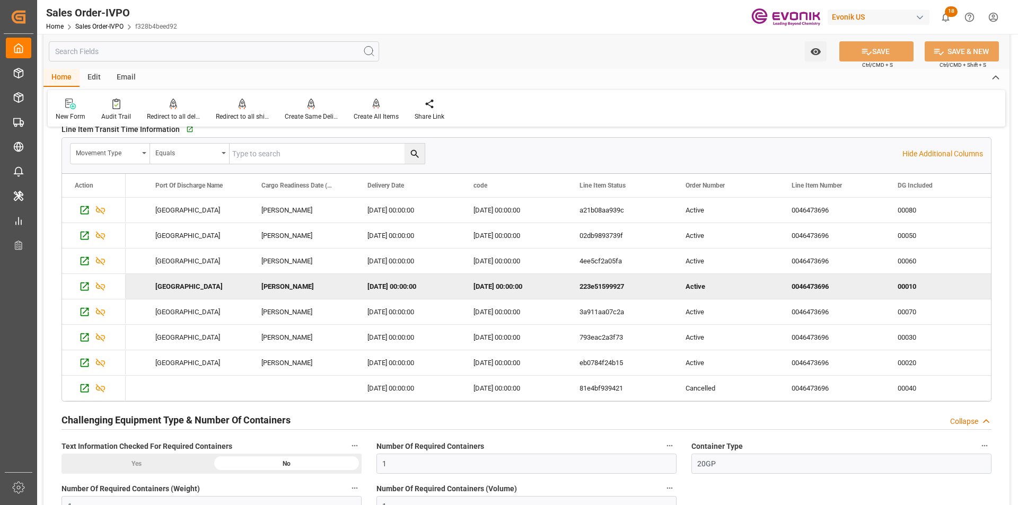
scroll to position [0, 301]
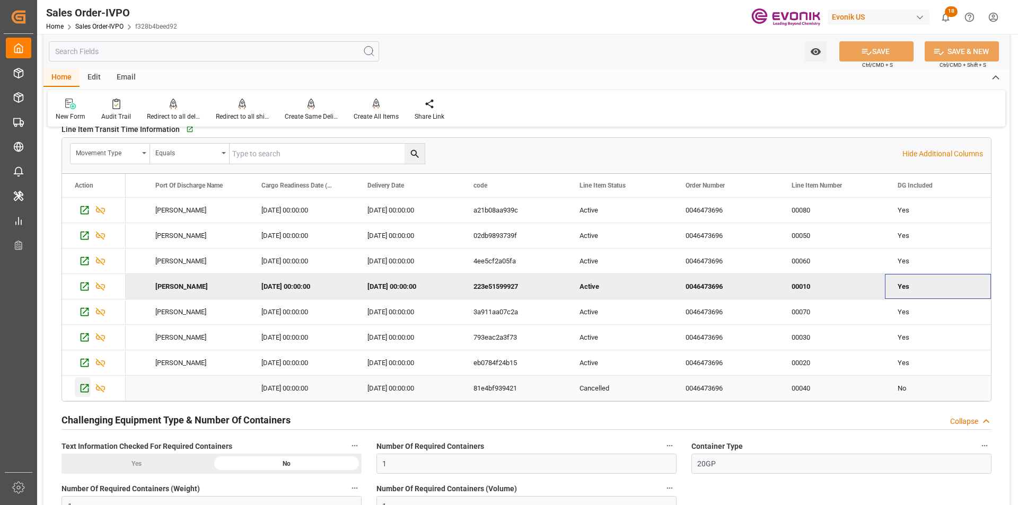
click at [82, 392] on icon "Press SPACE to select this row." at bounding box center [85, 388] width 8 height 8
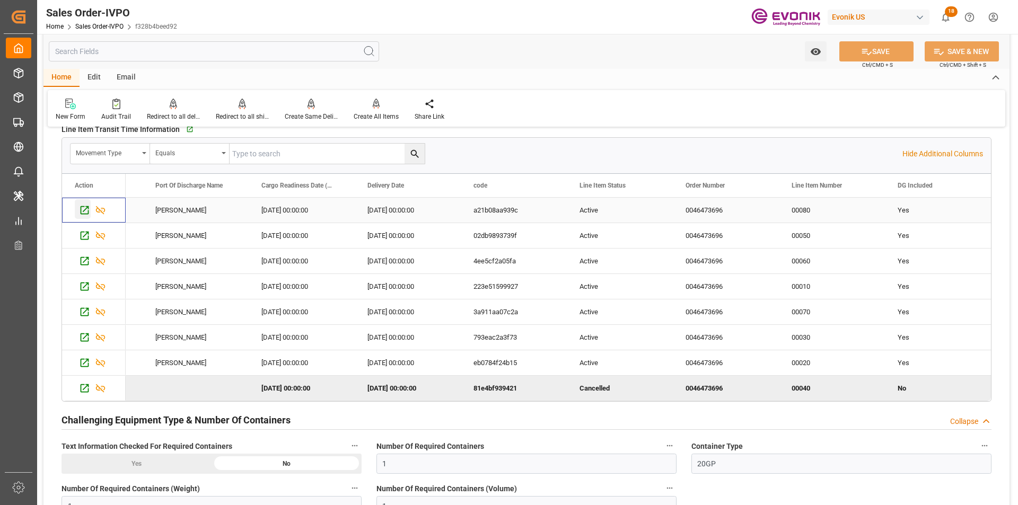
click at [82, 209] on icon "Press SPACE to select this row." at bounding box center [84, 210] width 11 height 11
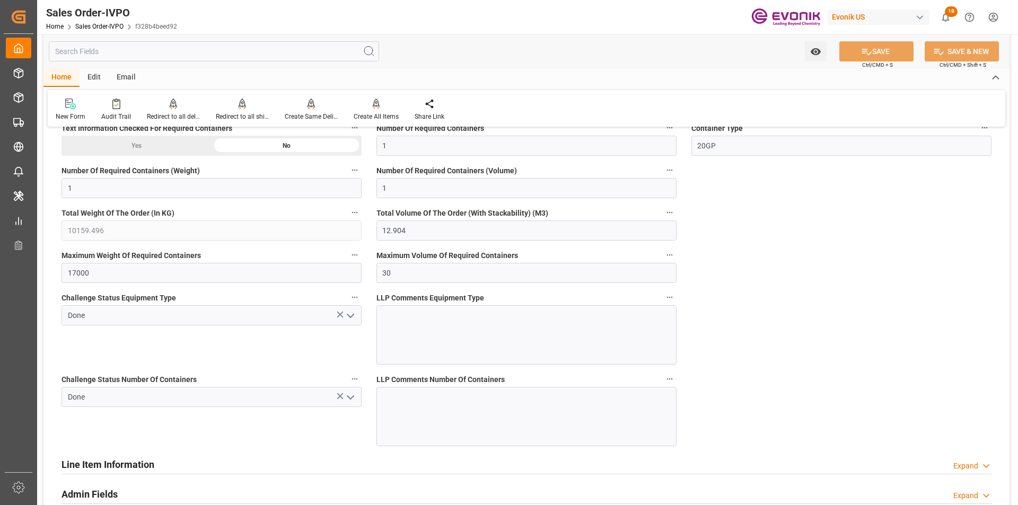
scroll to position [2879, 0]
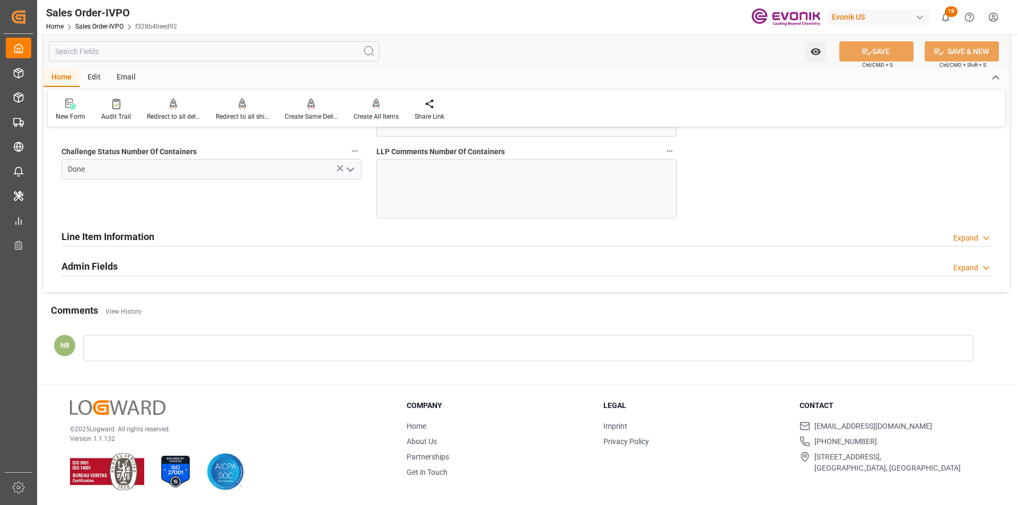
type input "livia.leone@evonik.comTelephone No: 55 19 3475-3130"
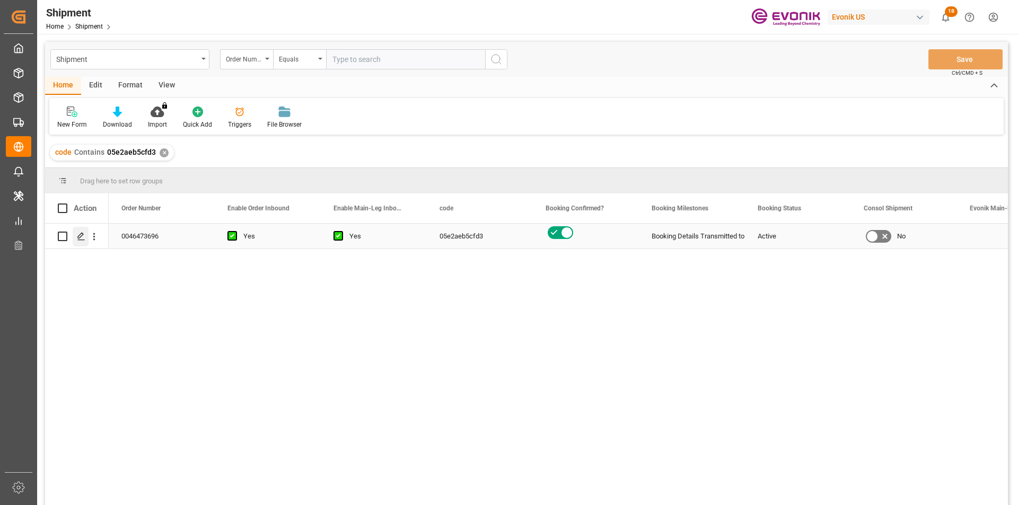
click at [78, 233] on icon "Press SPACE to select this row." at bounding box center [81, 236] width 8 height 8
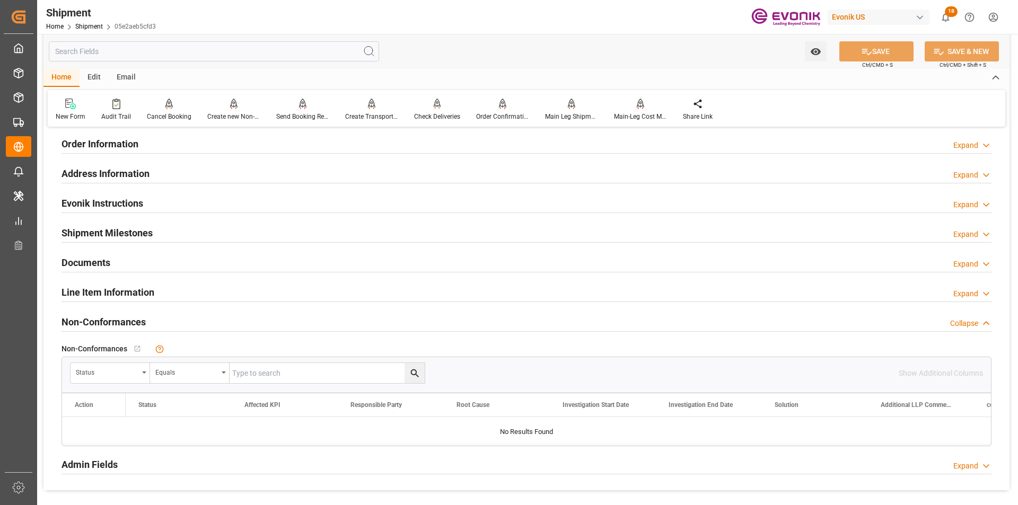
scroll to position [636, 0]
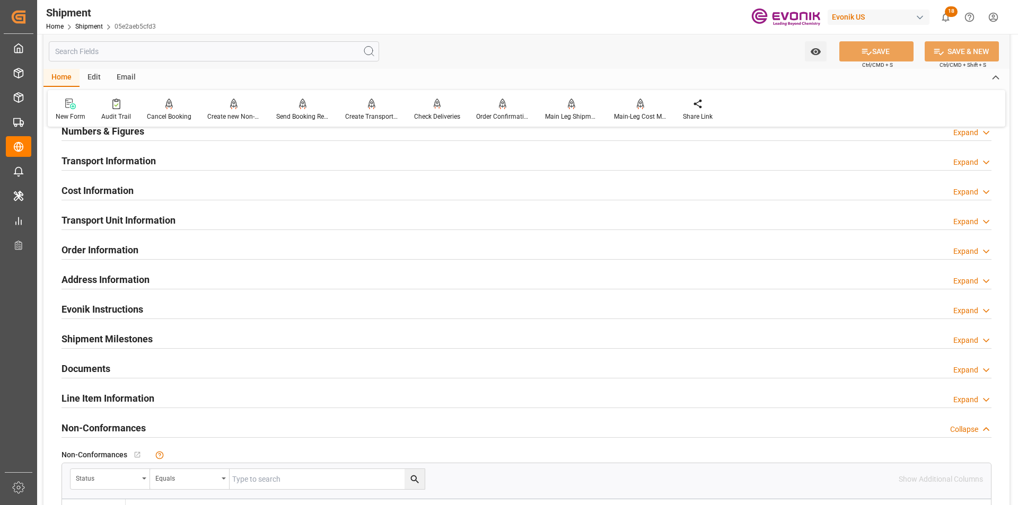
click at [173, 216] on h2 "Transport Unit Information" at bounding box center [118, 220] width 114 height 14
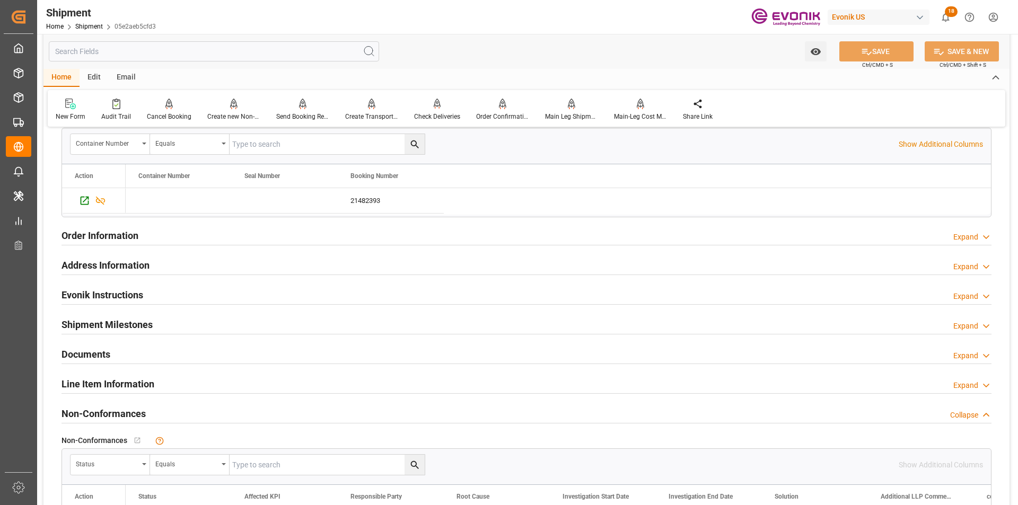
scroll to position [795, 0]
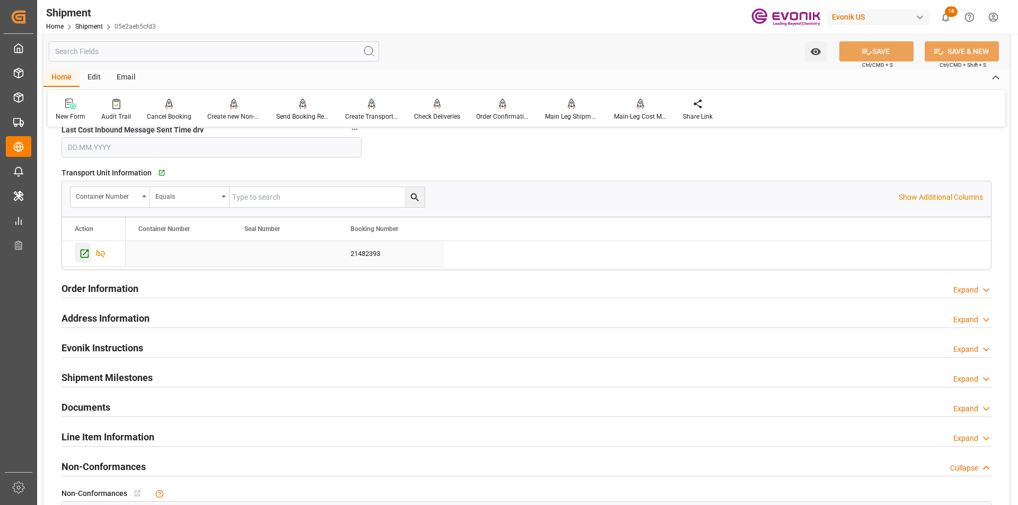
click at [84, 251] on icon "Press SPACE to select this row." at bounding box center [84, 253] width 11 height 11
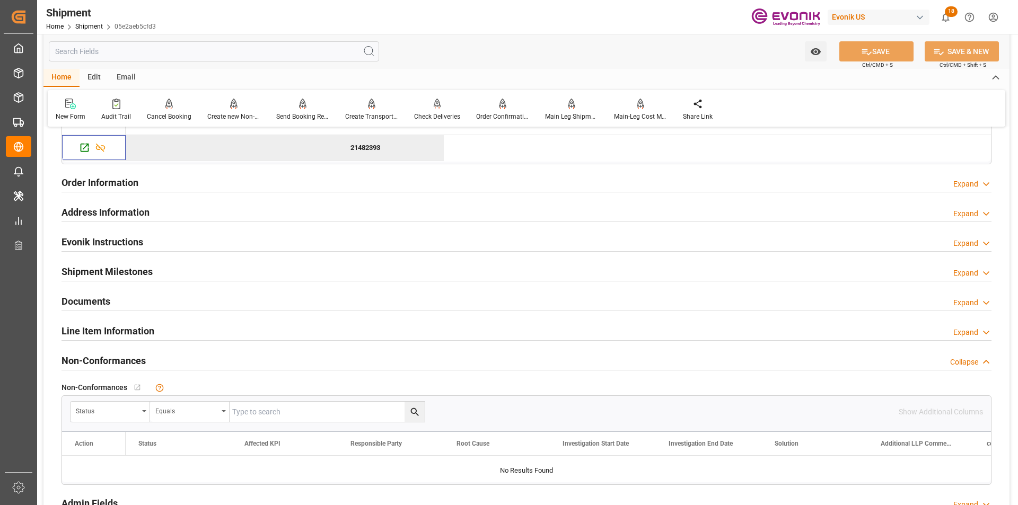
click at [120, 330] on h2 "Line Item Information" at bounding box center [107, 331] width 93 height 14
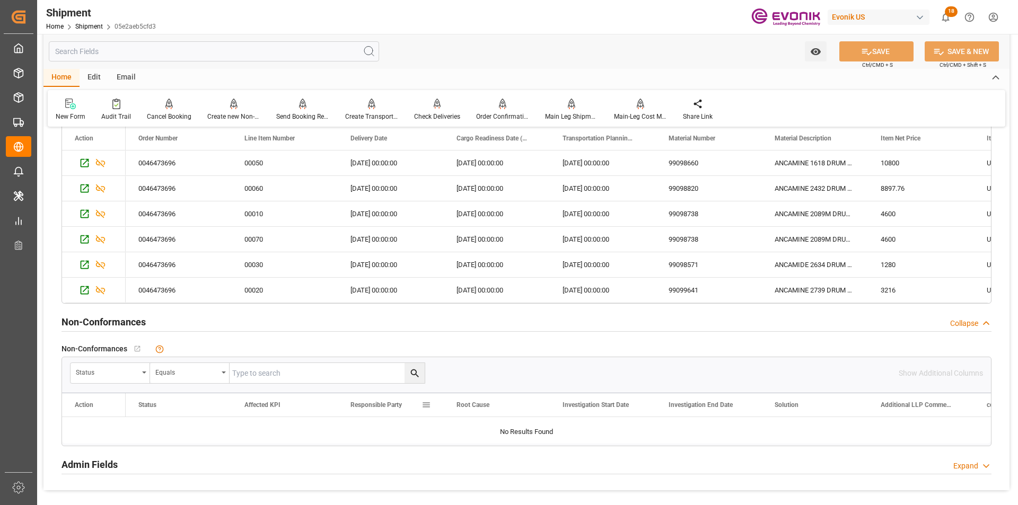
scroll to position [1113, 0]
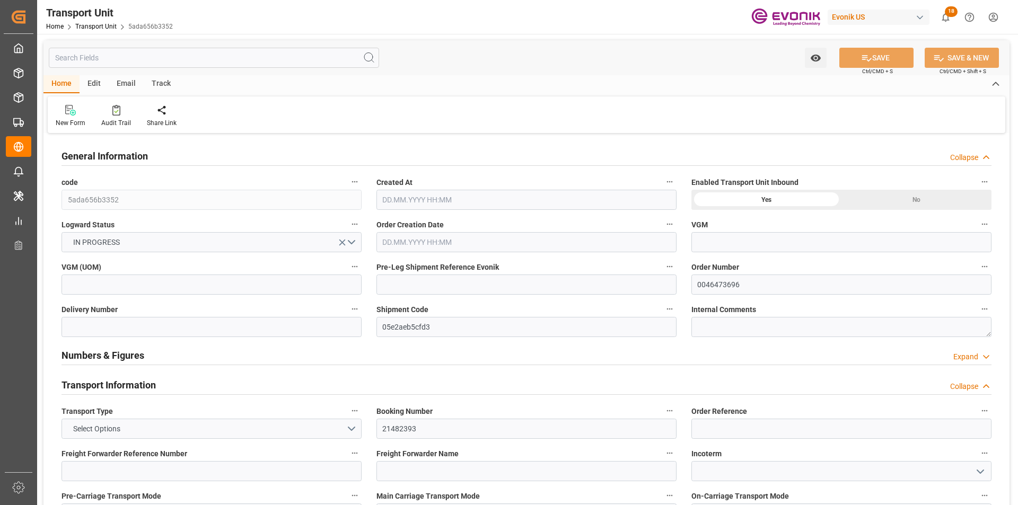
type input "Hapag [PERSON_NAME]"
type input "Hapag Lloyd Aktiengesellschaft"
type input "USHOU"
type input "BRSSZ"
type input "9932.776"
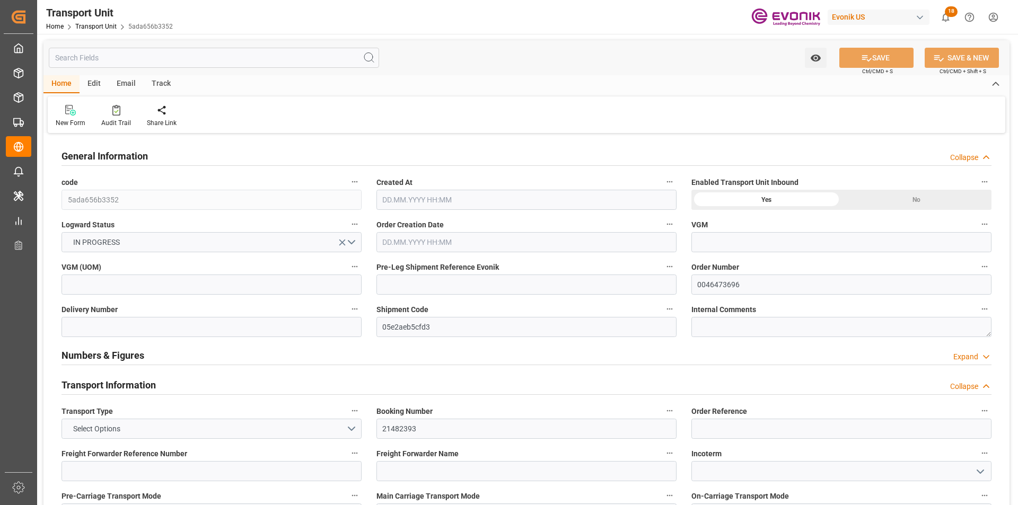
type input "[DATE] 02:26"
type input "[DATE]"
type input "18.10.2025 00:00"
type input "15.11.2025 00:00"
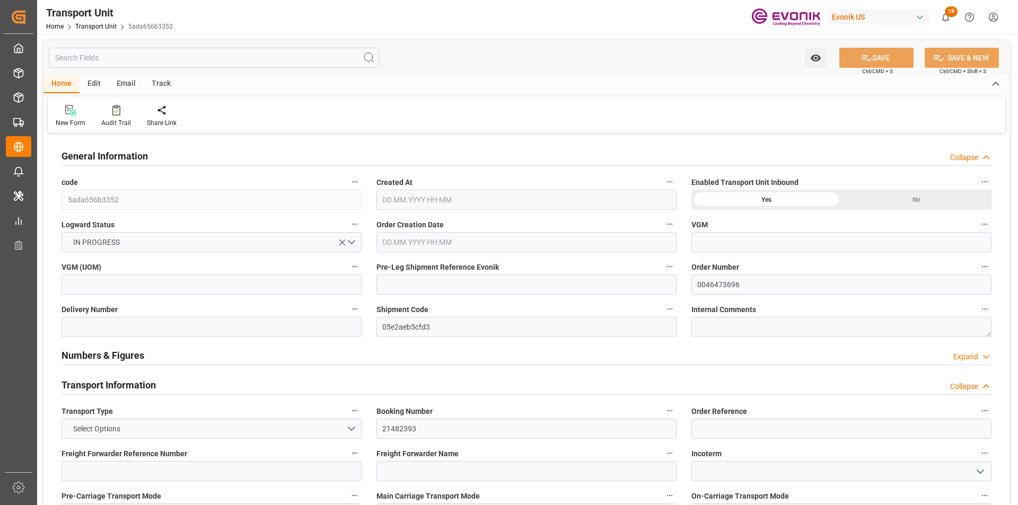
type input "15.11.2025 00:00"
type input "10.10.2025 00:00"
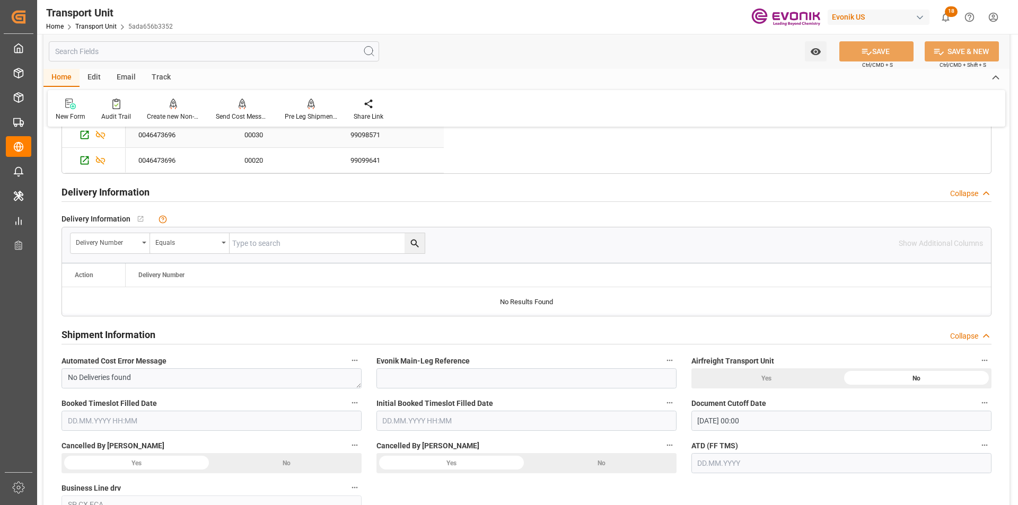
scroll to position [1590, 0]
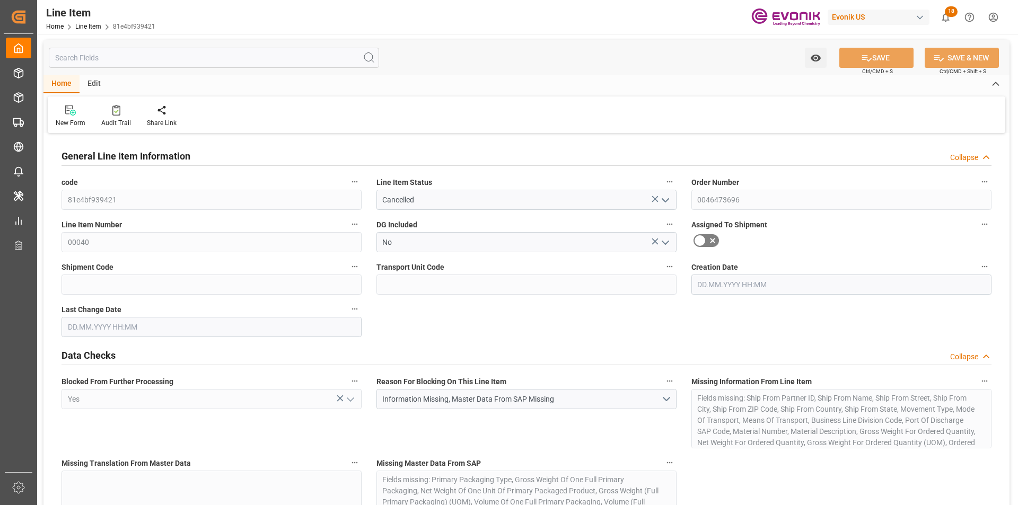
type input "0"
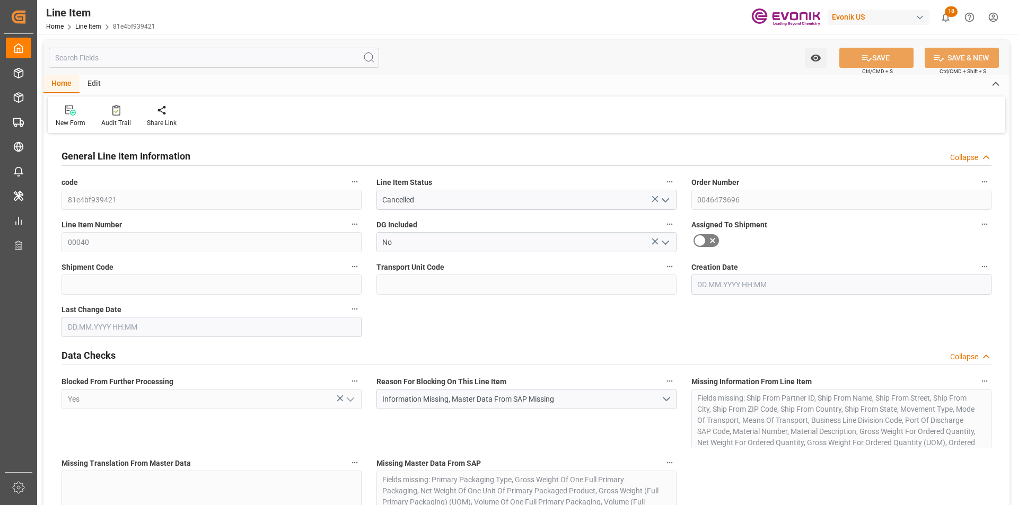
type input "0"
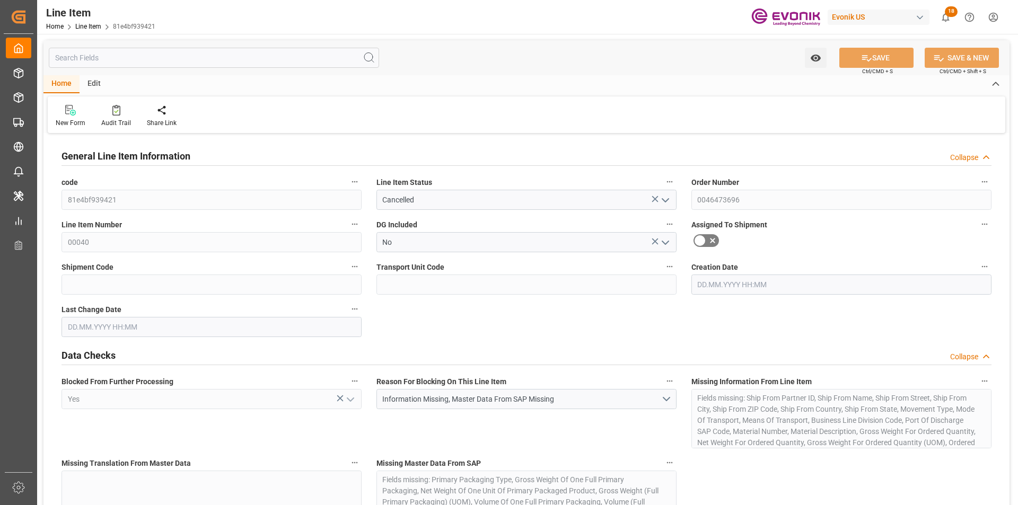
type input "[DATE] 14:17"
type input "[DATE] 02:26"
type input "[DATE]"
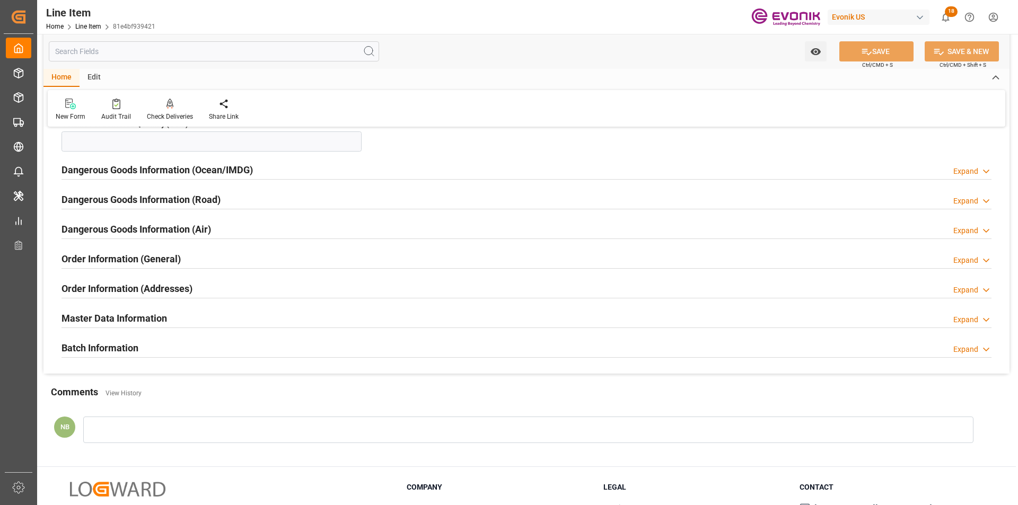
scroll to position [1378, 0]
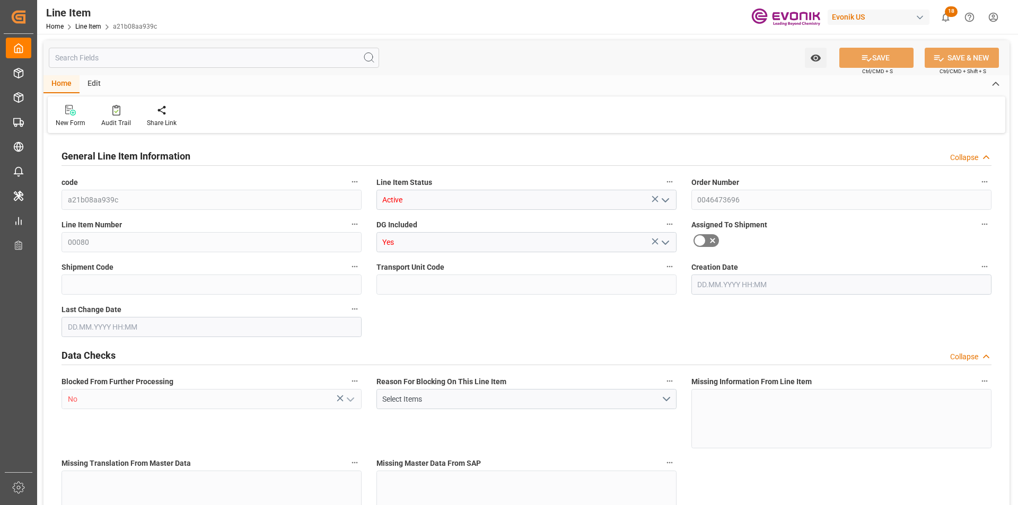
type input "1"
type input "206.72"
type input "190"
type input "0.2865"
type input "1"
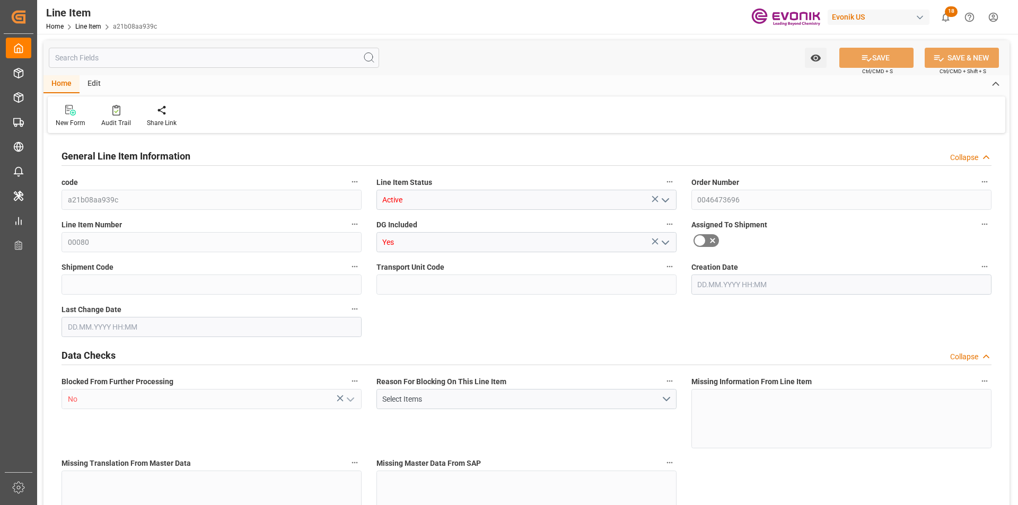
type input "3062.8"
type input "1"
type input "190"
type input "206.72"
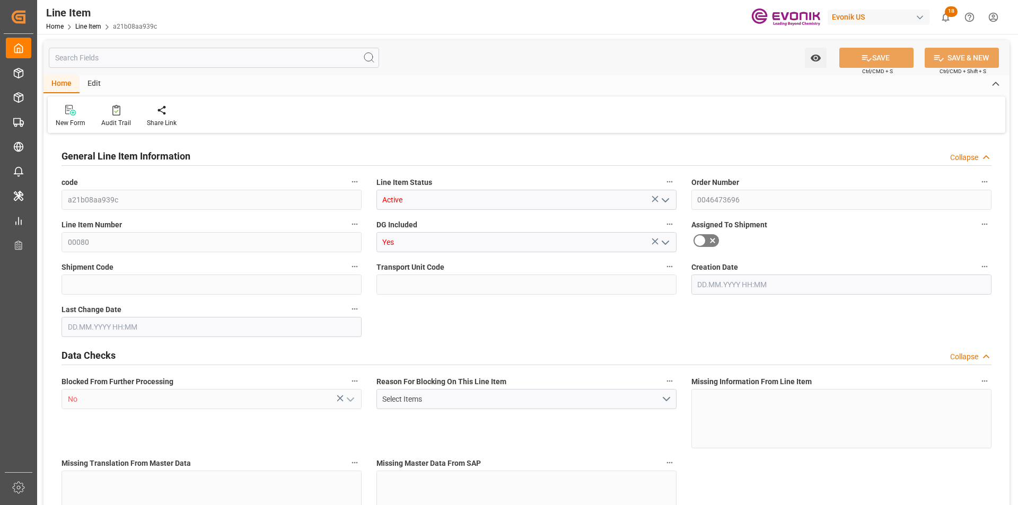
type input "226.72"
type input "190"
type input "0.2865"
type input "286.52"
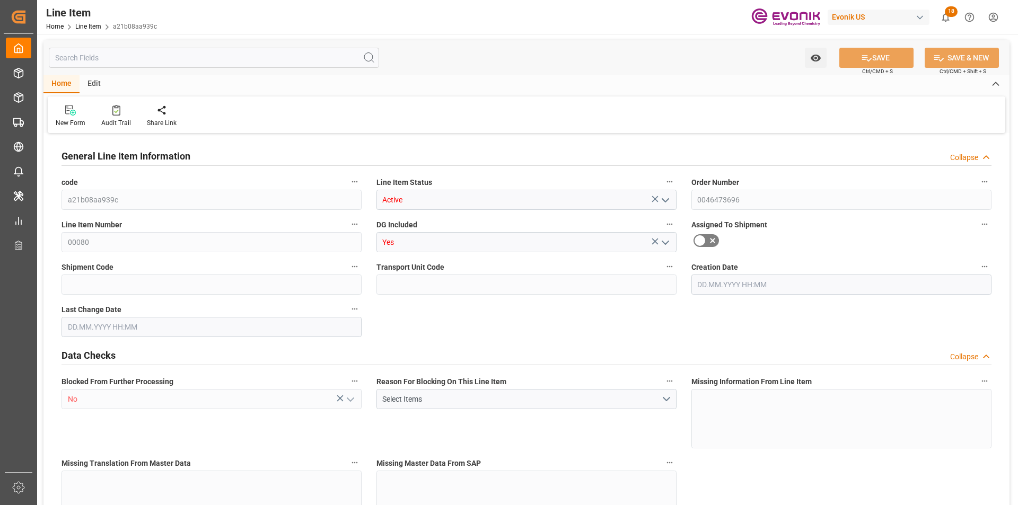
type input "0"
type input "[DATE] 13:16"
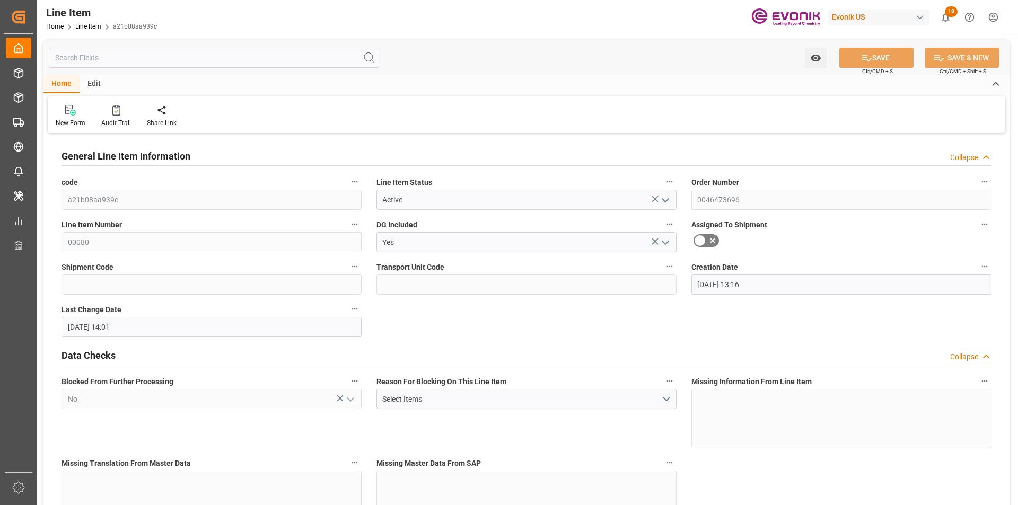
type input "[DATE] 14:01"
type input "[DATE]"
